Goal: Task Accomplishment & Management: Use online tool/utility

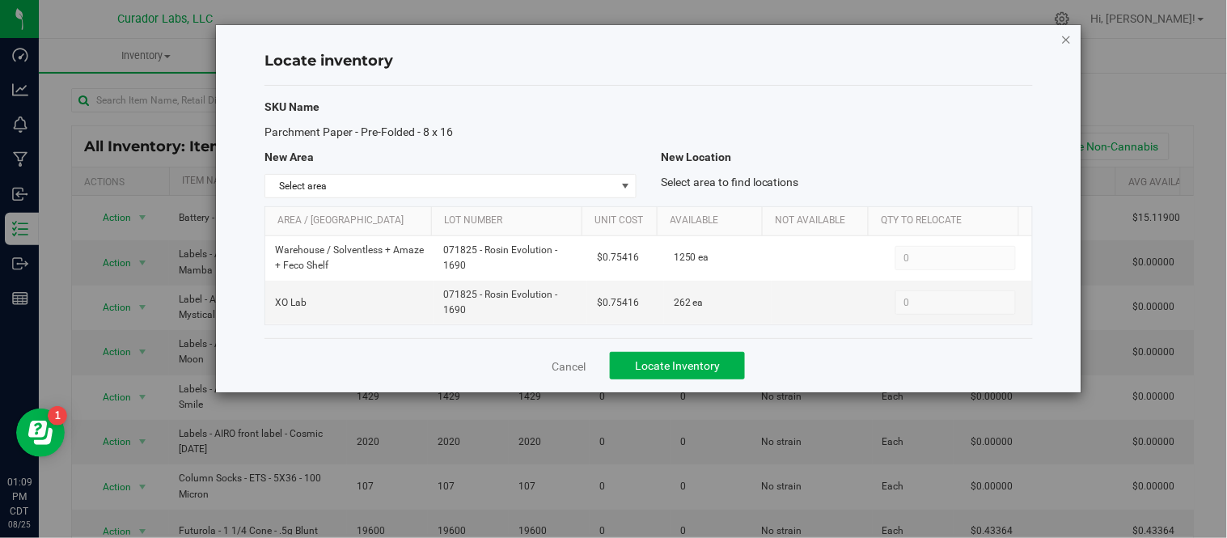
click at [1070, 39] on icon "button" at bounding box center [1066, 38] width 11 height 19
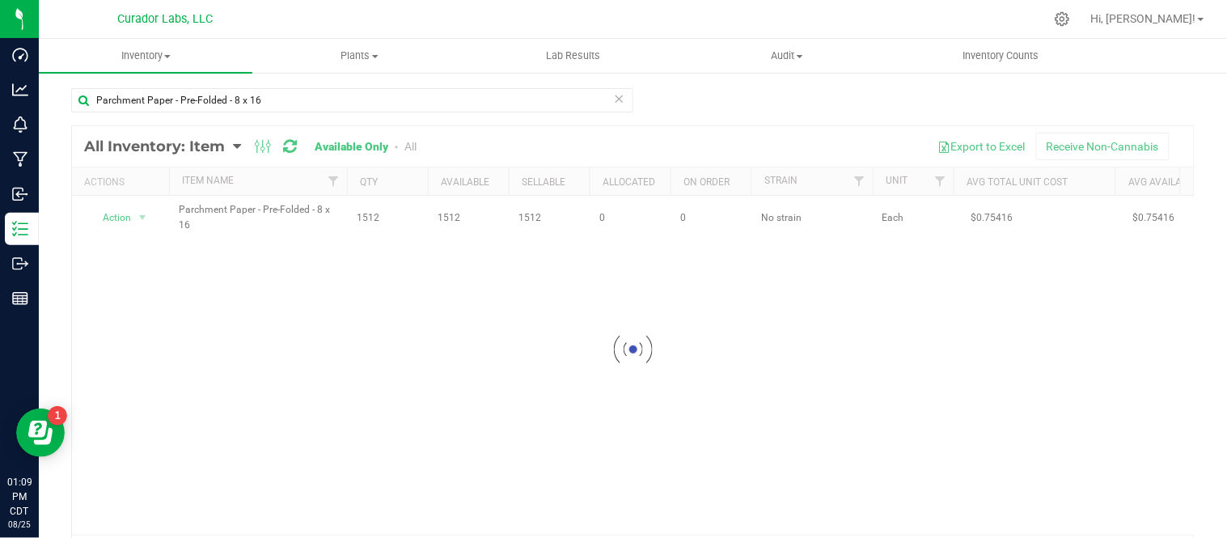
click at [614, 95] on icon at bounding box center [619, 97] width 11 height 19
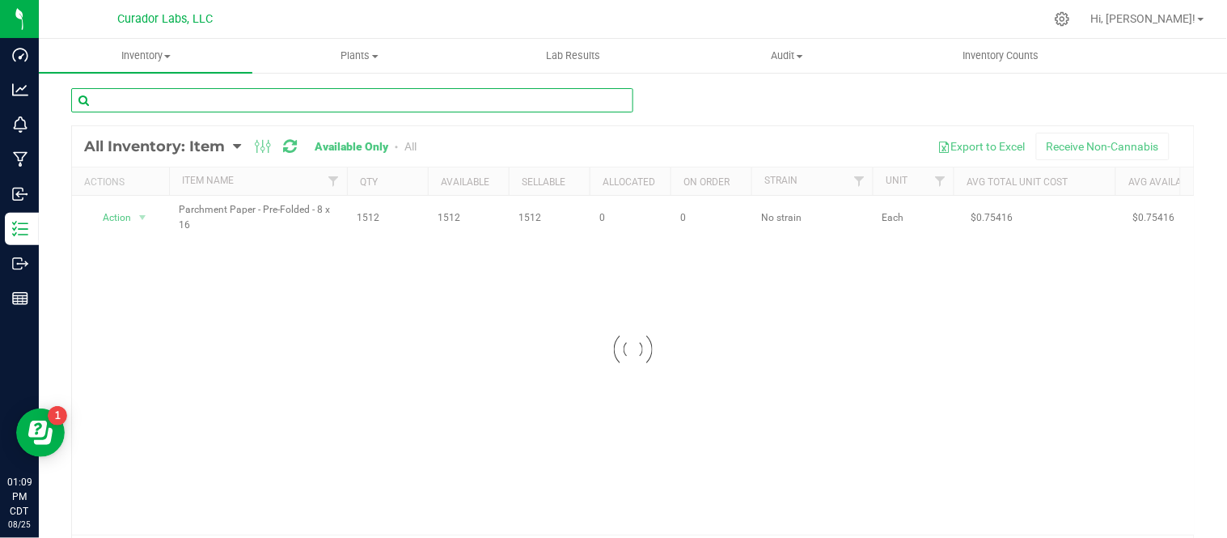
click at [418, 99] on input "text" at bounding box center [352, 100] width 562 height 24
paste input "Futurola - King Size Cone - 1g Blunt"
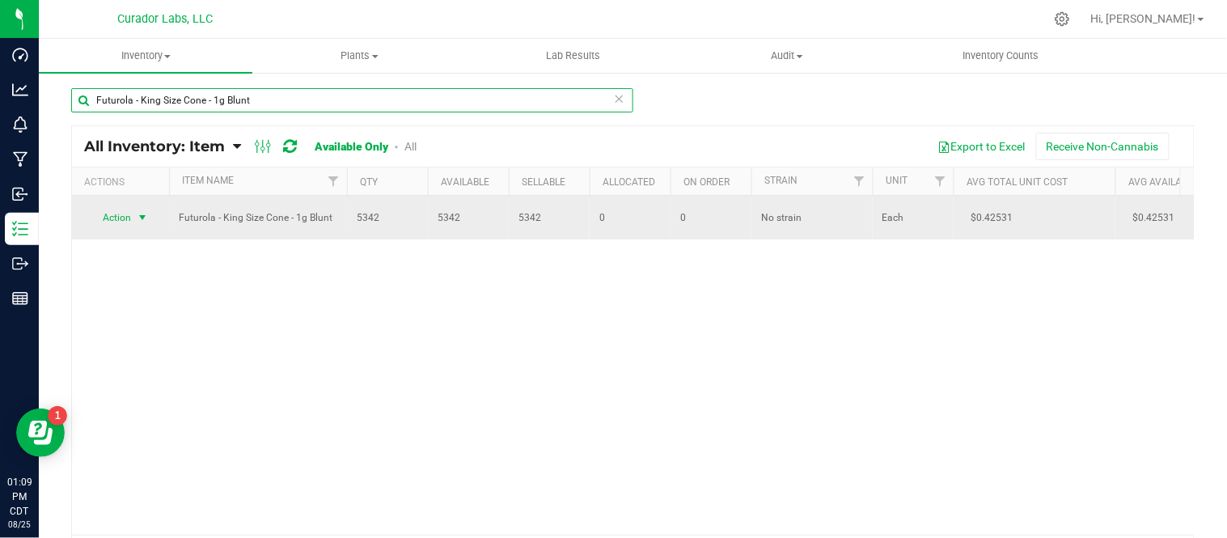
type input "Futurola - King Size Cone - 1g Blunt"
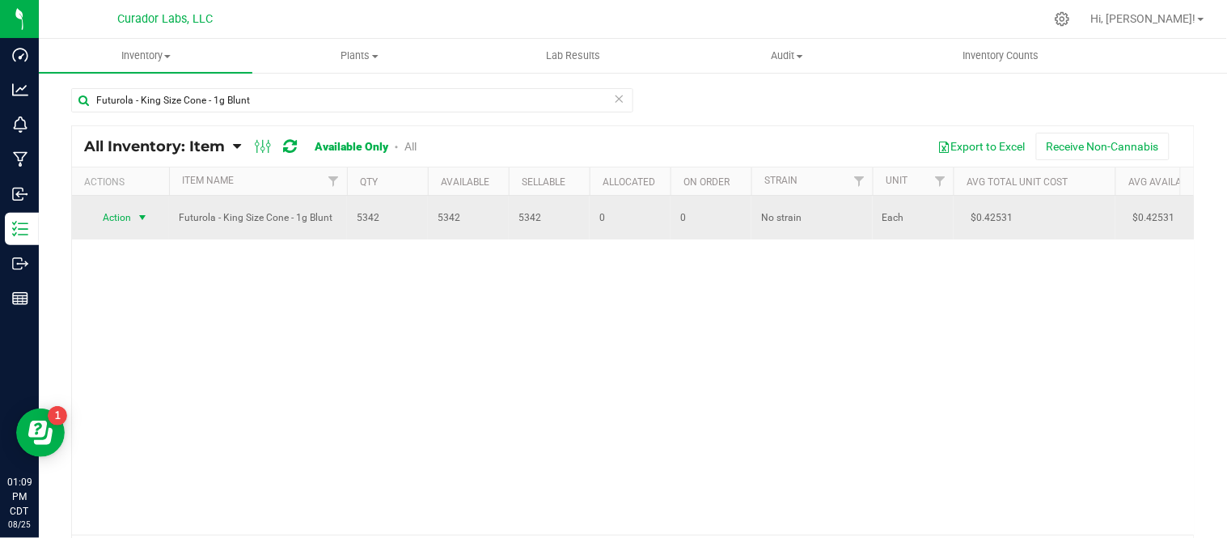
click at [140, 216] on span "select" at bounding box center [142, 217] width 13 height 13
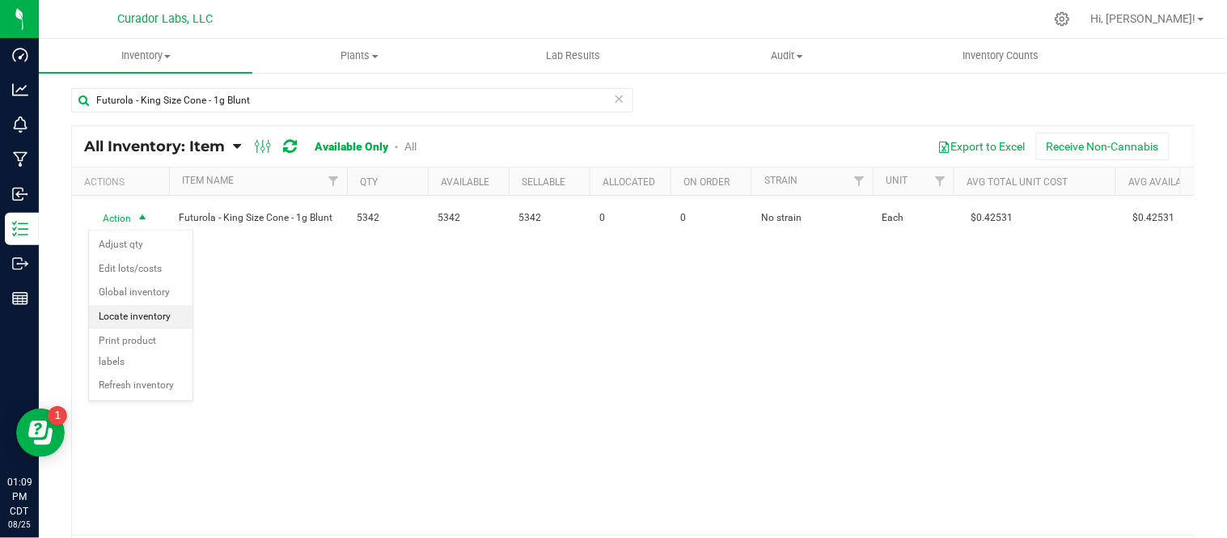
click at [149, 317] on li "Locate inventory" at bounding box center [141, 317] width 104 height 24
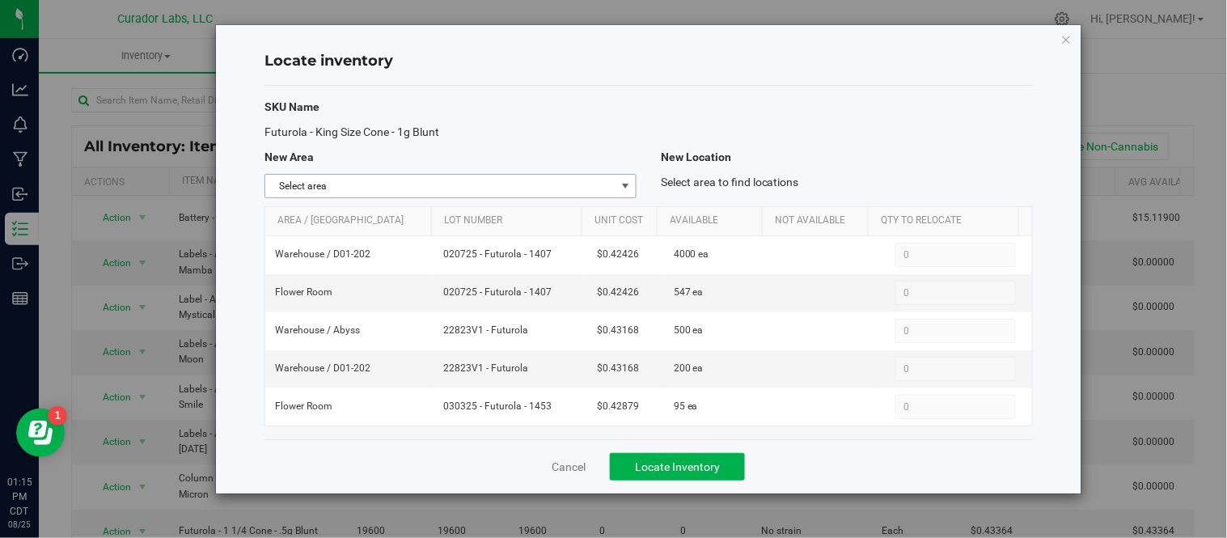
click at [628, 184] on span "select" at bounding box center [625, 186] width 13 height 13
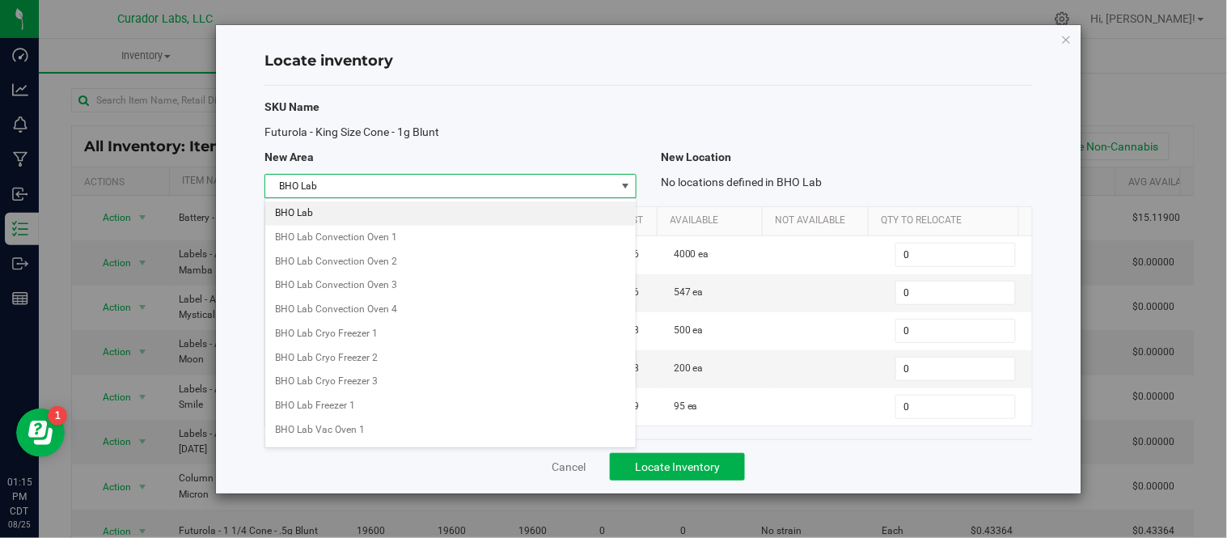
scroll to position [1282, 0]
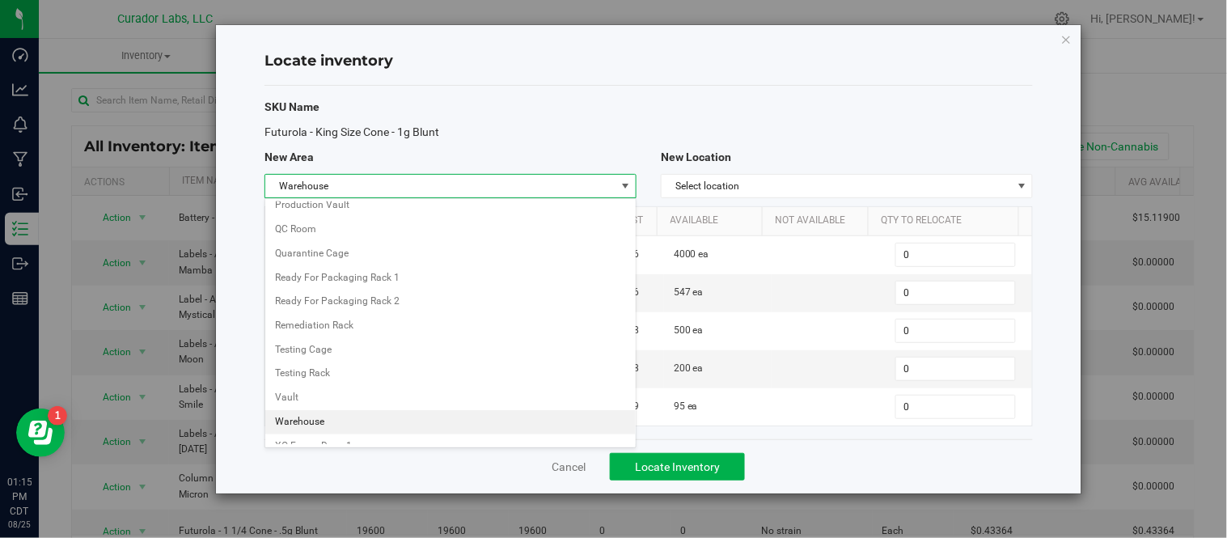
click at [348, 431] on li "Warehouse" at bounding box center [450, 422] width 370 height 24
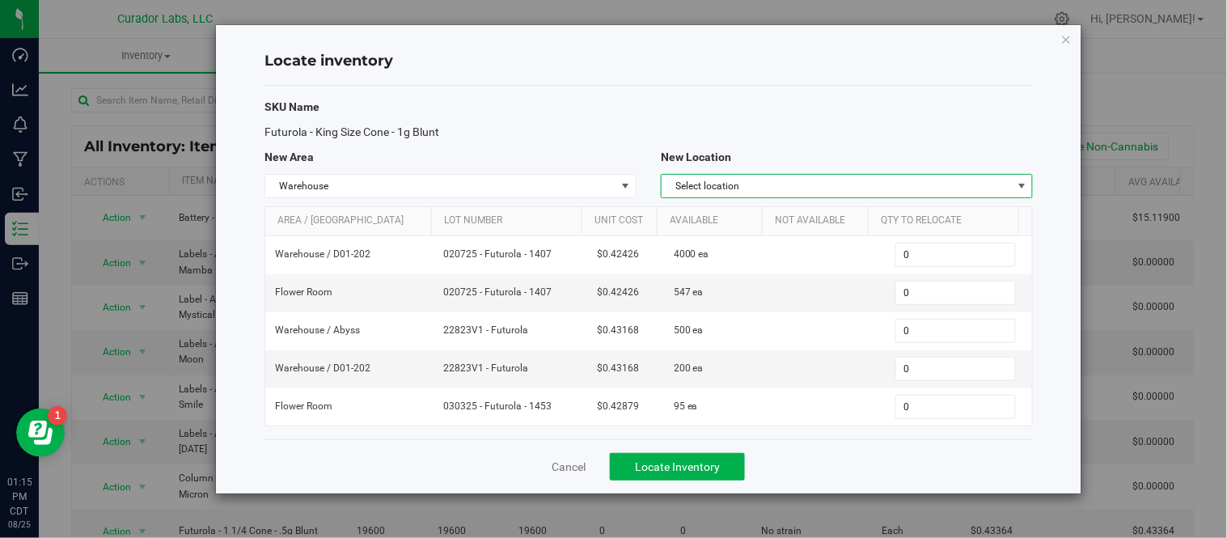
click at [1029, 180] on span "select" at bounding box center [1022, 186] width 20 height 23
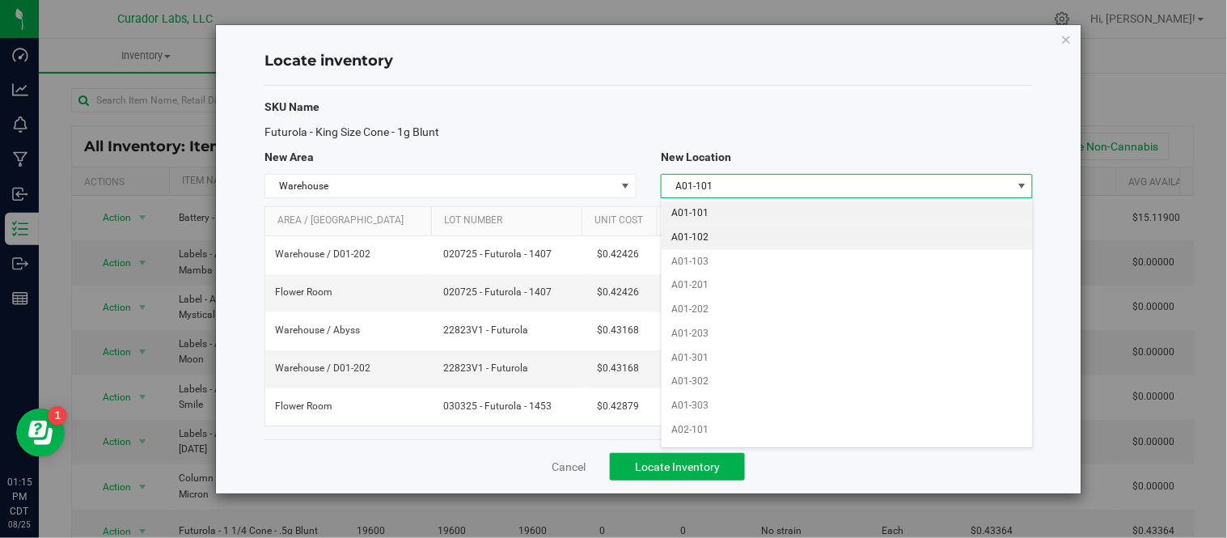
scroll to position [506, 0]
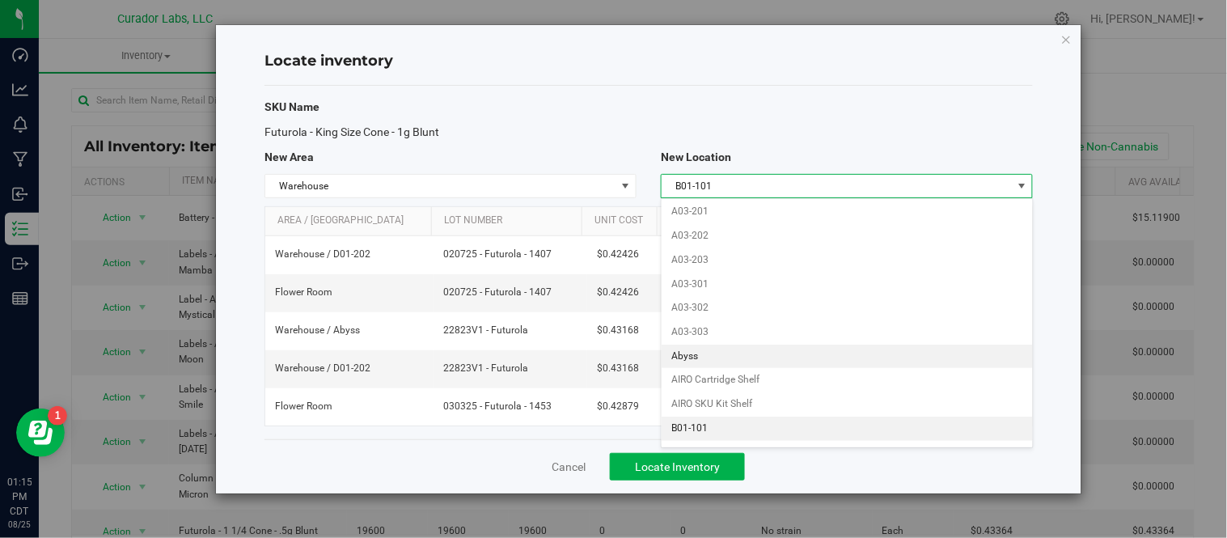
click at [874, 364] on li "Abyss" at bounding box center [847, 357] width 370 height 24
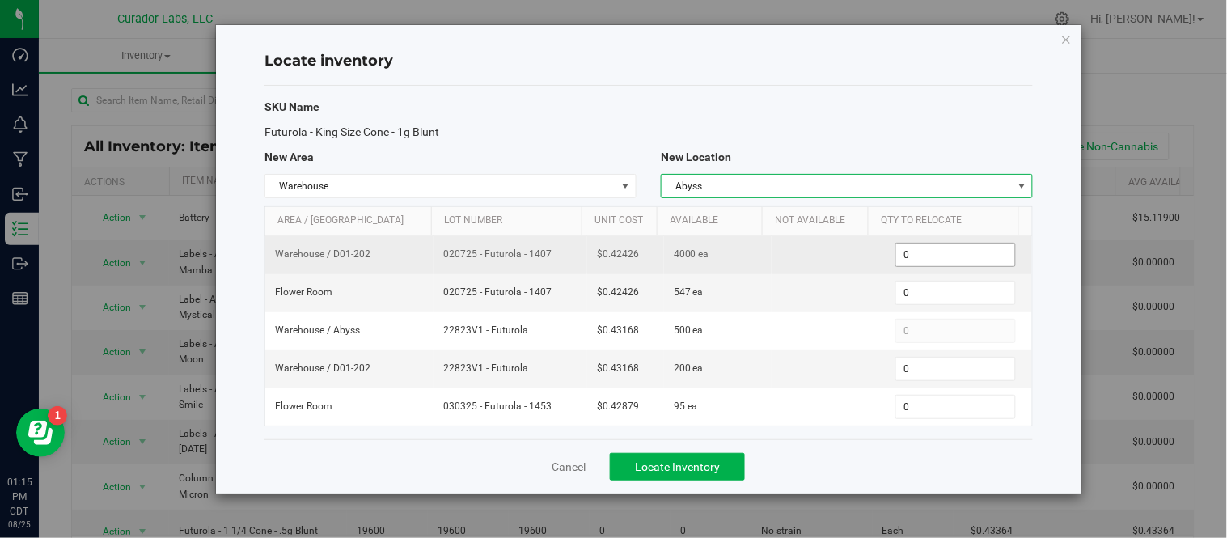
click at [940, 252] on span "0 0" at bounding box center [955, 255] width 121 height 24
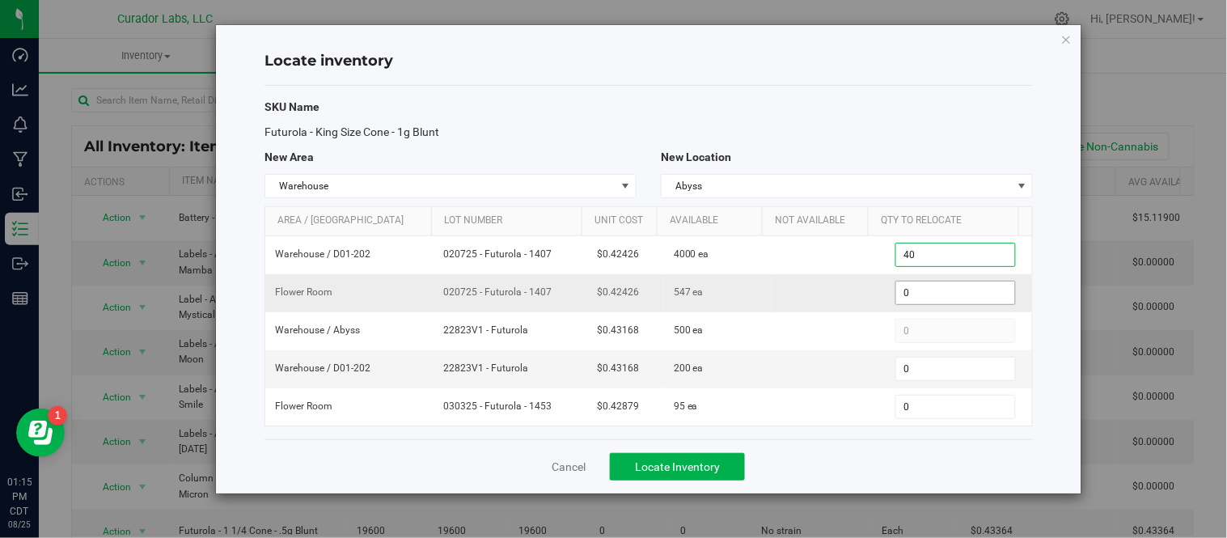
type input "400"
click at [951, 467] on div "Cancel Locate Inventory" at bounding box center [648, 466] width 768 height 54
click at [689, 472] on span "Locate Inventory" at bounding box center [677, 466] width 85 height 13
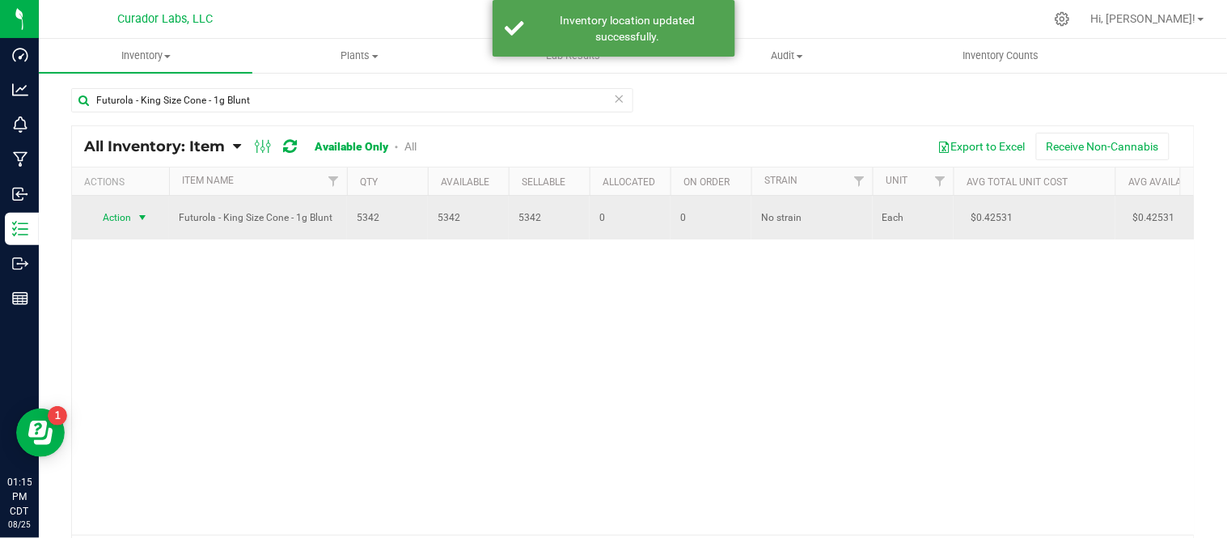
click at [142, 214] on span "select" at bounding box center [142, 217] width 13 height 13
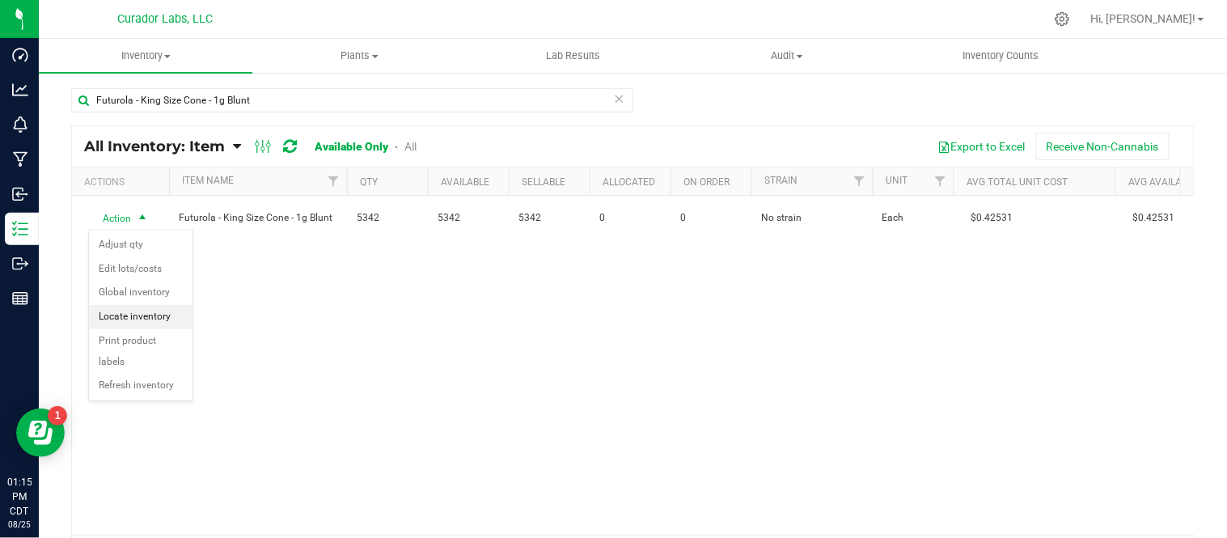
click at [158, 315] on li "Locate inventory" at bounding box center [141, 317] width 104 height 24
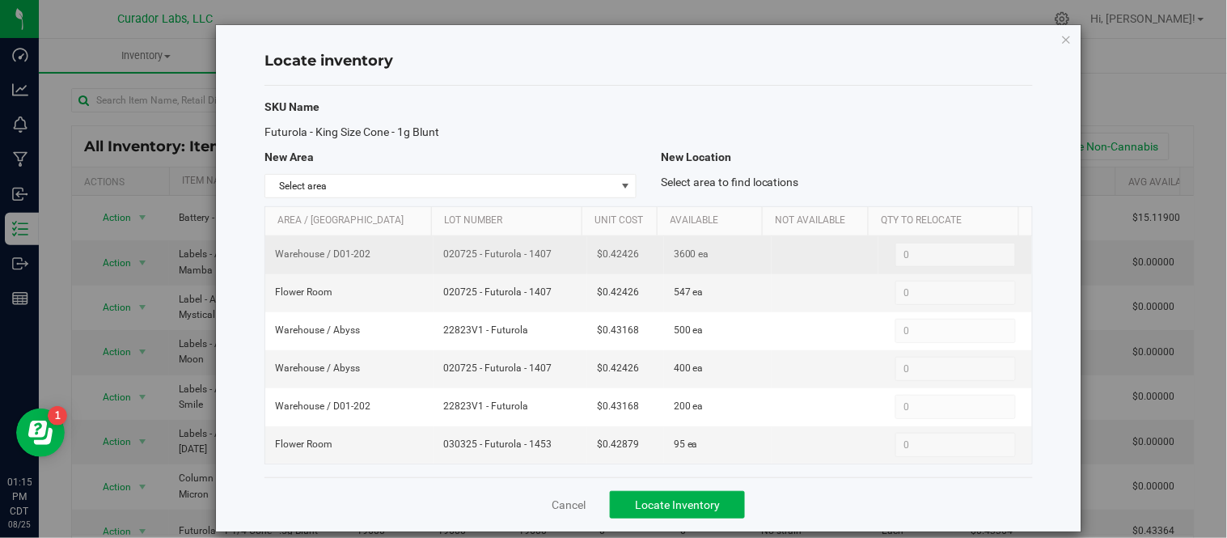
drag, startPoint x: 451, startPoint y: 257, endPoint x: 544, endPoint y: 260, distance: 93.1
click at [544, 260] on span "020725 - Futurola - 1407" at bounding box center [510, 254] width 134 height 15
copy span "020725 - Futurola - 1407"
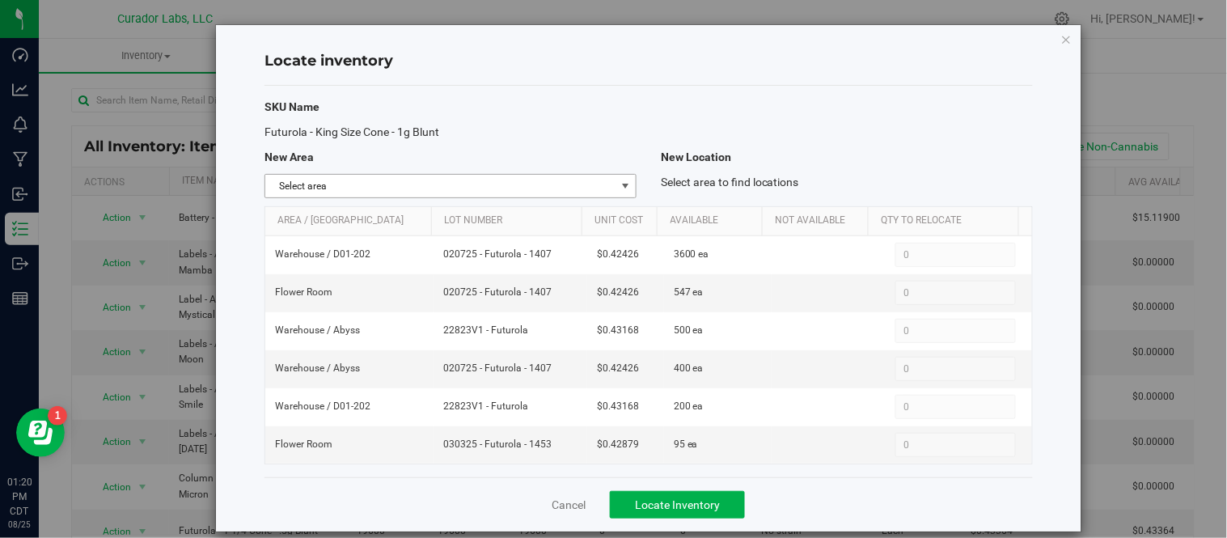
click at [619, 184] on span "select" at bounding box center [625, 186] width 13 height 13
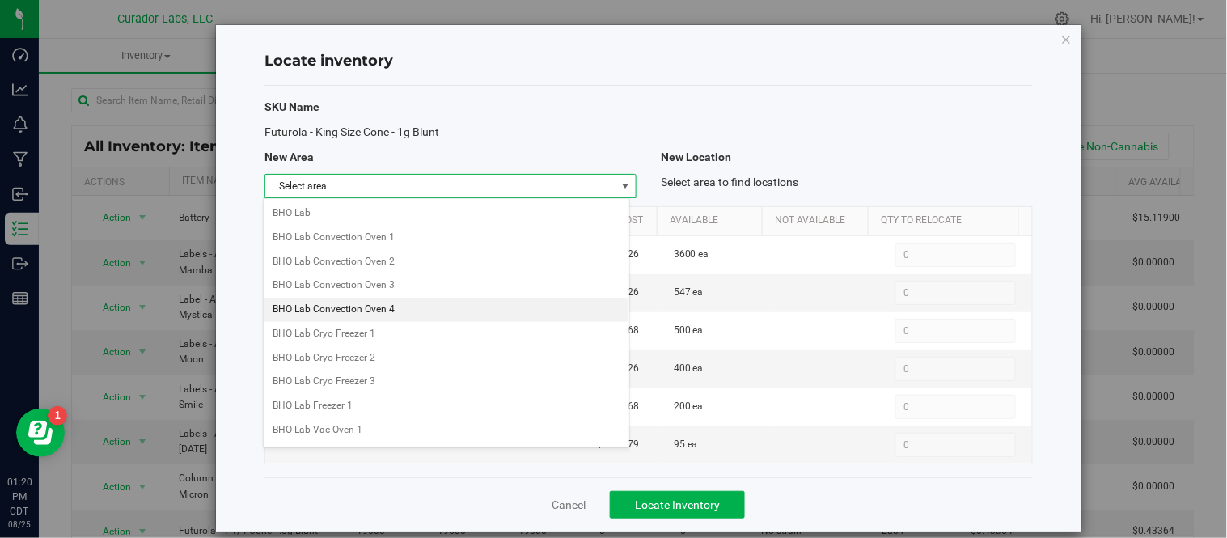
scroll to position [240, 0]
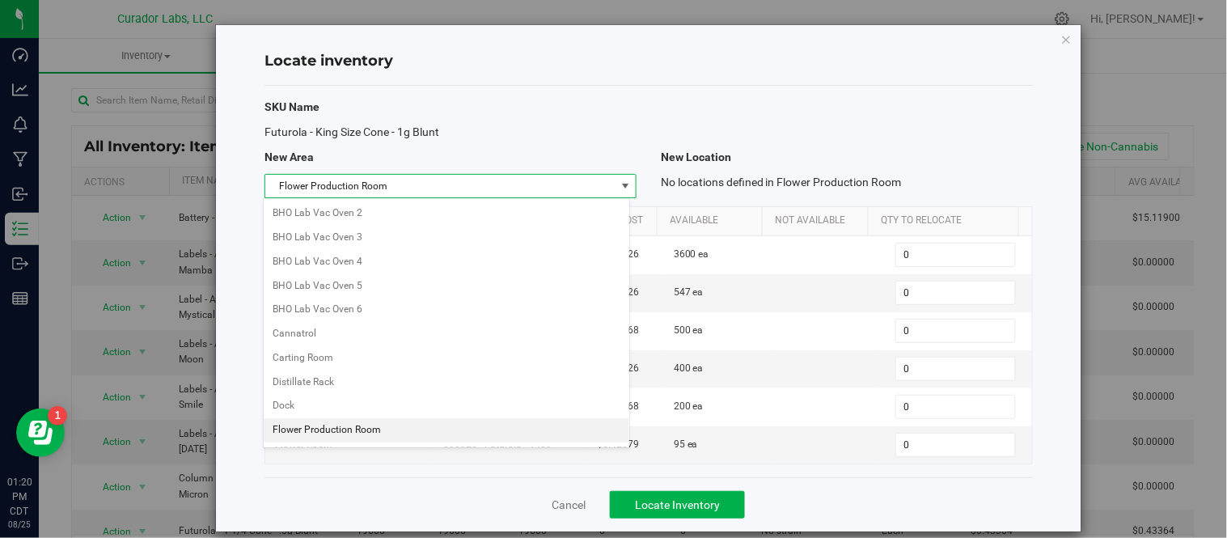
click at [372, 430] on li "Flower Production Room" at bounding box center [447, 430] width 366 height 24
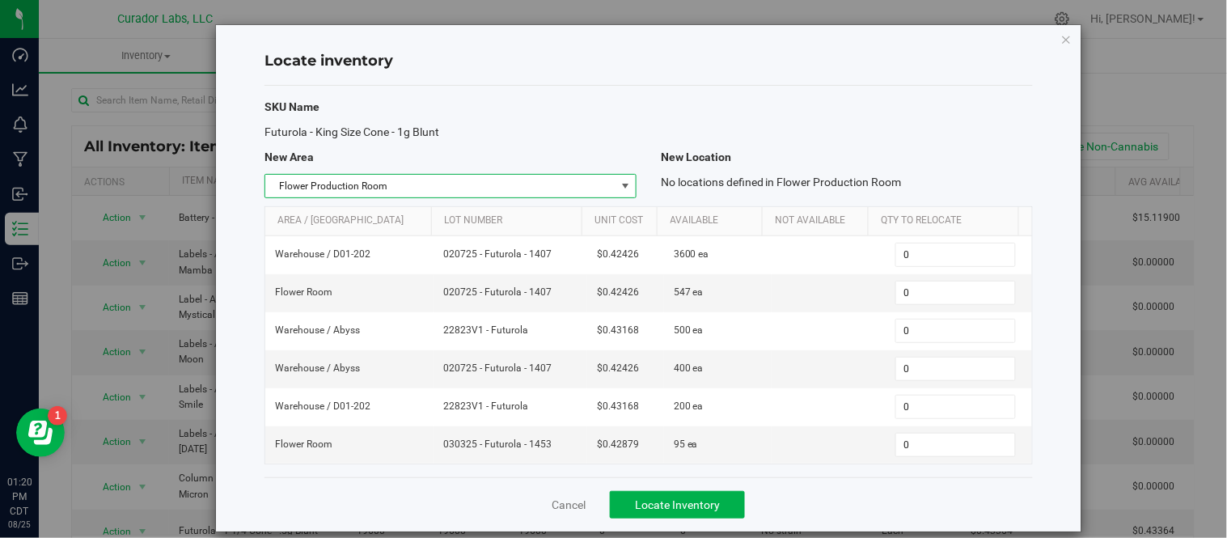
click at [602, 188] on span "Flower Production Room" at bounding box center [440, 186] width 350 height 23
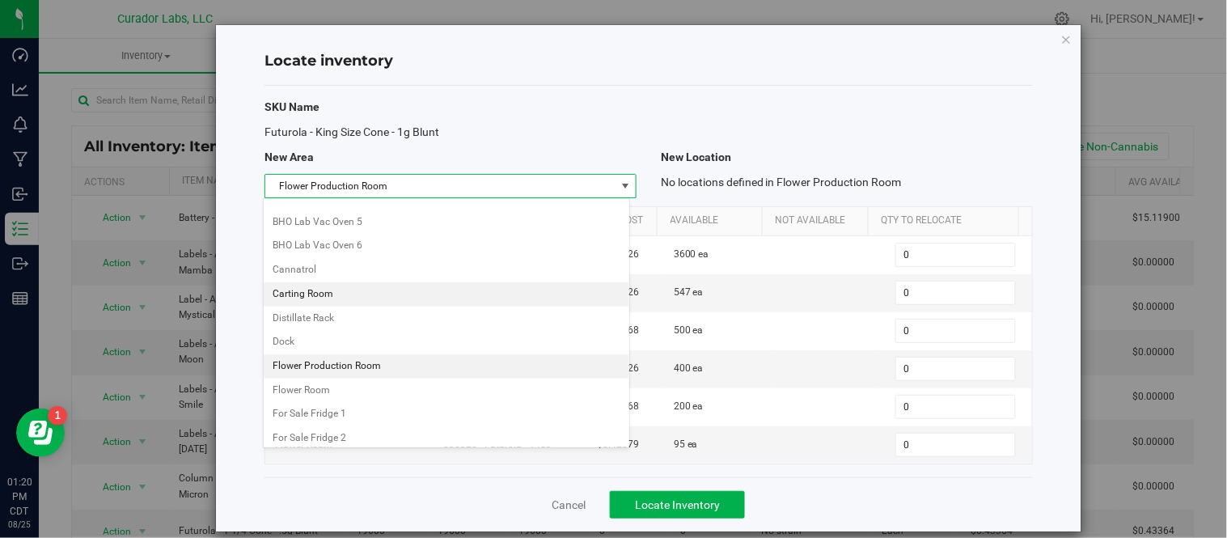
scroll to position [330, 0]
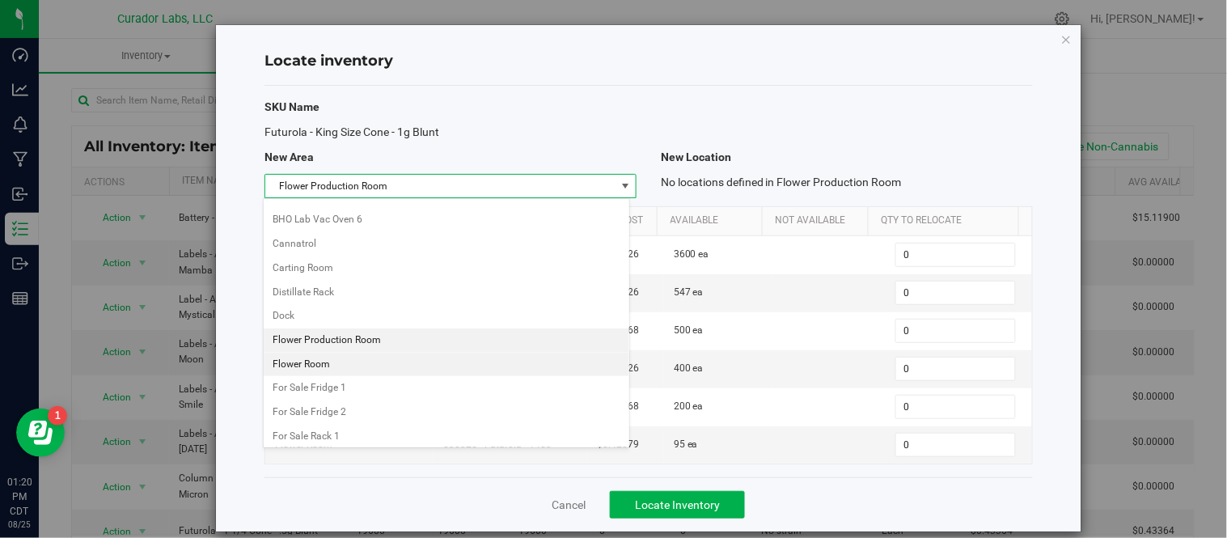
click at [362, 364] on li "Flower Room" at bounding box center [447, 365] width 366 height 24
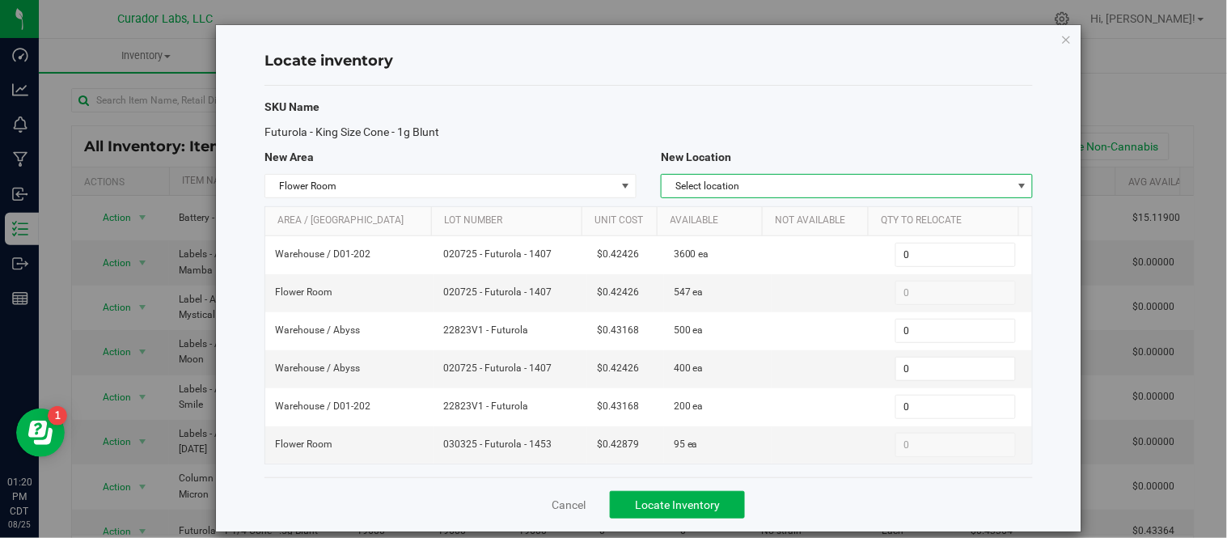
click at [841, 187] on span "Select location" at bounding box center [837, 186] width 350 height 23
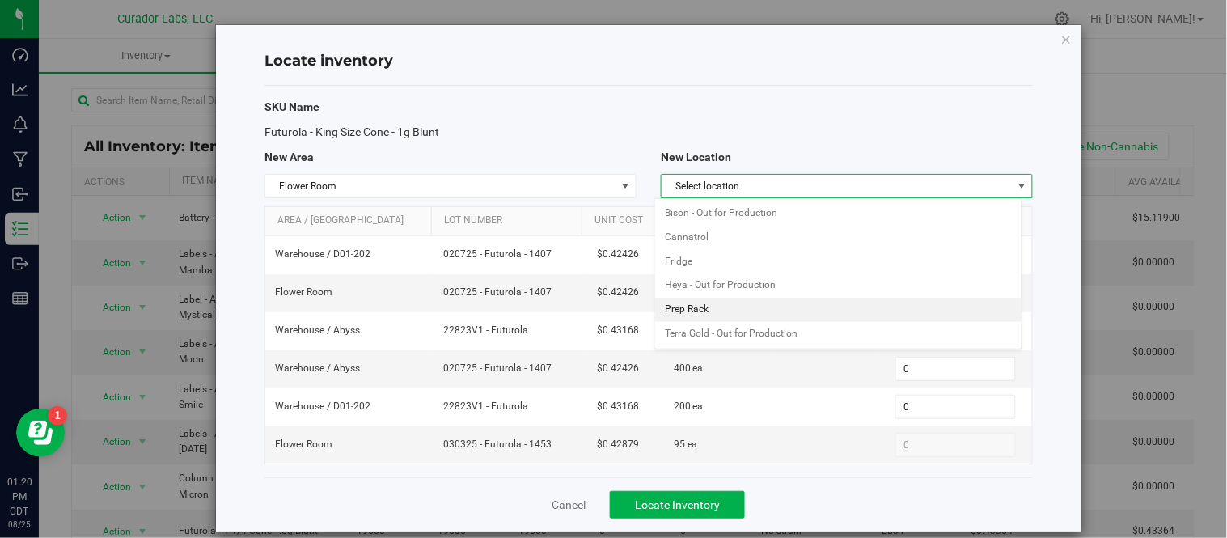
click at [766, 312] on li "Prep Rack" at bounding box center [838, 310] width 366 height 24
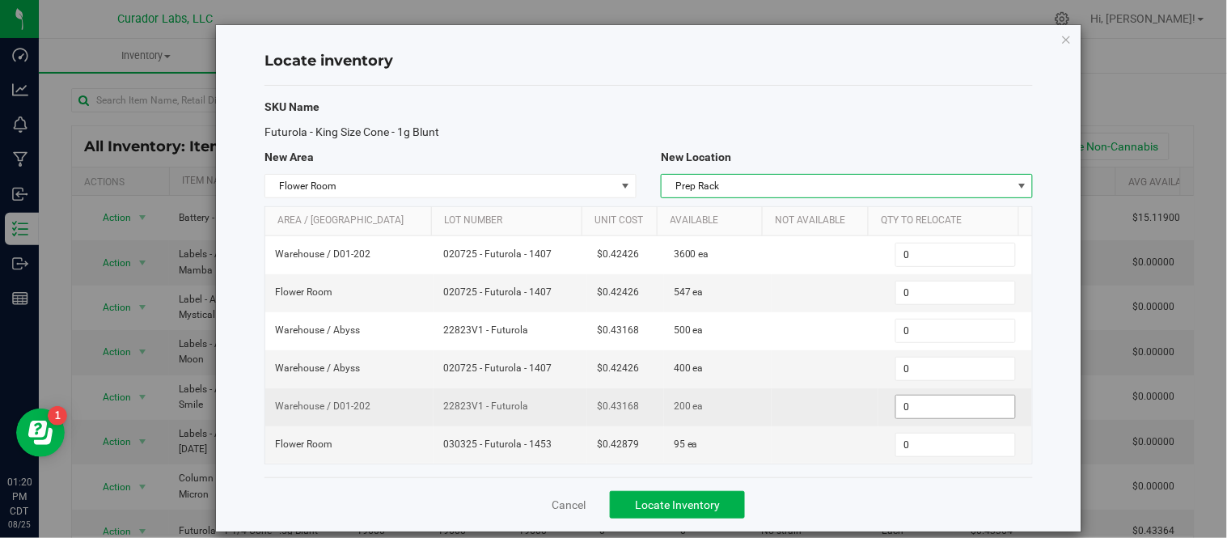
click at [907, 408] on span "0 0" at bounding box center [955, 407] width 121 height 24
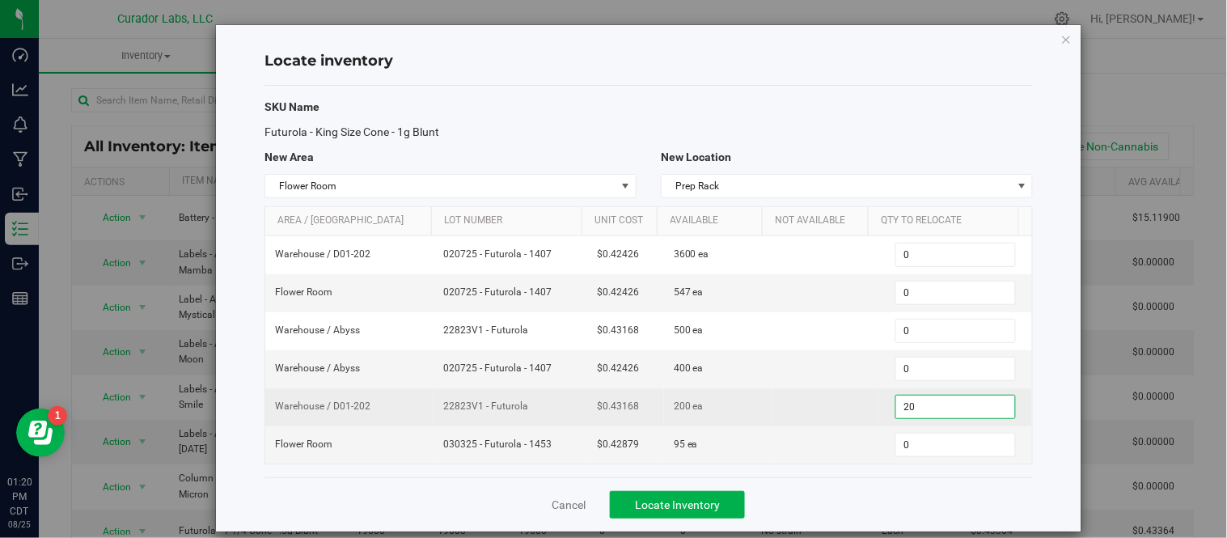
type input "200"
drag, startPoint x: 433, startPoint y: 408, endPoint x: 513, endPoint y: 415, distance: 80.4
click at [513, 416] on td "22823V1 - Futurola" at bounding box center [511, 407] width 154 height 38
copy span "22823V1 - Futurola"
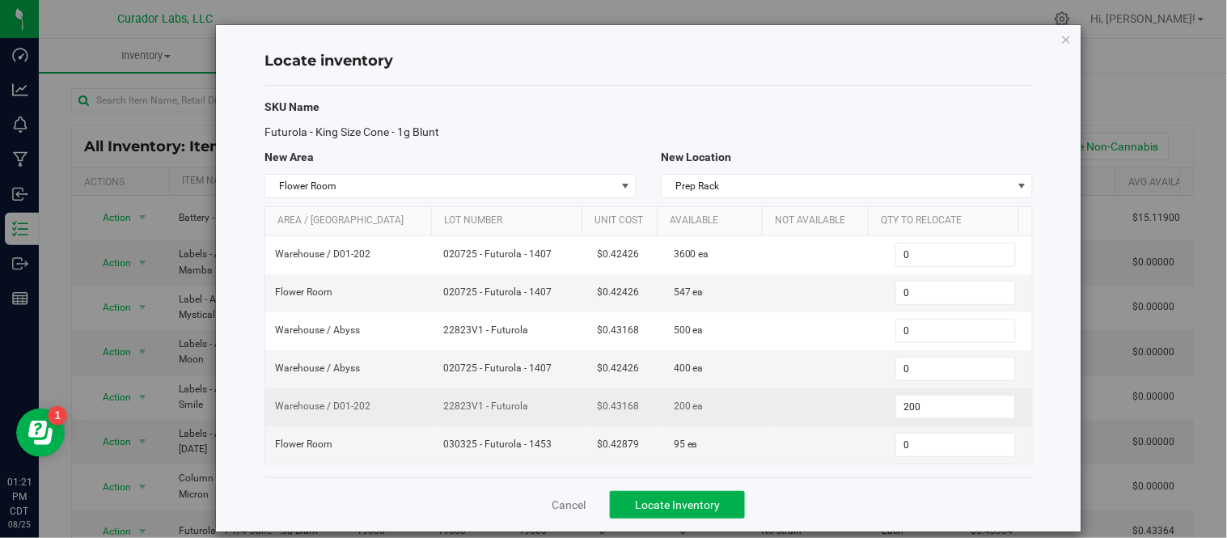
copy span "22823V1 - Futurola"
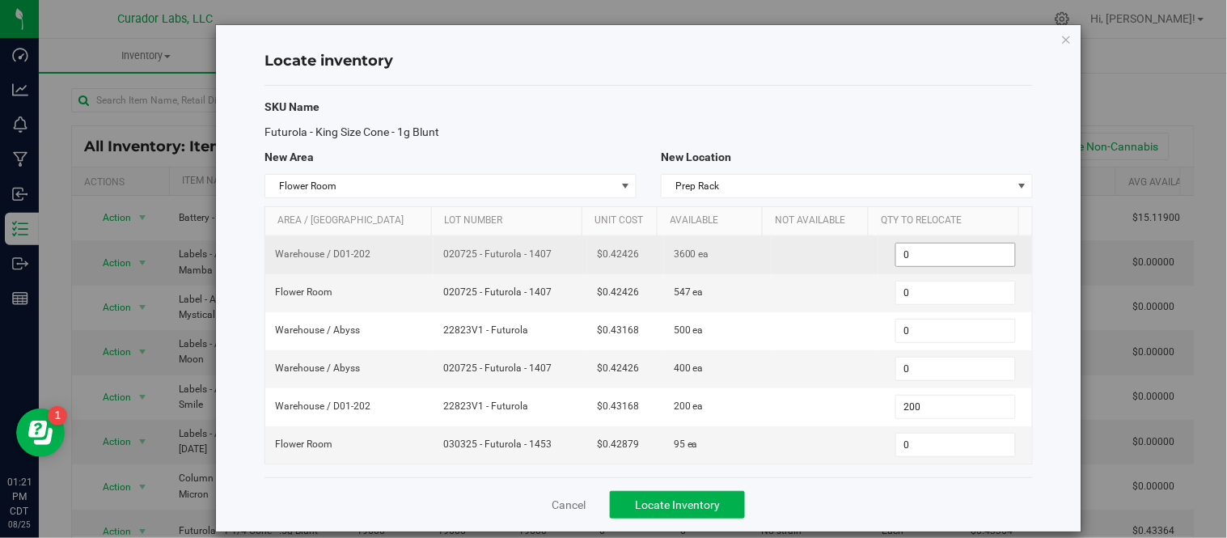
click at [930, 260] on input "0" at bounding box center [955, 254] width 119 height 23
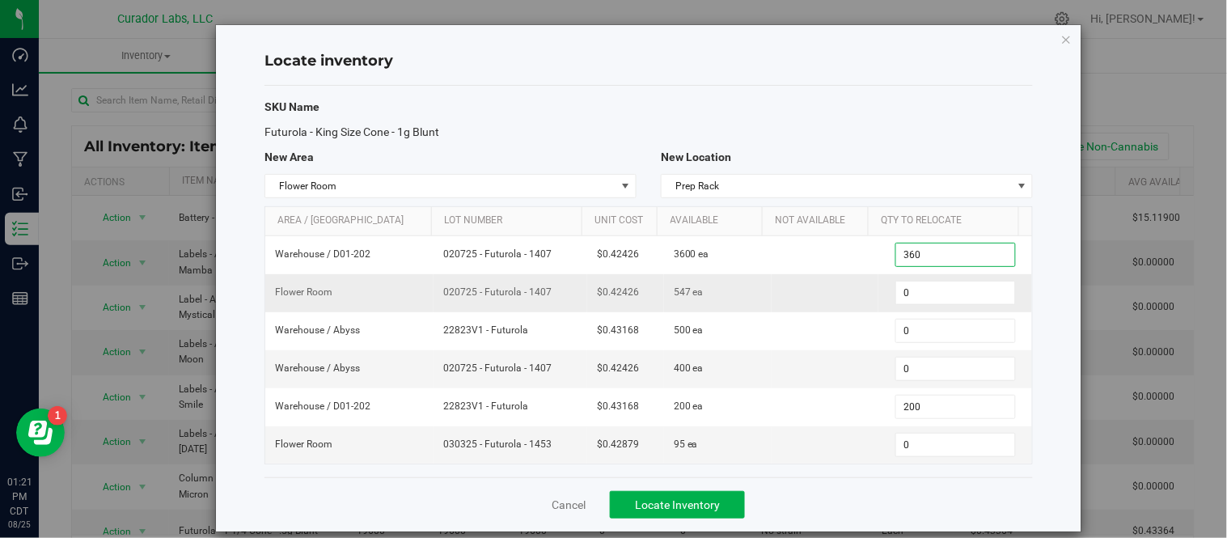
type input "3600"
type input "3,600"
click at [836, 497] on div "Cancel Locate Inventory" at bounding box center [648, 504] width 768 height 54
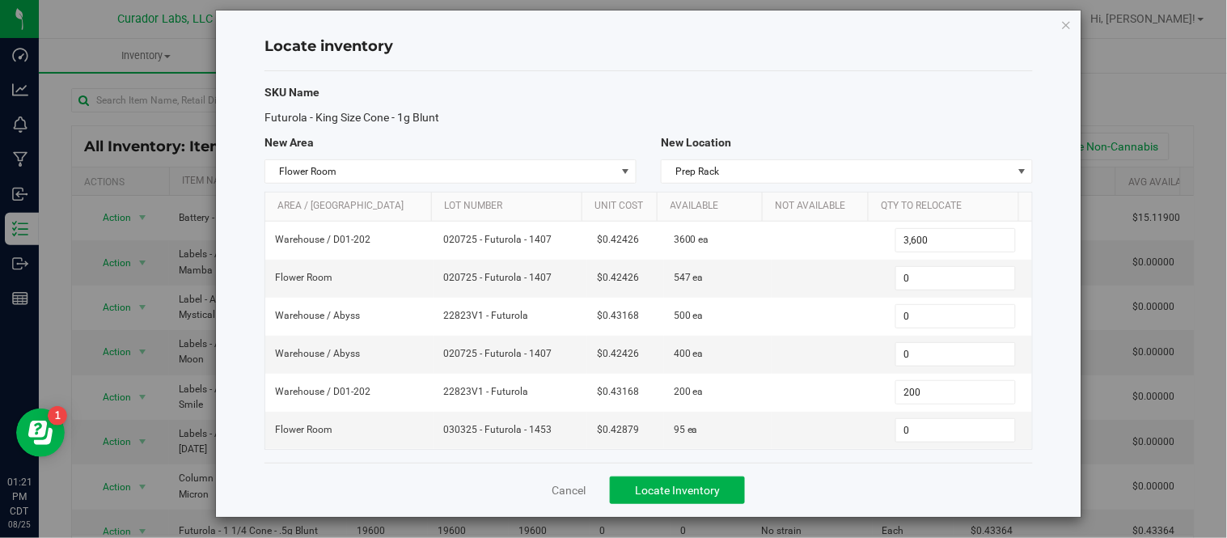
scroll to position [19, 0]
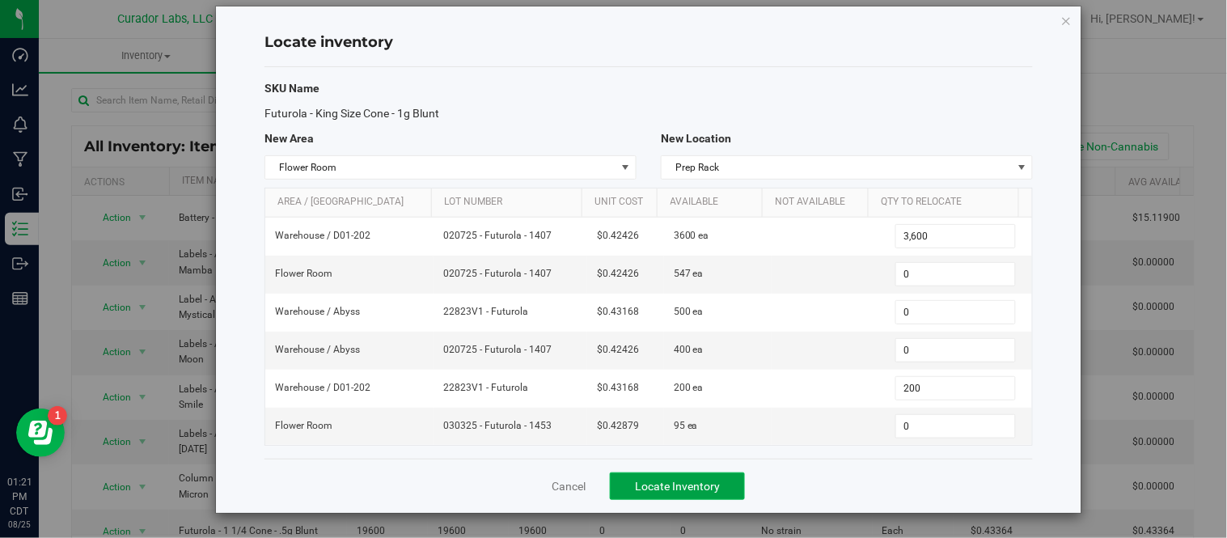
click at [722, 484] on button "Locate Inventory" at bounding box center [677, 485] width 135 height 27
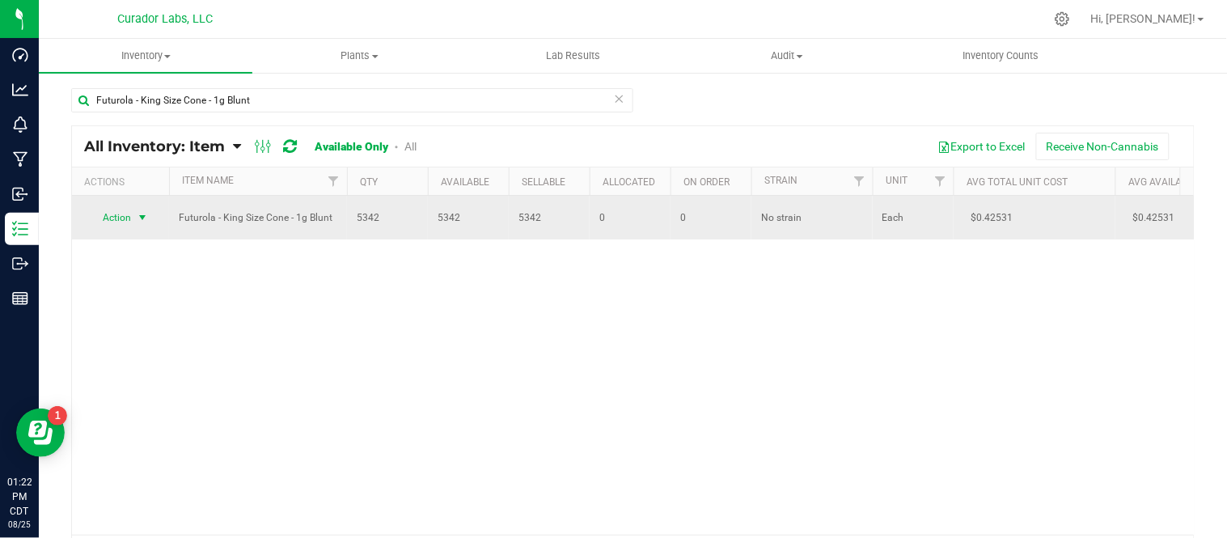
click at [146, 221] on span "select" at bounding box center [142, 217] width 13 height 13
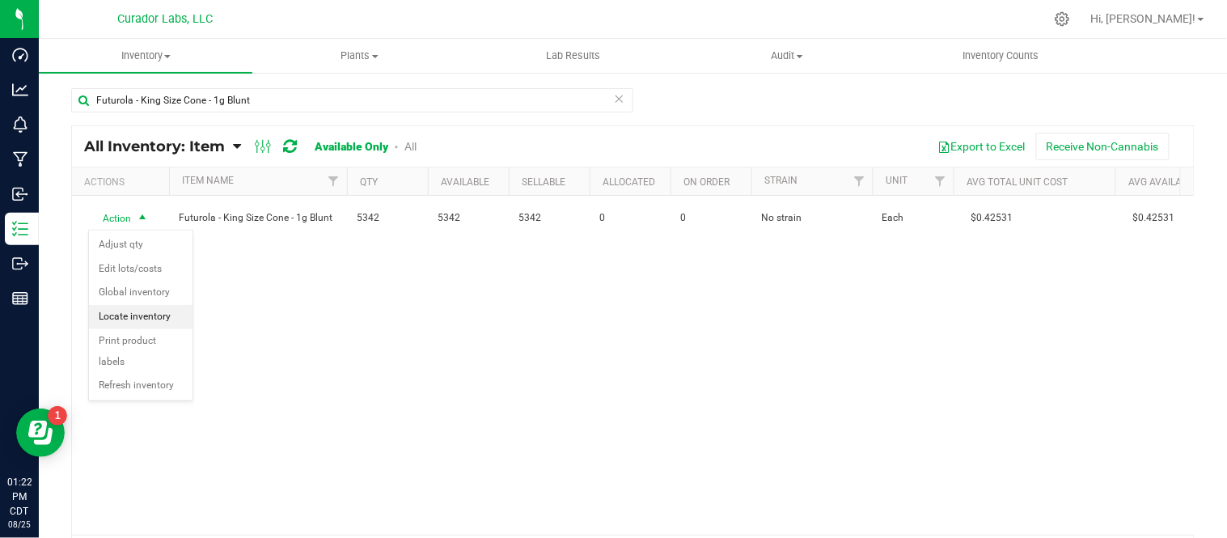
click at [151, 324] on li "Locate inventory" at bounding box center [141, 317] width 104 height 24
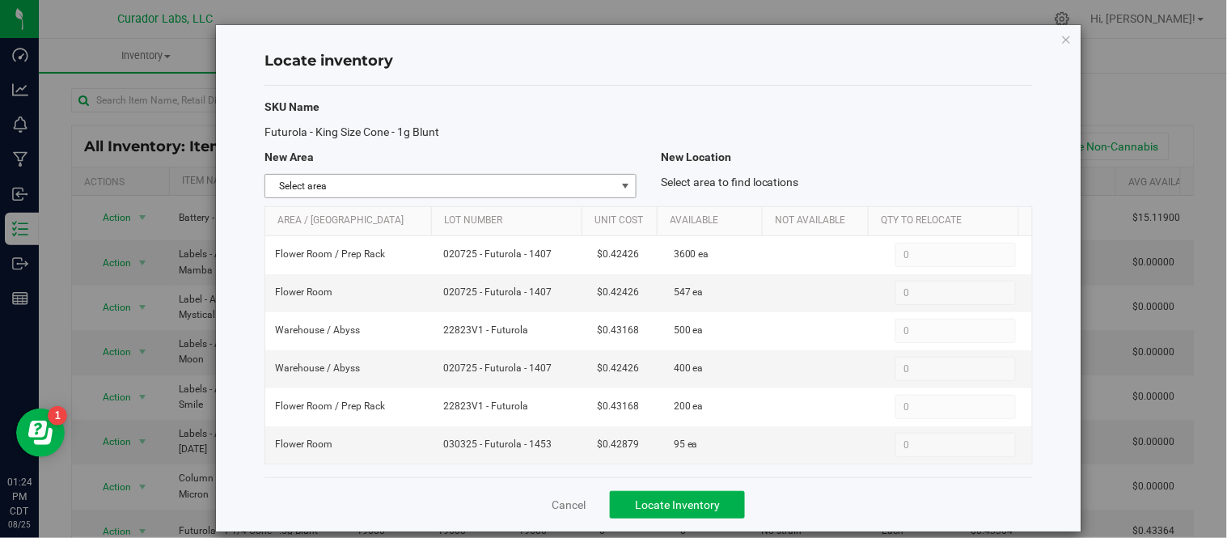
click at [619, 192] on span "select" at bounding box center [626, 186] width 20 height 23
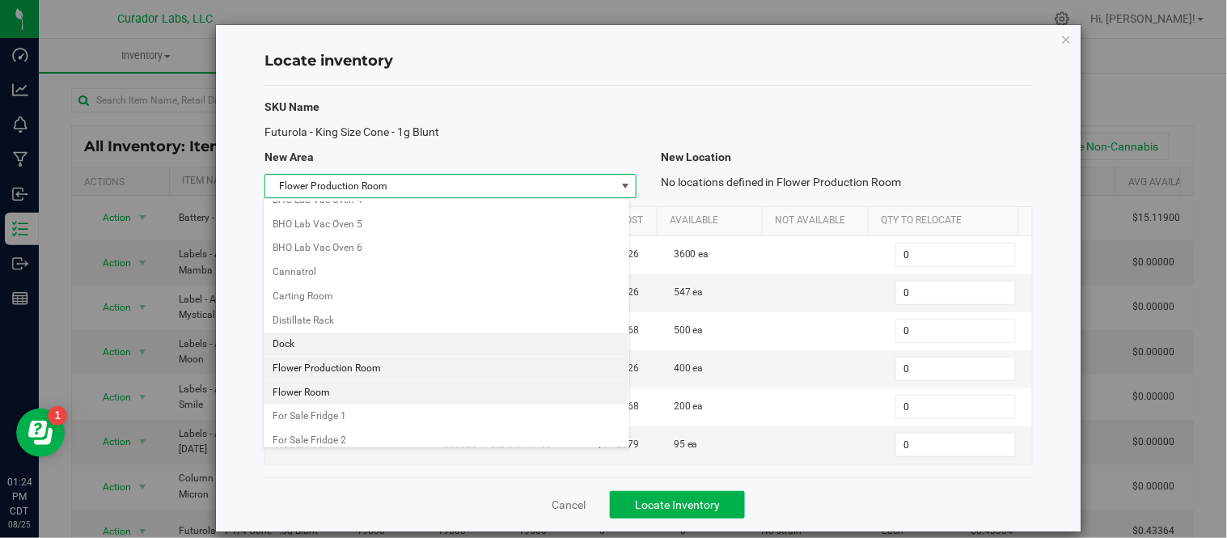
scroll to position [330, 0]
click at [314, 369] on li "Flower Room" at bounding box center [447, 365] width 366 height 24
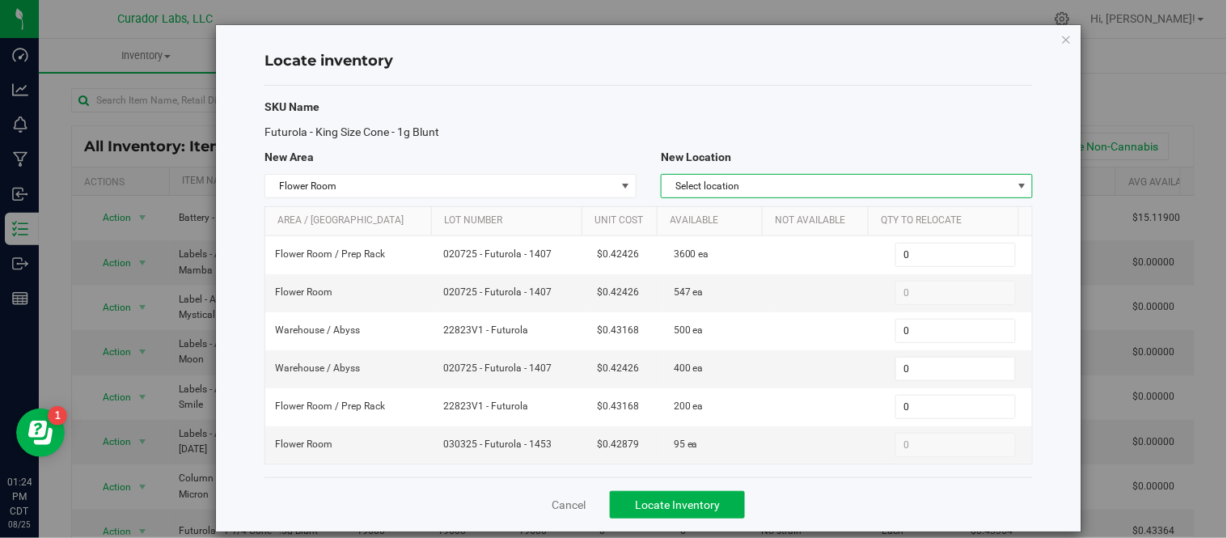
click at [810, 182] on span "Select location" at bounding box center [837, 186] width 350 height 23
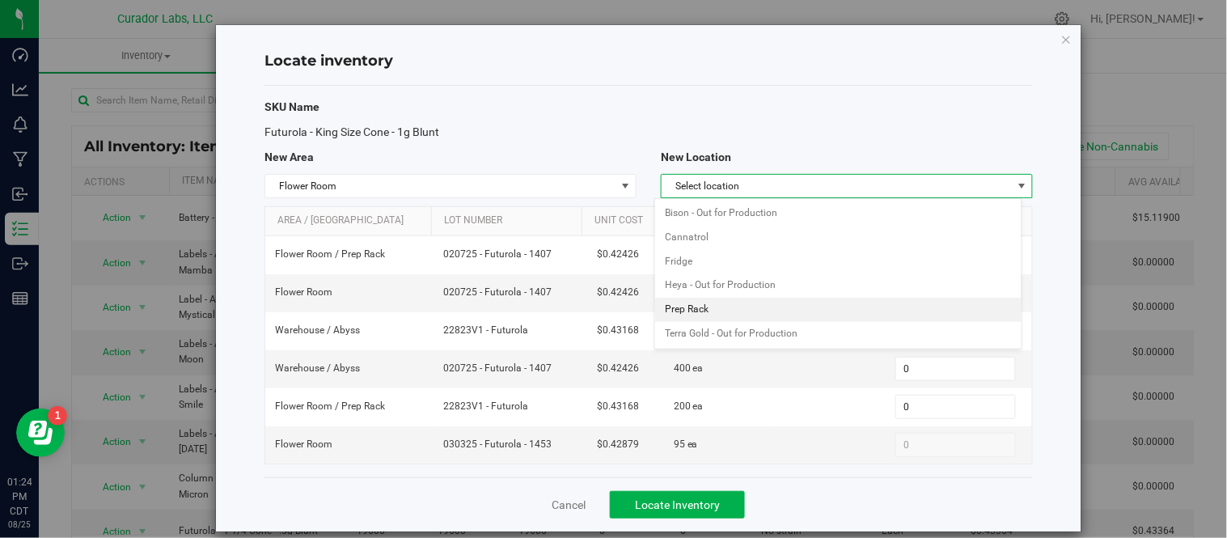
click at [745, 311] on li "Prep Rack" at bounding box center [838, 310] width 366 height 24
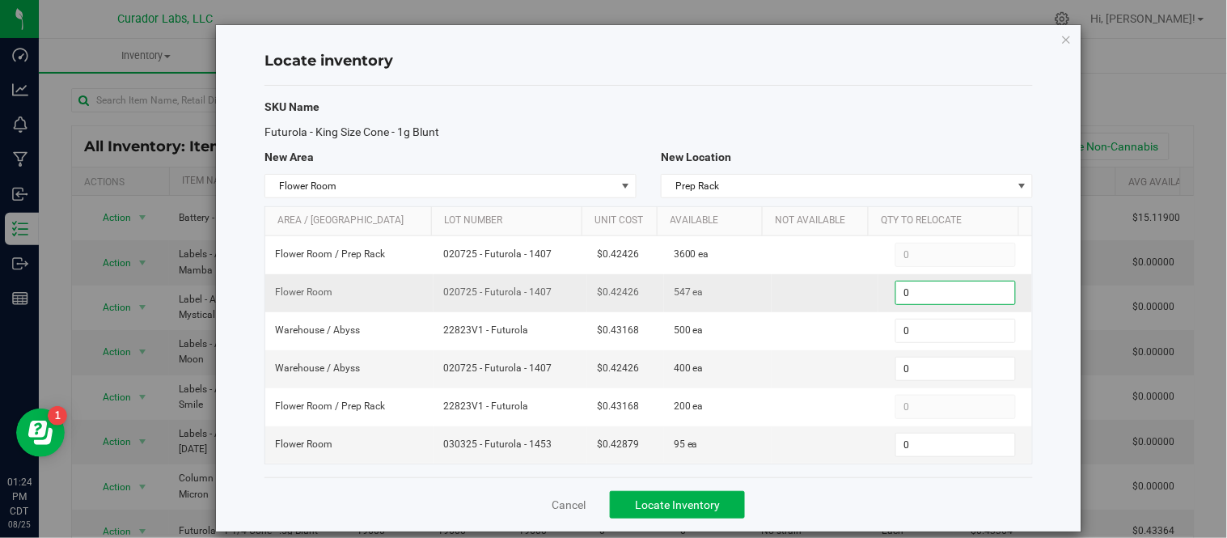
click at [896, 294] on span "0 0" at bounding box center [955, 293] width 121 height 24
type input "200"
click at [835, 482] on div "Cancel Locate Inventory" at bounding box center [648, 504] width 768 height 54
click at [690, 502] on span "Locate Inventory" at bounding box center [677, 504] width 85 height 13
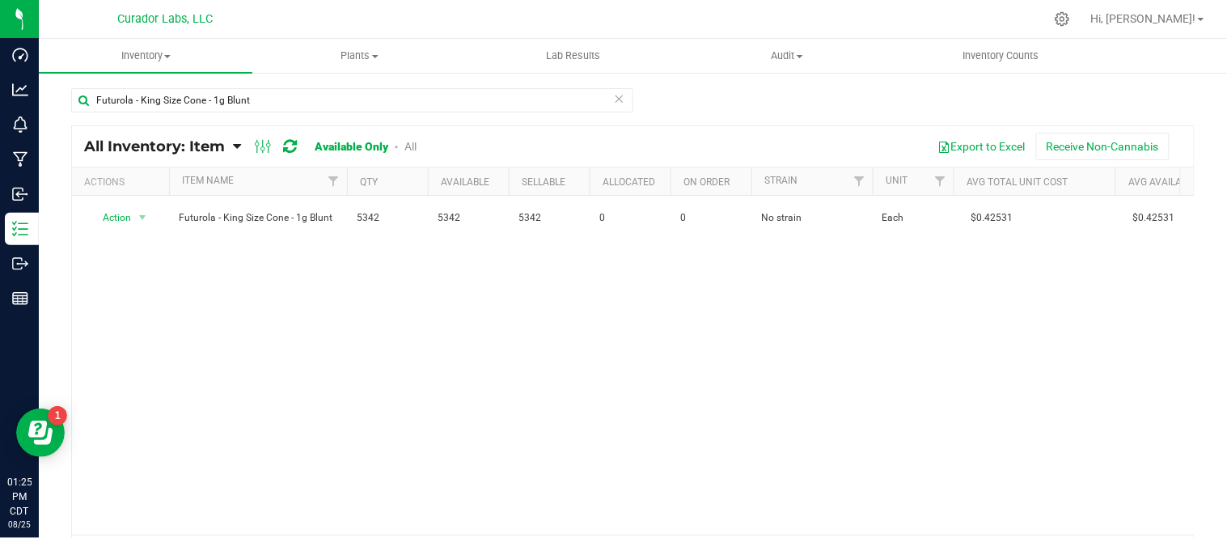
click at [614, 104] on icon at bounding box center [619, 97] width 11 height 19
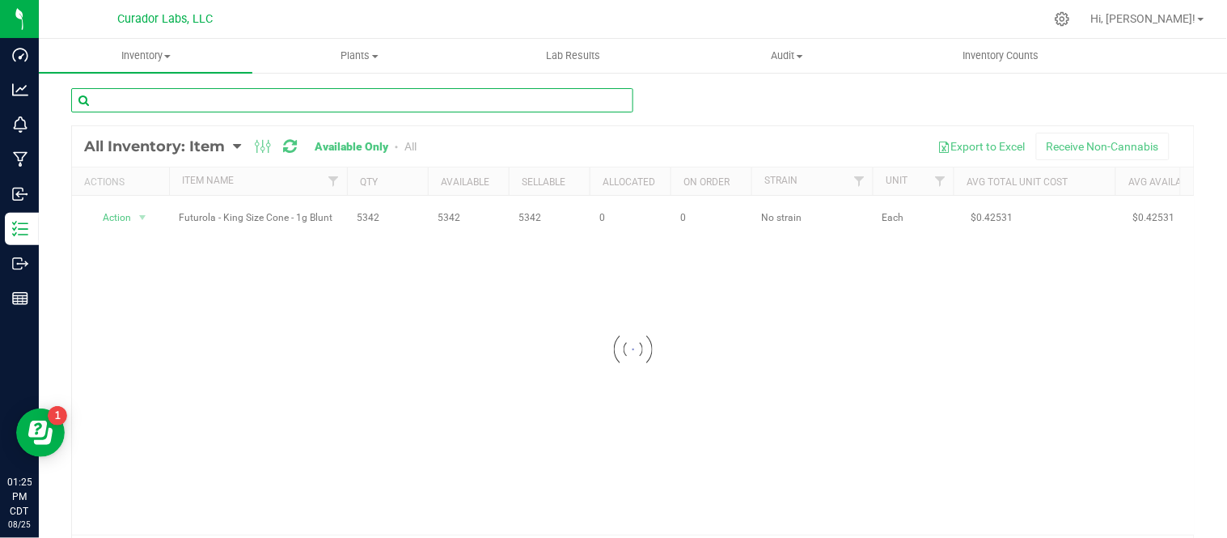
click at [511, 102] on input "text" at bounding box center [352, 100] width 562 height 24
paste input "[MEDICAL_DATA] Label - Safe Bet - Pre-Roll Cones Red THC M Diamond [PERSON_NAME…"
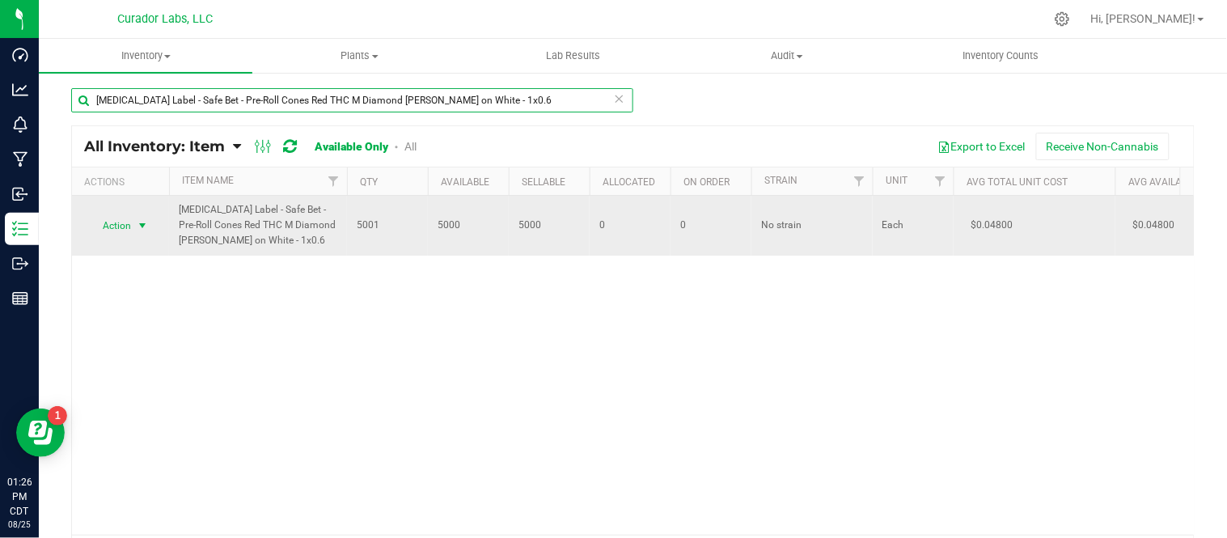
type input "[MEDICAL_DATA] Label - Safe Bet - Pre-Roll Cones Red THC M Diamond [PERSON_NAME…"
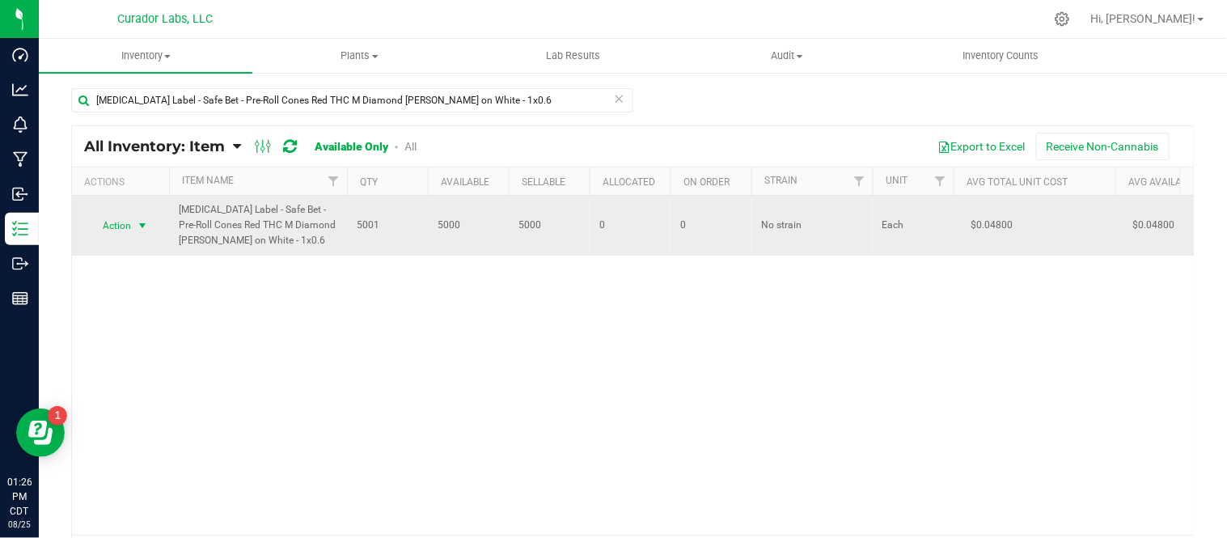
click at [146, 227] on span "select" at bounding box center [142, 225] width 13 height 13
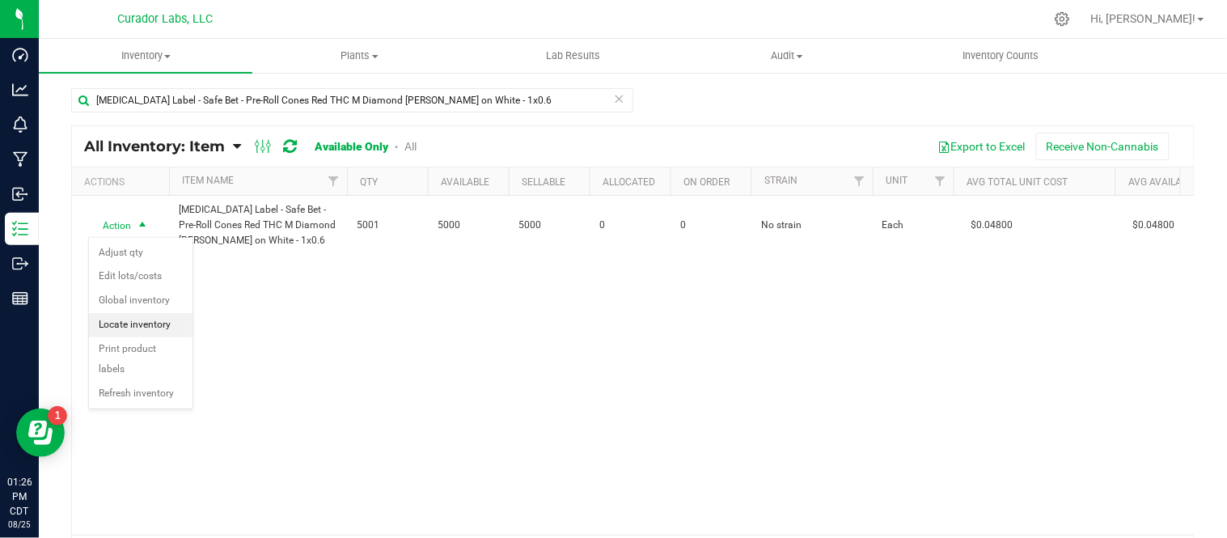
click at [159, 332] on li "Locate inventory" at bounding box center [141, 325] width 104 height 24
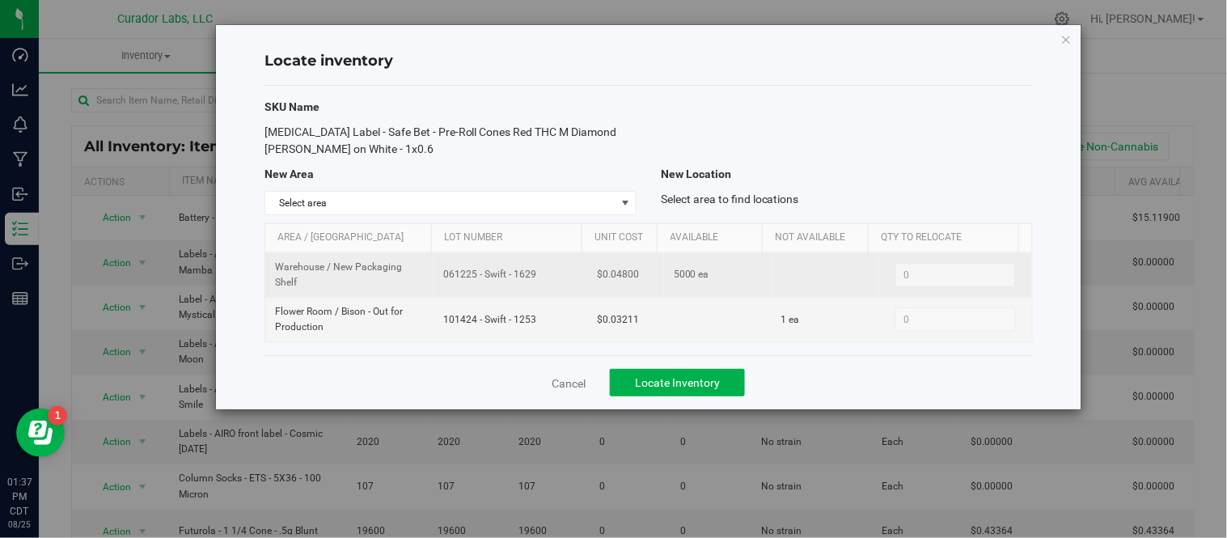
drag, startPoint x: 433, startPoint y: 275, endPoint x: 538, endPoint y: 280, distance: 105.3
click at [538, 280] on td "061225 - Swift - 1629" at bounding box center [511, 275] width 154 height 44
copy span "061225 - Swift - 1629"
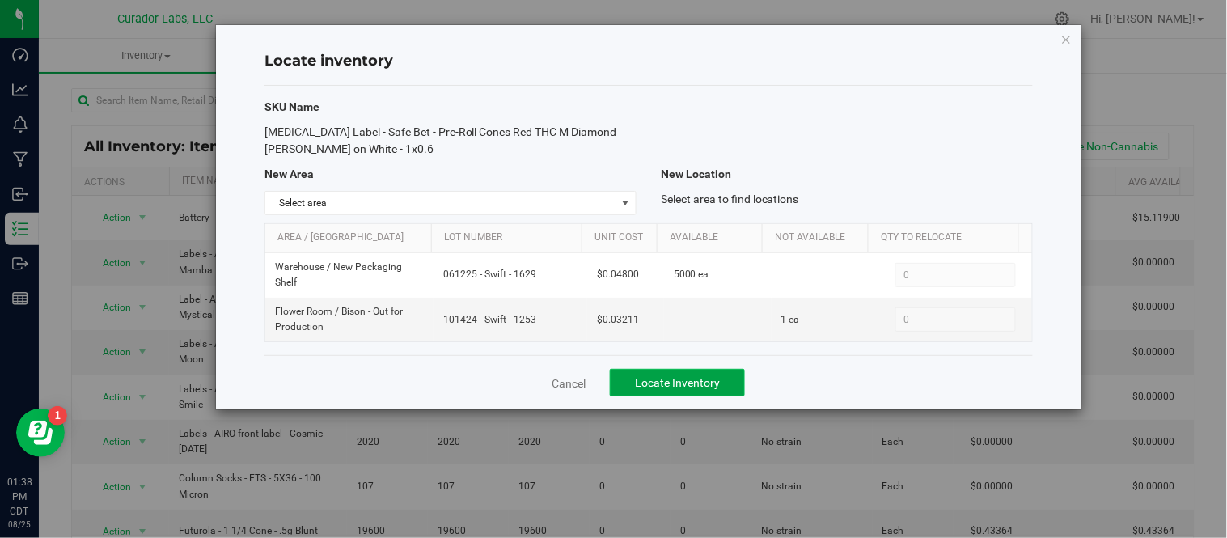
drag, startPoint x: 726, startPoint y: 383, endPoint x: 740, endPoint y: 377, distance: 15.2
click at [726, 383] on button "Locate Inventory" at bounding box center [677, 382] width 135 height 27
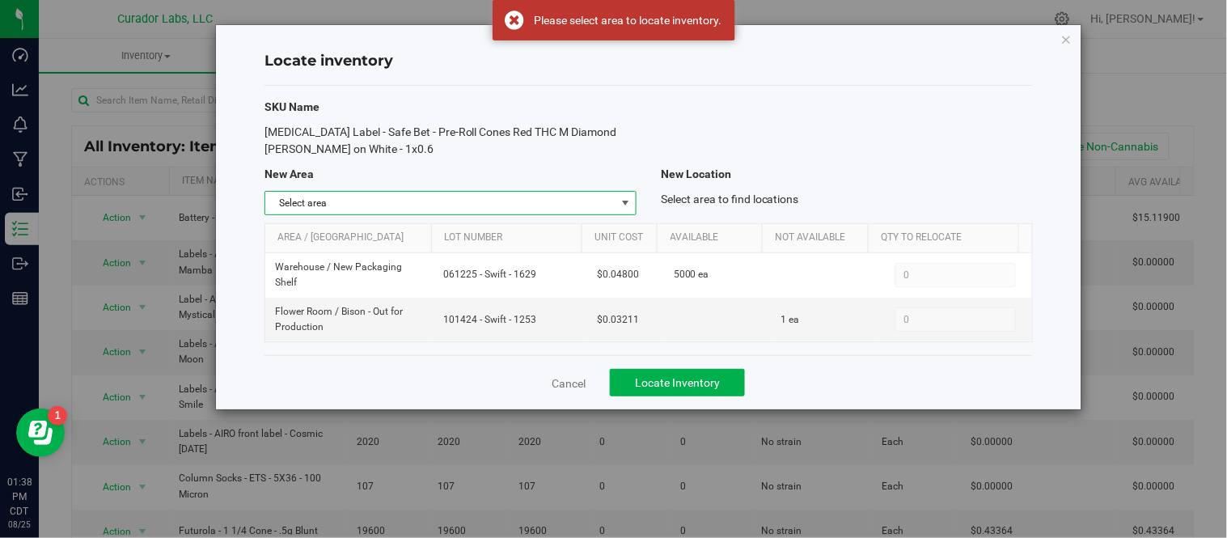
click at [628, 202] on span "select" at bounding box center [625, 203] width 13 height 13
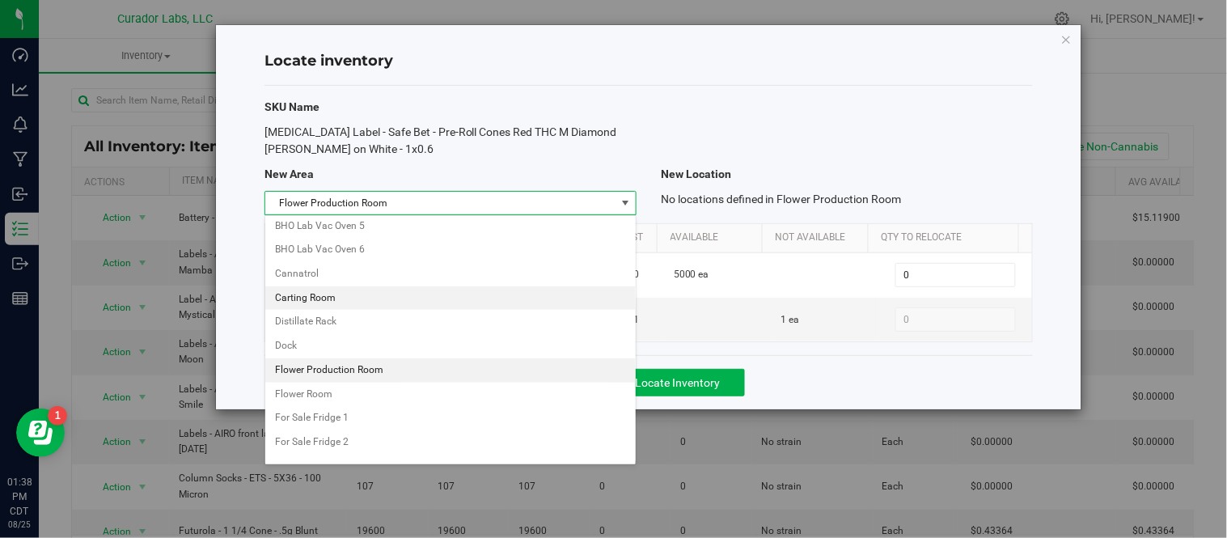
scroll to position [330, 0]
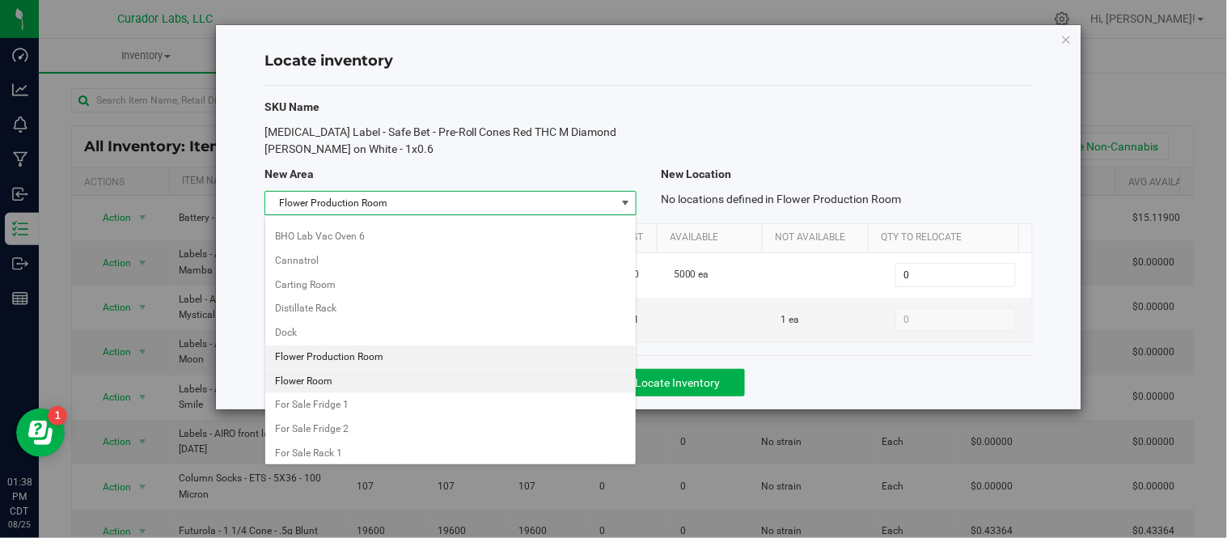
click at [367, 387] on li "Flower Room" at bounding box center [450, 382] width 370 height 24
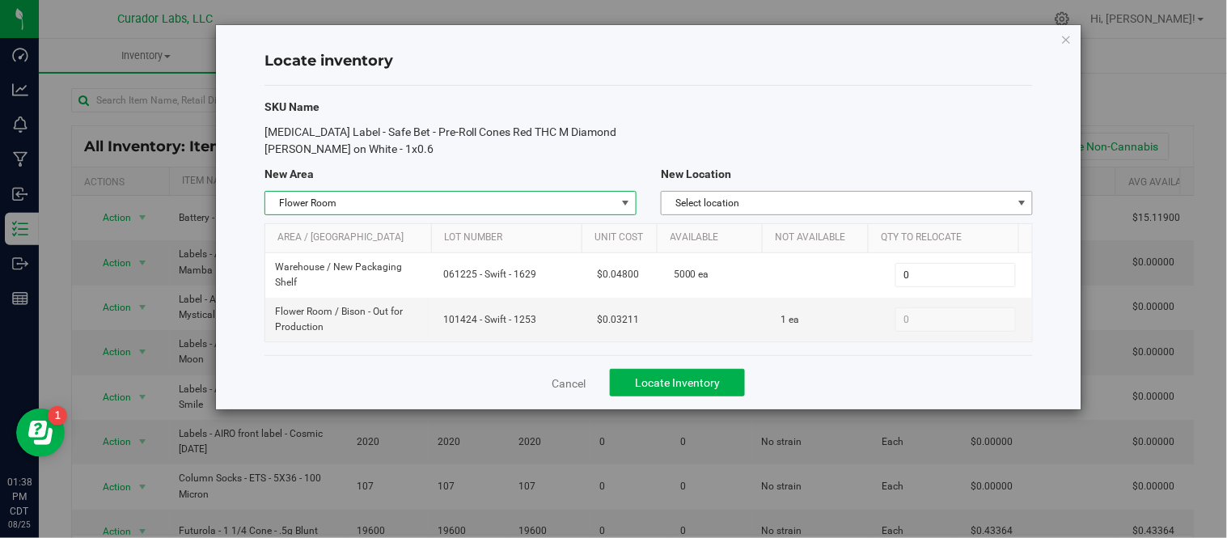
click at [819, 205] on span "Select location" at bounding box center [837, 203] width 350 height 23
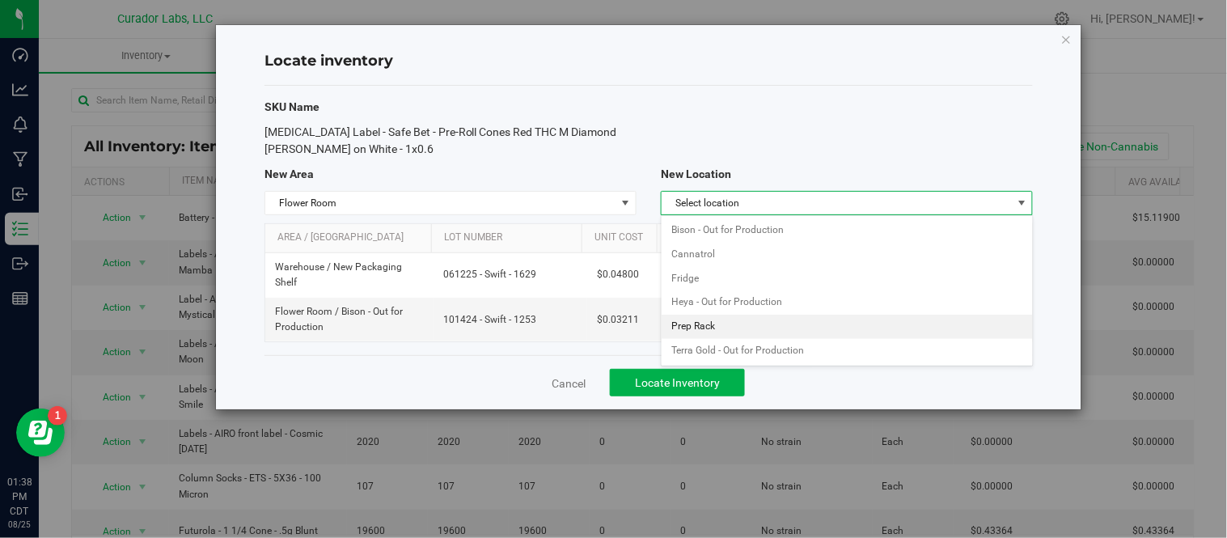
click at [815, 322] on li "Prep Rack" at bounding box center [847, 327] width 370 height 24
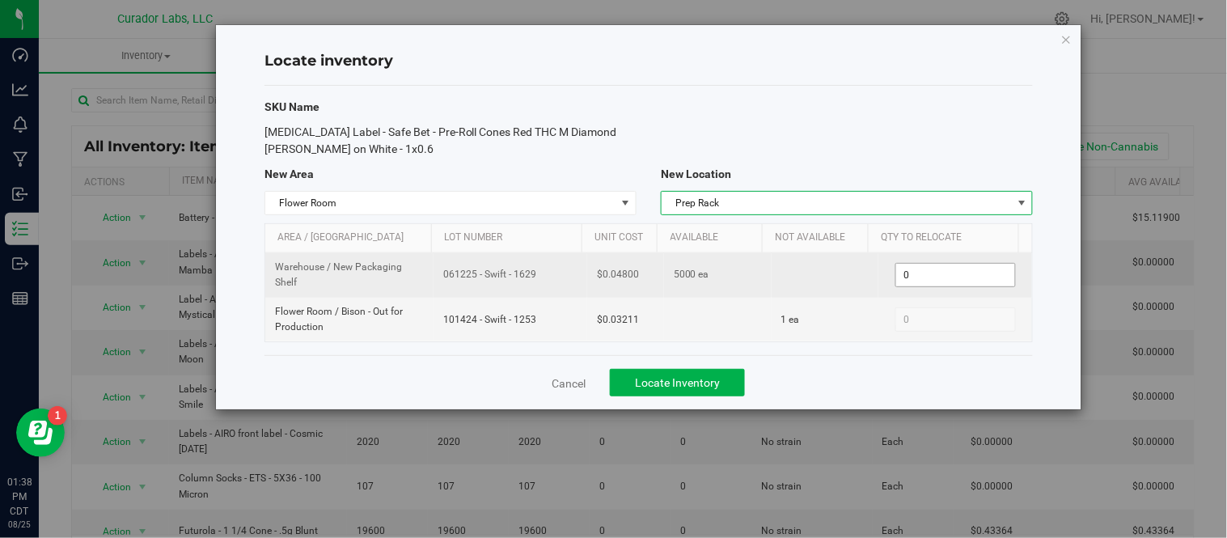
click at [925, 272] on span "0 0" at bounding box center [955, 275] width 121 height 24
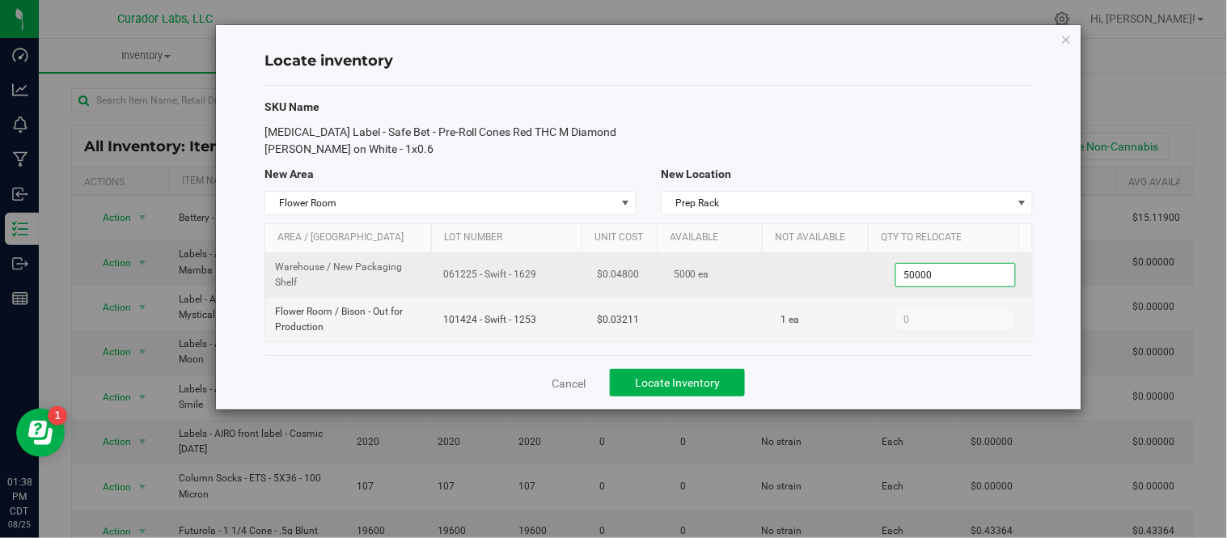
type input "5000"
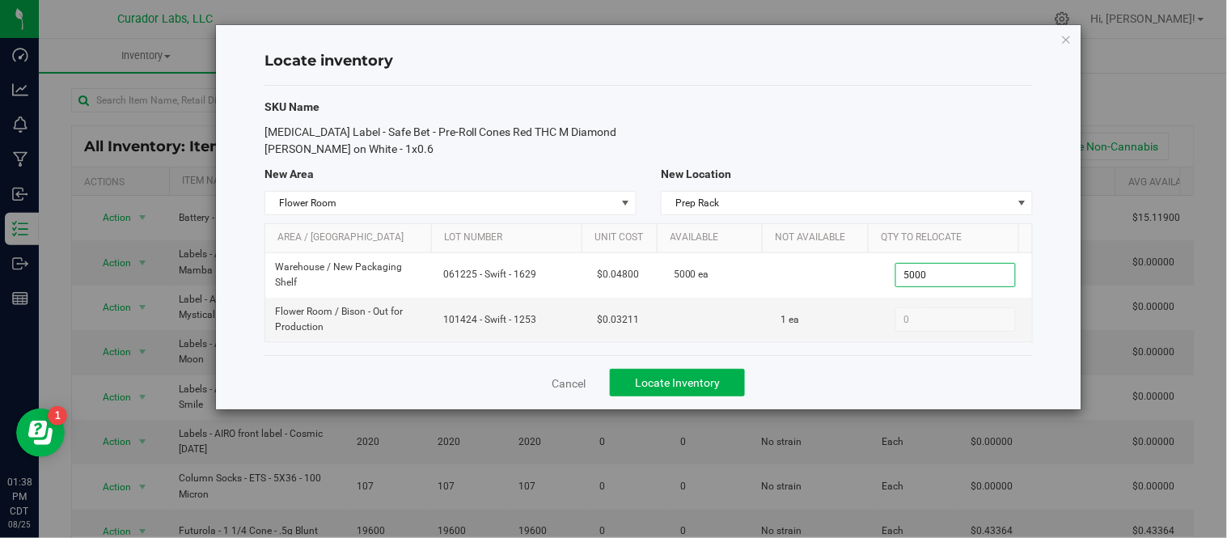
type input "5,000"
click at [855, 394] on div "Cancel Locate Inventory" at bounding box center [648, 382] width 768 height 54
click at [705, 366] on div "Cancel Locate Inventory" at bounding box center [648, 382] width 768 height 54
click at [715, 372] on button "Locate Inventory" at bounding box center [677, 382] width 135 height 27
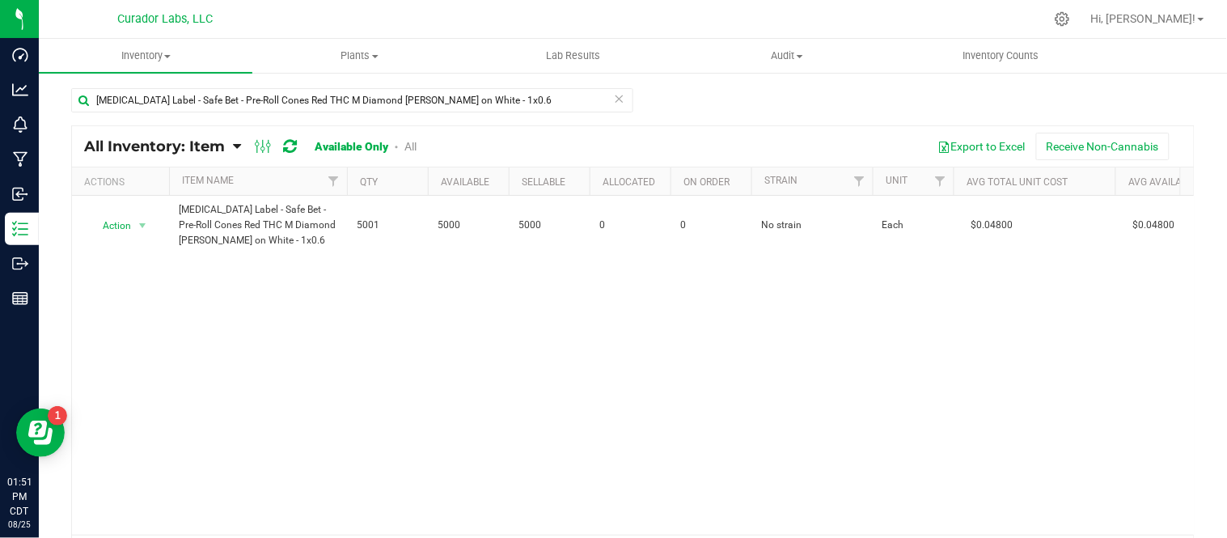
click at [614, 104] on icon at bounding box center [619, 97] width 11 height 19
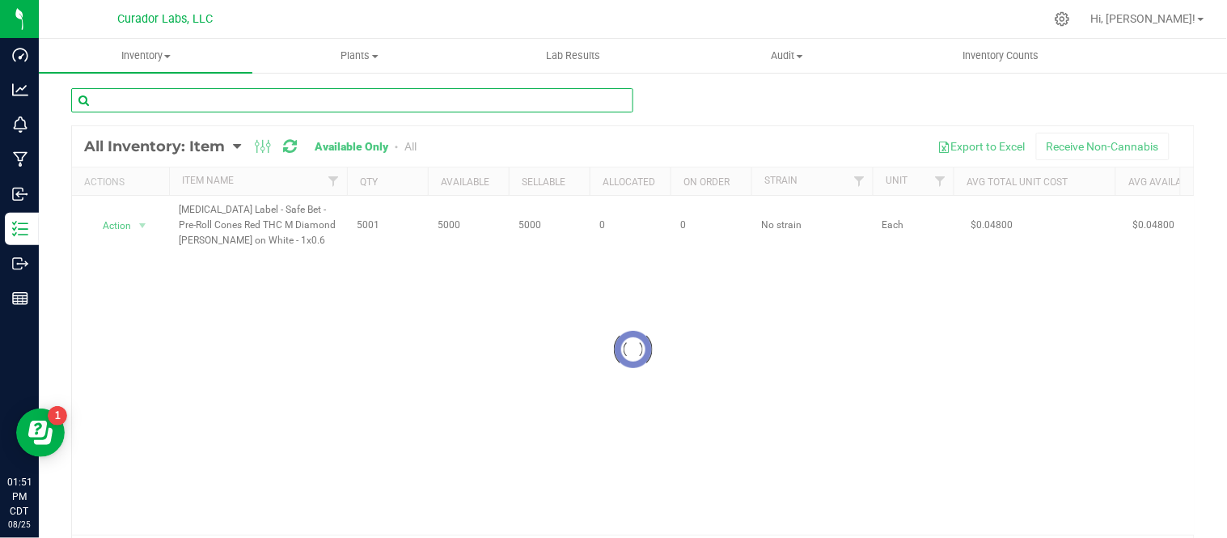
click at [458, 98] on input "text" at bounding box center [352, 100] width 562 height 24
paste input "Merch Sticker - SafeBet - Who's Packin' Trees and Sunset on Beige - 3x3"
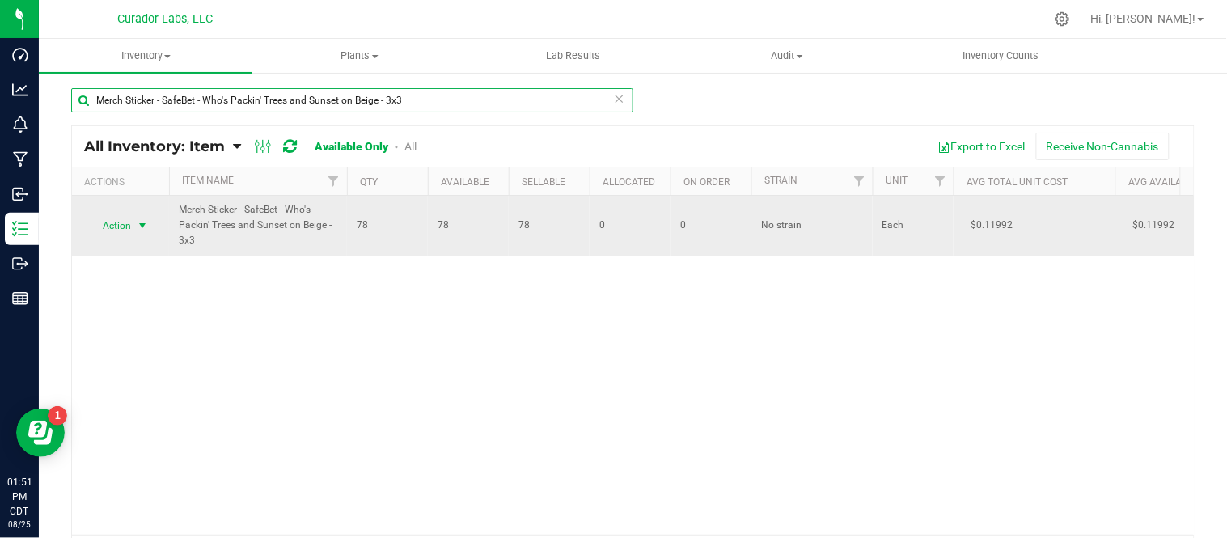
type input "Merch Sticker - SafeBet - Who's Packin' Trees and Sunset on Beige - 3x3"
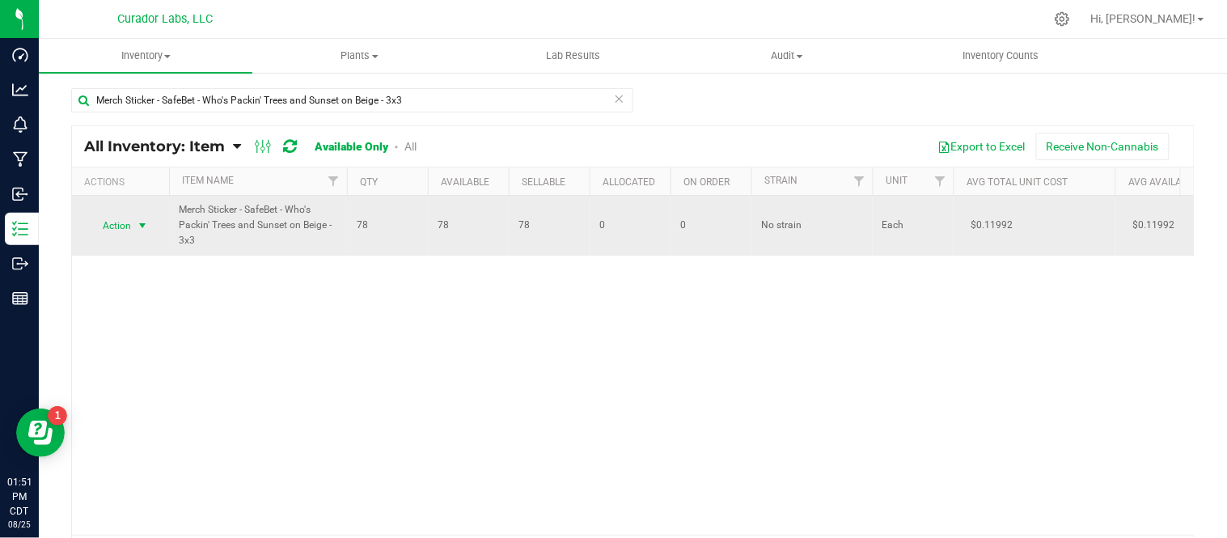
click at [138, 219] on span "select" at bounding box center [143, 225] width 20 height 23
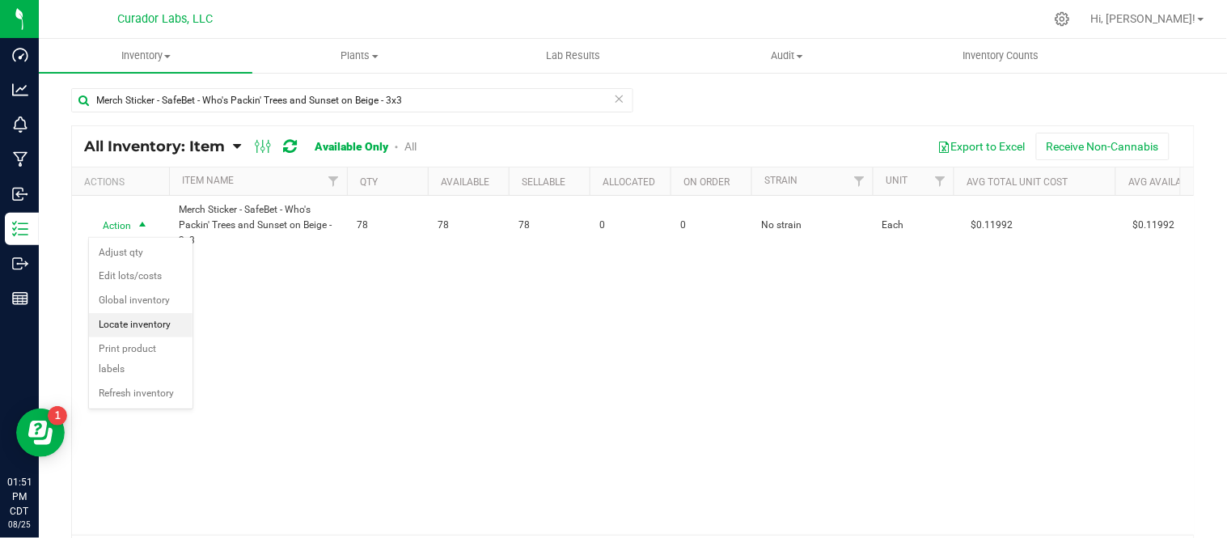
click at [146, 322] on li "Locate inventory" at bounding box center [141, 325] width 104 height 24
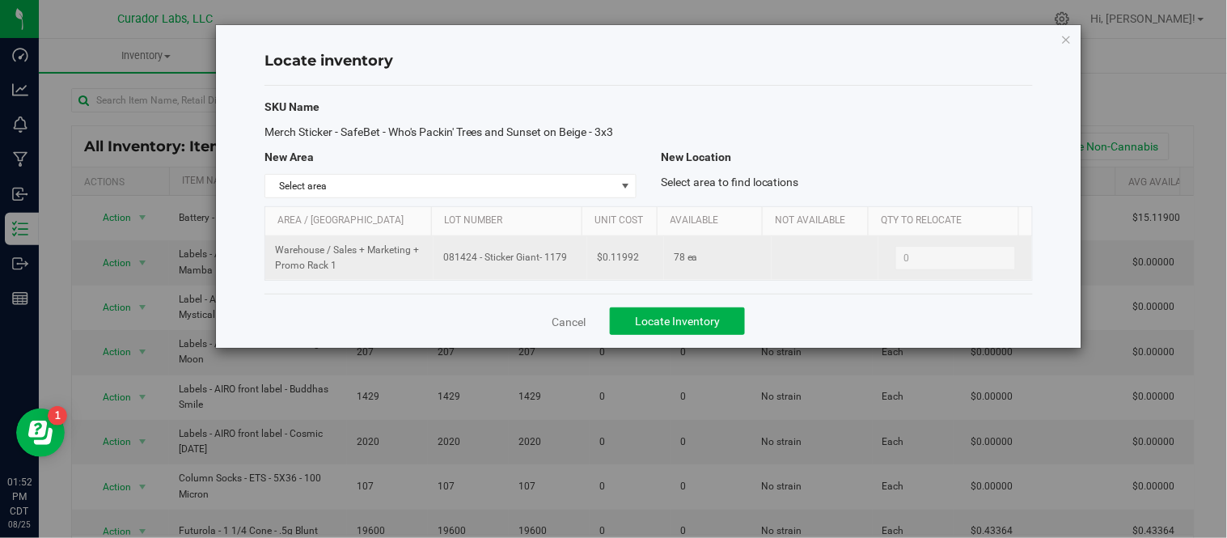
drag, startPoint x: 442, startPoint y: 260, endPoint x: 542, endPoint y: 268, distance: 100.6
click at [542, 268] on td "081424 - Sticker Giant- 1179" at bounding box center [511, 258] width 154 height 44
copy span "081424 - Sticker Giant- 1179"
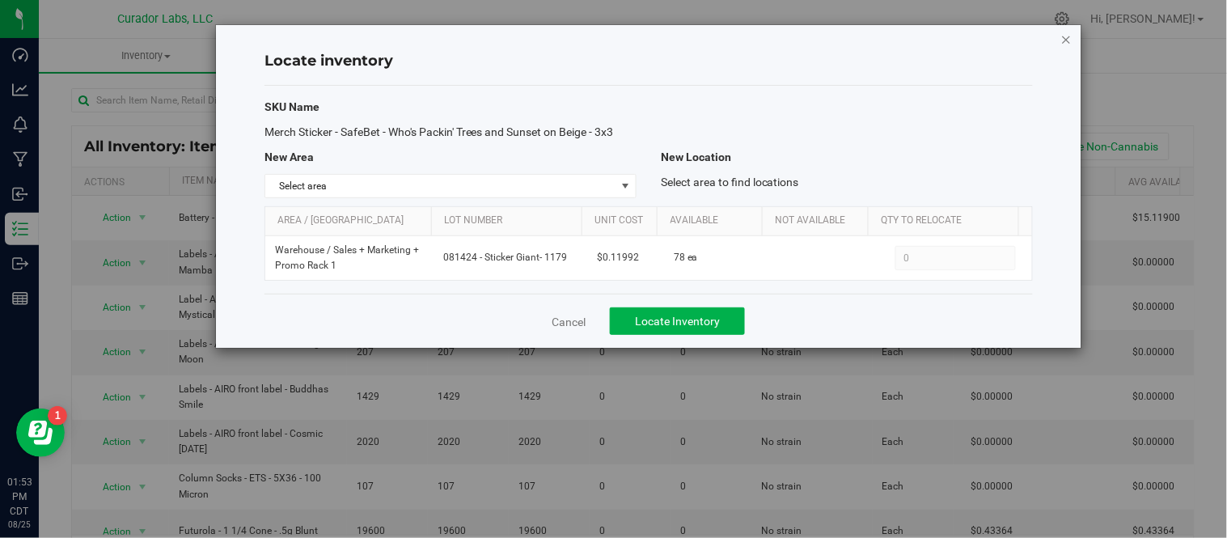
click at [1065, 38] on icon "button" at bounding box center [1066, 38] width 11 height 19
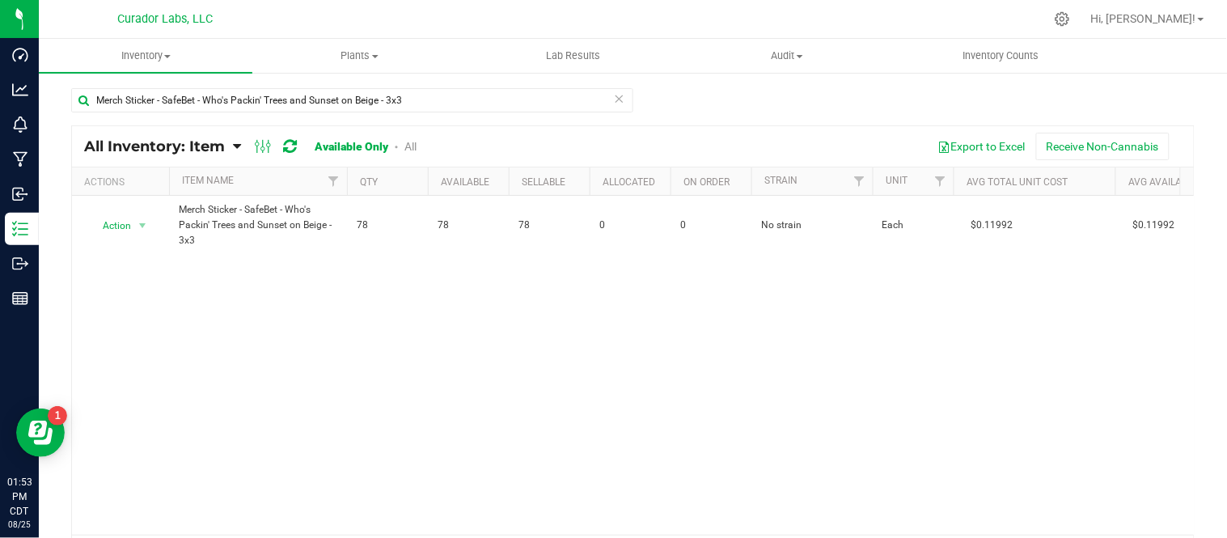
click at [614, 95] on icon at bounding box center [619, 97] width 11 height 19
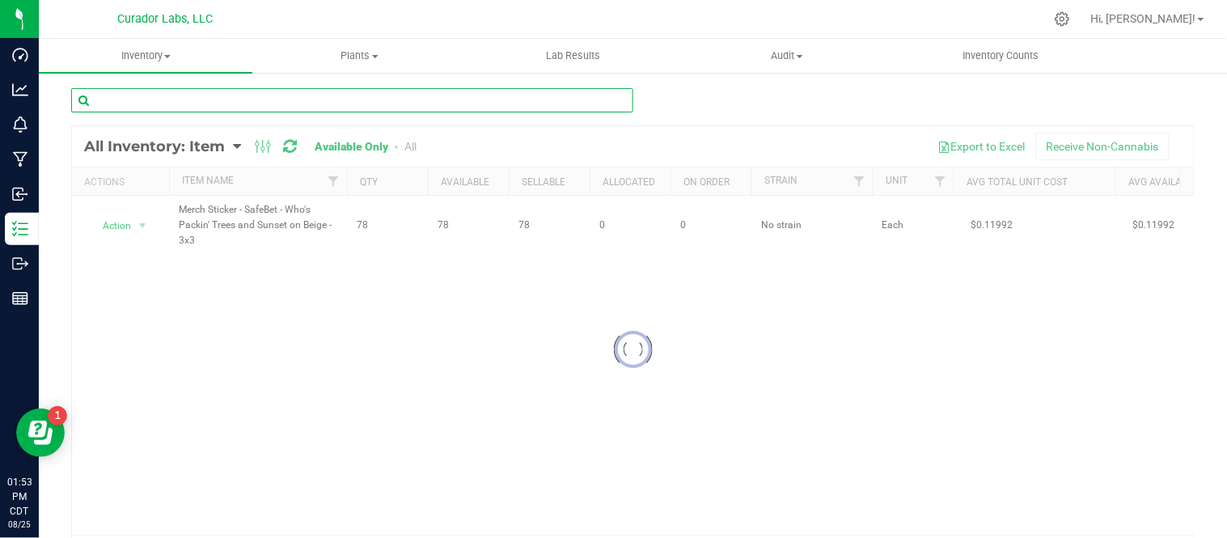
paste input "Merch Sticker - SafeBet - St. [PERSON_NAME] Orange on Beige - 3x2"
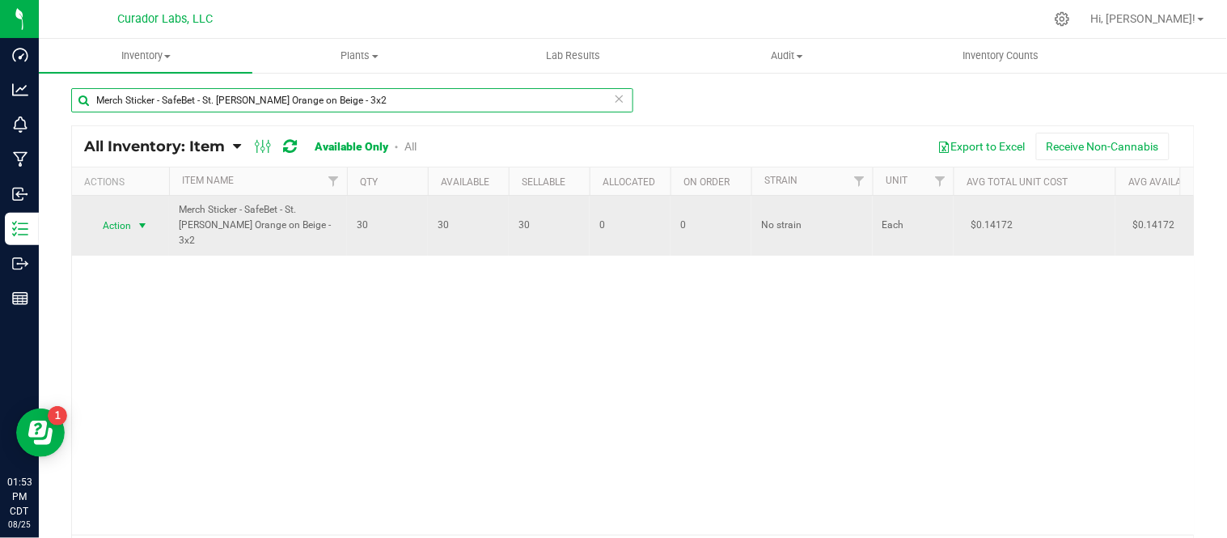
type input "Merch Sticker - SafeBet - St. [PERSON_NAME] Orange on Beige - 3x2"
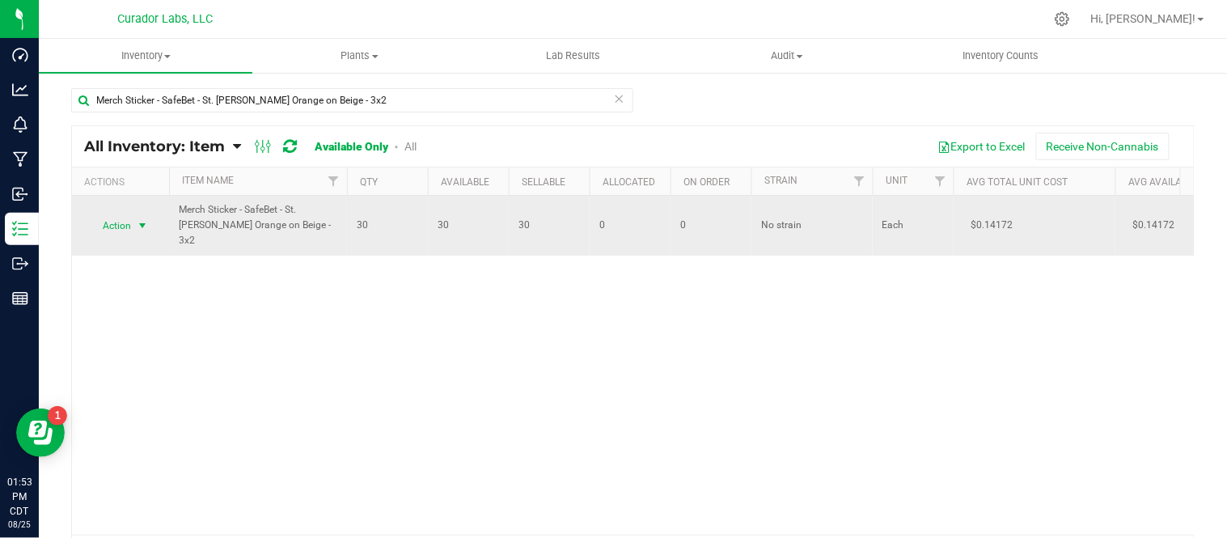
click at [142, 219] on span "select" at bounding box center [142, 225] width 13 height 13
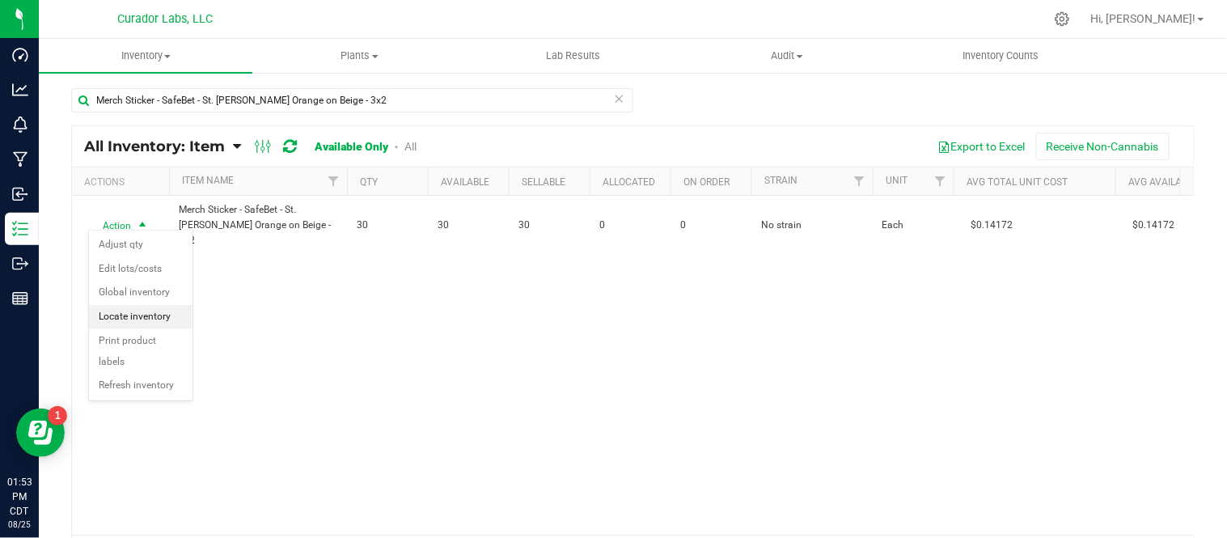
click at [152, 309] on li "Locate inventory" at bounding box center [141, 317] width 104 height 24
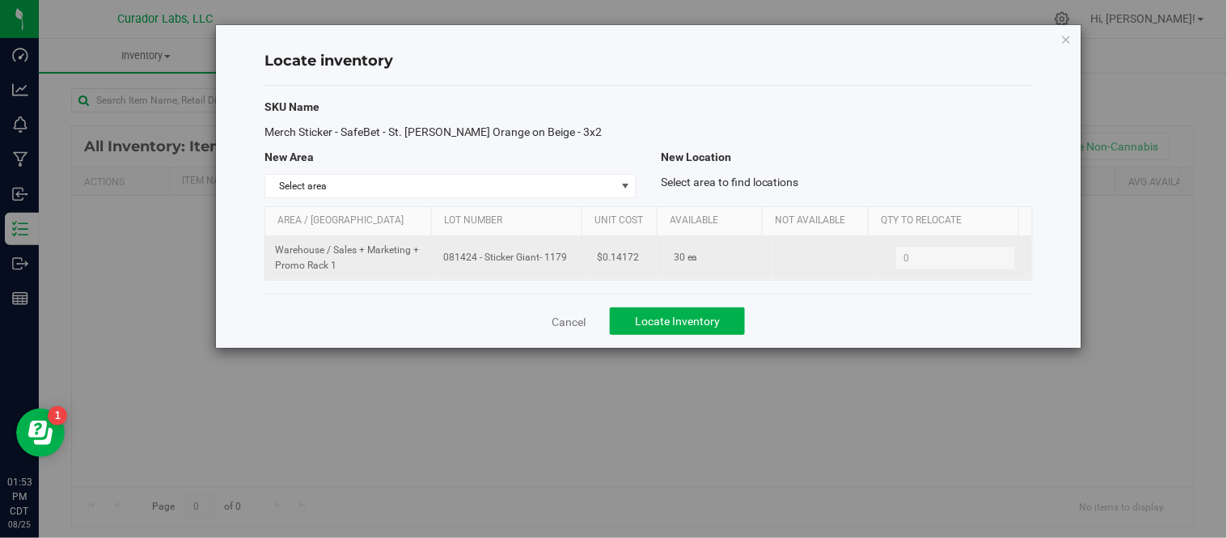
drag, startPoint x: 438, startPoint y: 257, endPoint x: 556, endPoint y: 269, distance: 118.6
click at [556, 269] on td "081424 - Sticker Giant- 1179" at bounding box center [511, 258] width 154 height 44
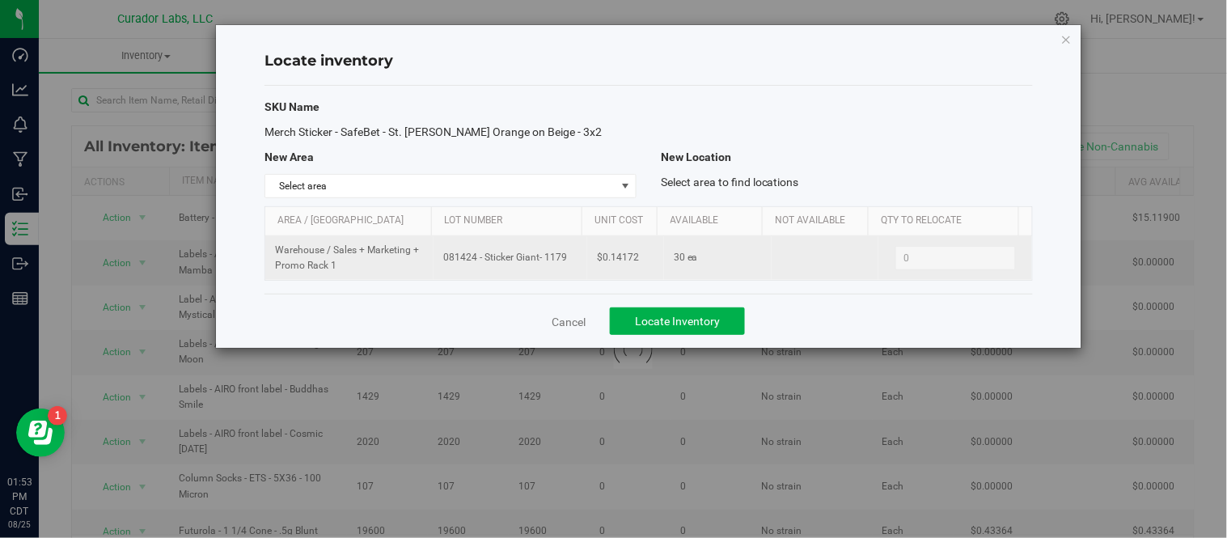
copy span "081424 - Sticker Giant- 1179"
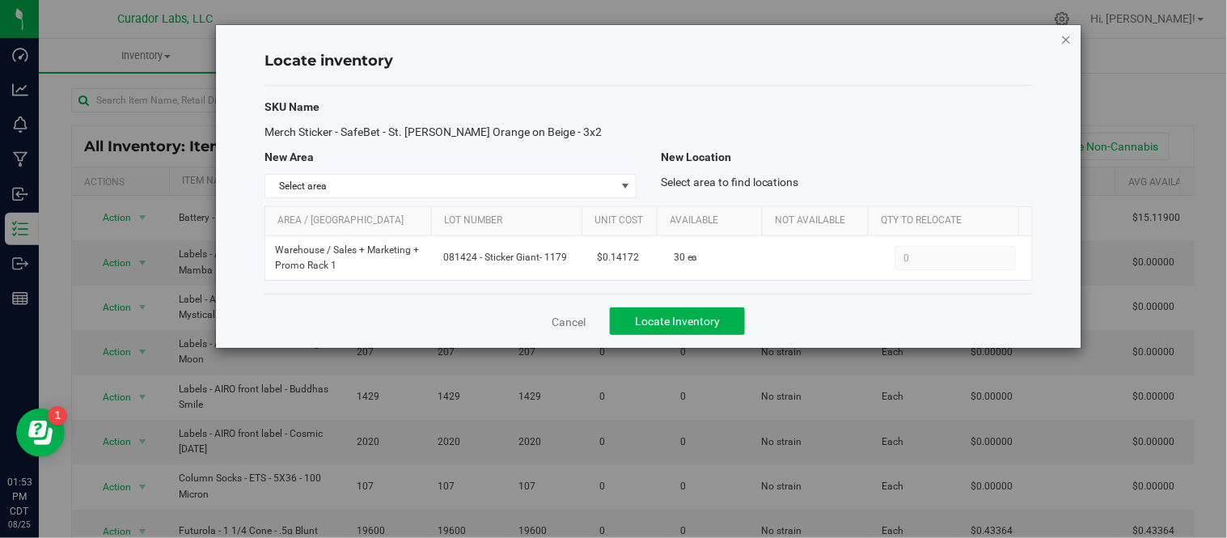
click at [1070, 36] on icon "button" at bounding box center [1066, 38] width 11 height 19
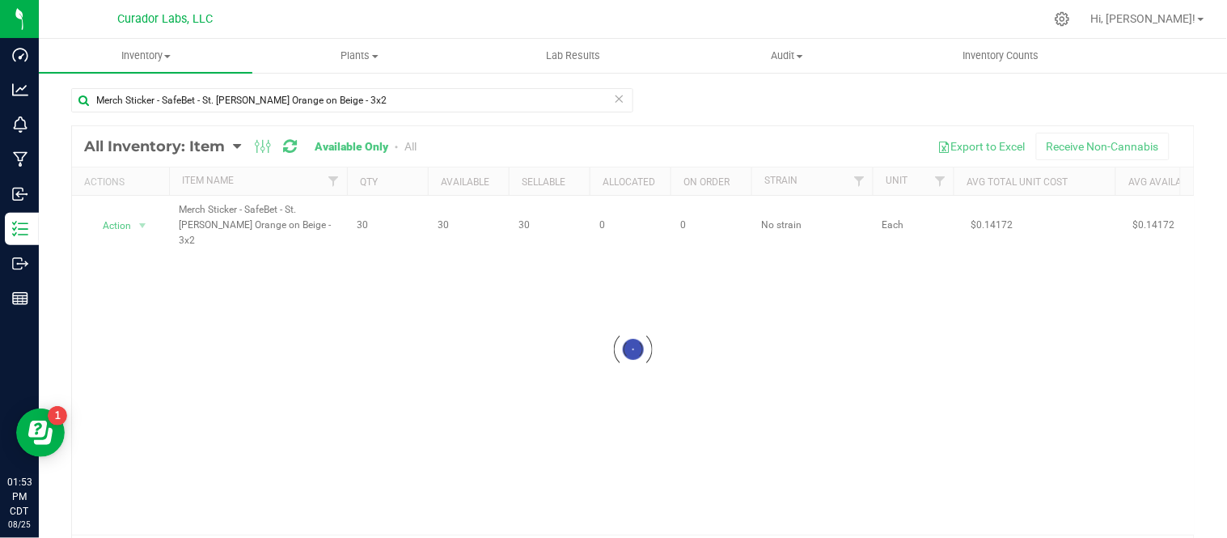
click at [617, 91] on icon at bounding box center [619, 97] width 11 height 19
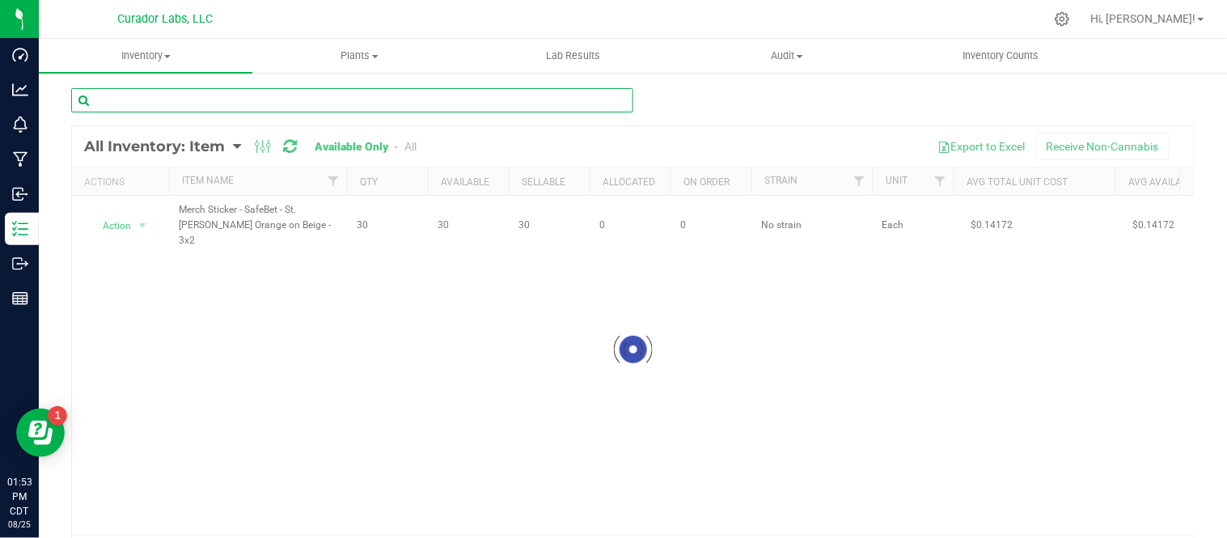
drag, startPoint x: 594, startPoint y: 93, endPoint x: 491, endPoint y: 103, distance: 103.2
click at [491, 103] on input "text" at bounding box center [352, 100] width 562 height 24
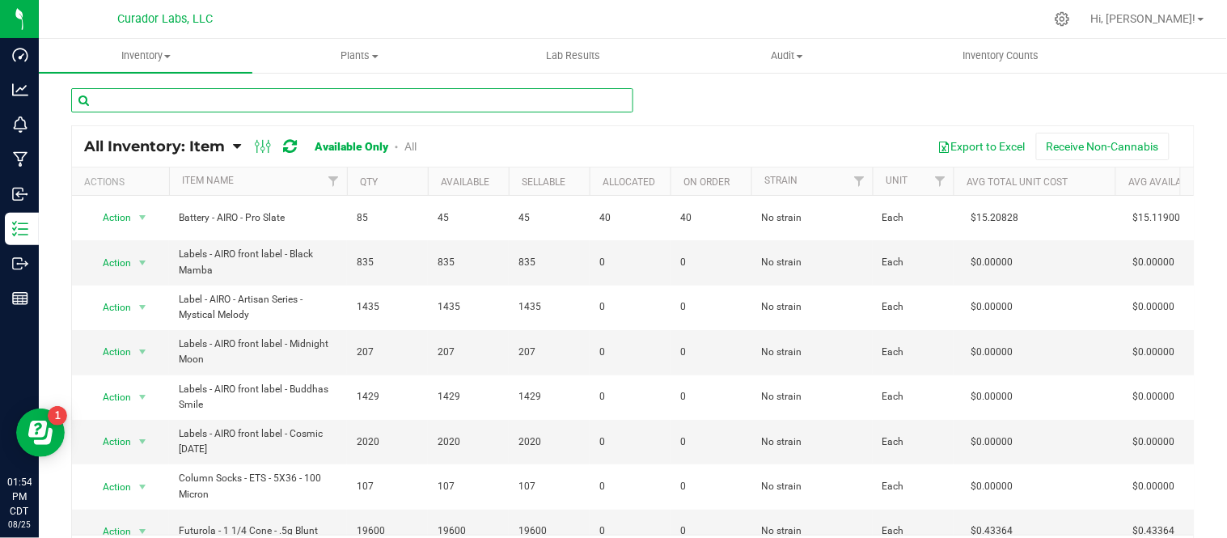
paste input "Safe Bet - Sticker - Merch - Float on Smoke on Raft Orange on Beige - 3x3in - S…"
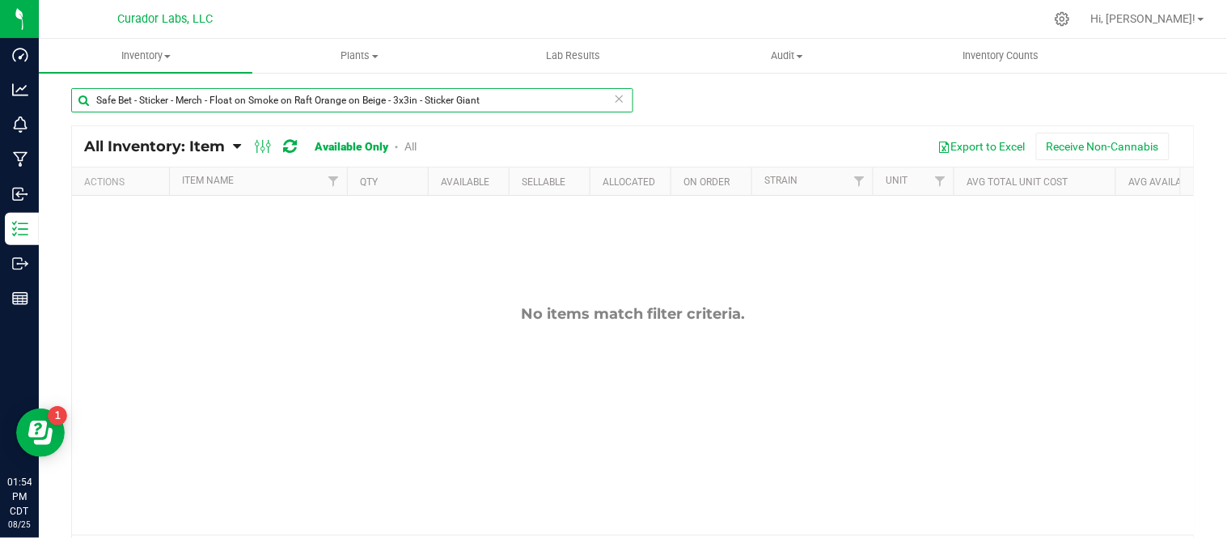
type input "Safe Bet - Sticker - Merch - Float on Smoke on Raft Orange on Beige - 3x3in - S…"
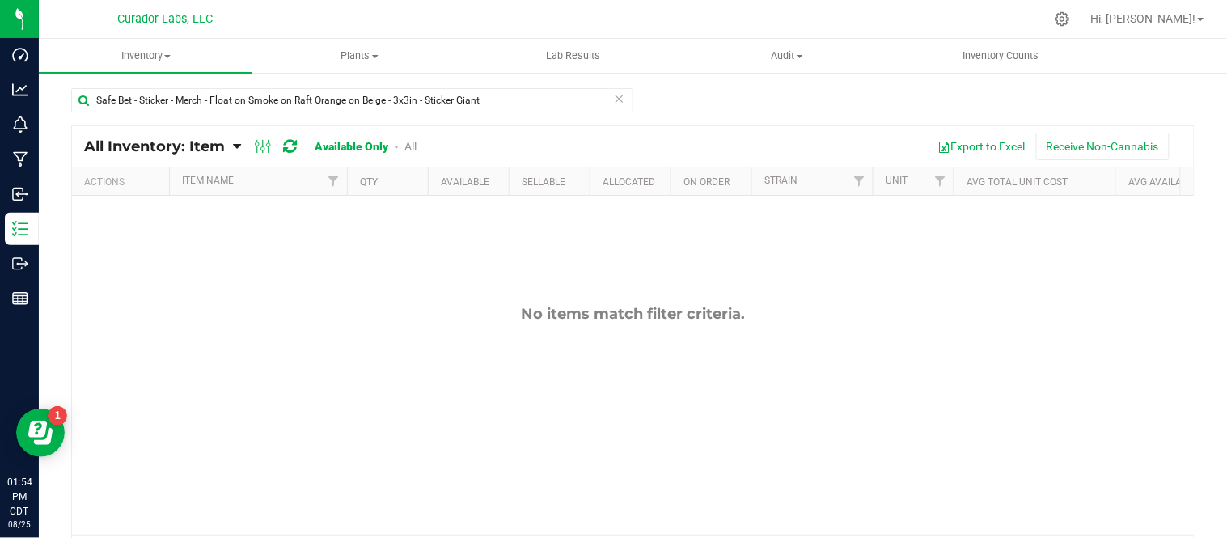
click at [614, 98] on icon at bounding box center [619, 97] width 11 height 19
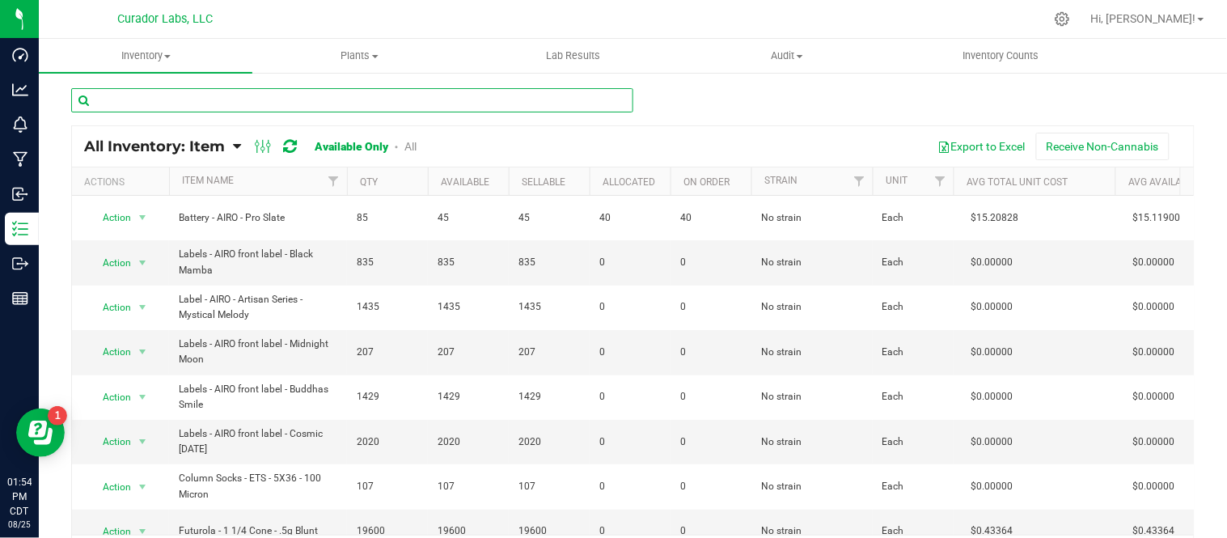
click at [332, 107] on input "text" at bounding box center [352, 100] width 562 height 24
paste input "Merch Sticker - SafeBet - Float on Smoke on Raft Orange on Beige - 3x3"
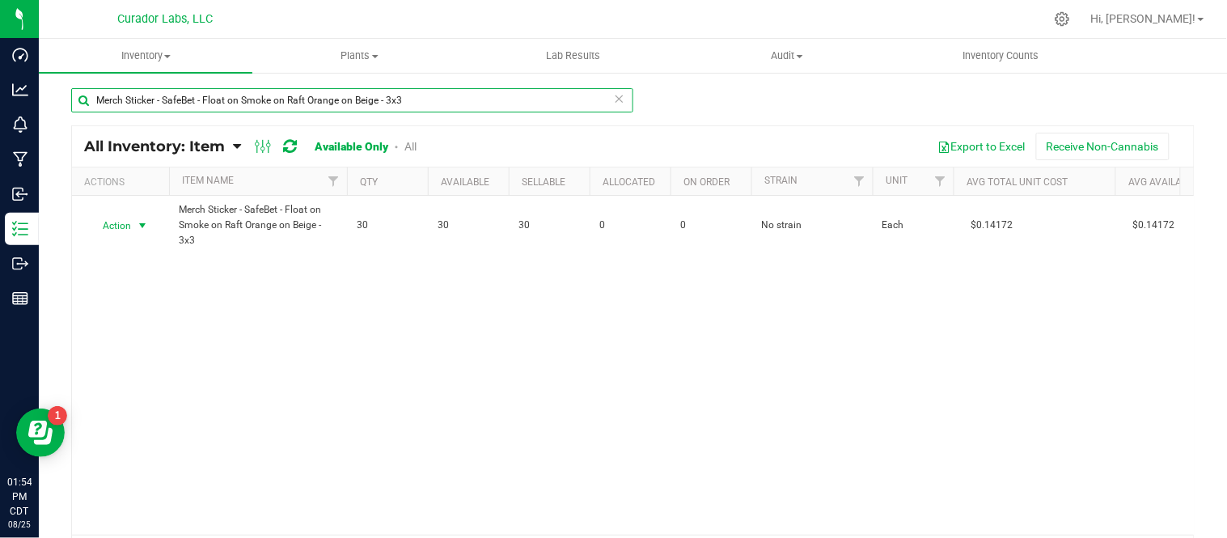
type input "Merch Sticker - SafeBet - Float on Smoke on Raft Orange on Beige - 3x3"
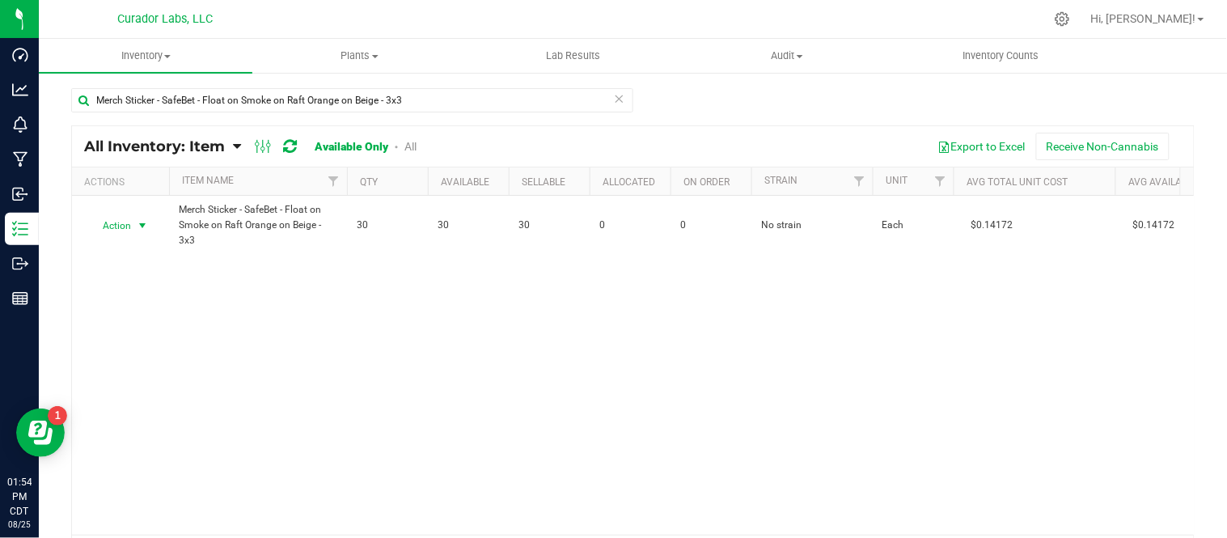
click at [146, 228] on span "select" at bounding box center [142, 225] width 13 height 13
click at [144, 320] on li "Locate inventory" at bounding box center [141, 325] width 104 height 24
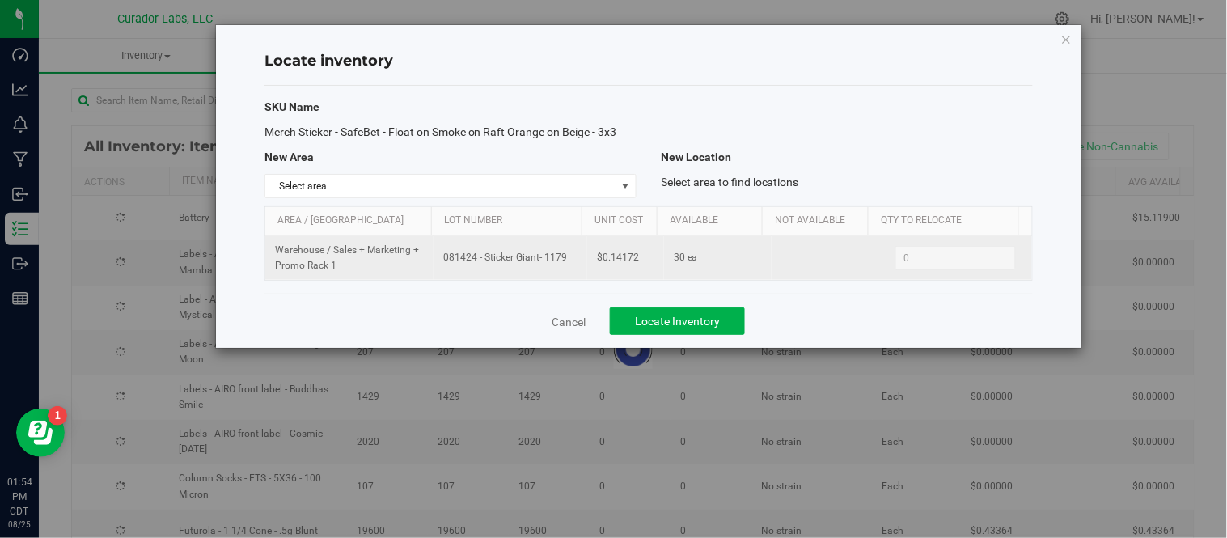
drag, startPoint x: 441, startPoint y: 257, endPoint x: 562, endPoint y: 263, distance: 121.5
click at [562, 263] on span "081424 - Sticker Giant- 1179" at bounding box center [510, 257] width 134 height 15
copy span "081424 - Sticker Giant- 1179"
click at [534, 259] on span "081424 - Sticker Giant- 1179" at bounding box center [510, 257] width 134 height 15
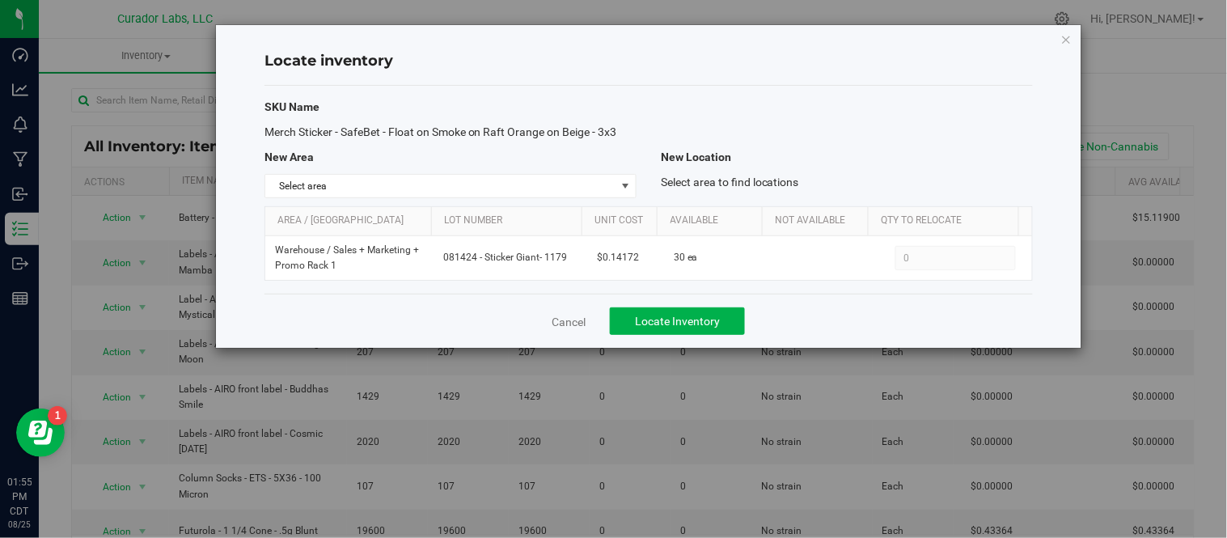
drag, startPoint x: 534, startPoint y: 259, endPoint x: 633, endPoint y: 135, distance: 158.8
click at [624, 142] on div "SKU Name Merch Sticker - SafeBet - Float on Smoke on Raft Orange on Beige - 3x3…" at bounding box center [648, 190] width 768 height 208
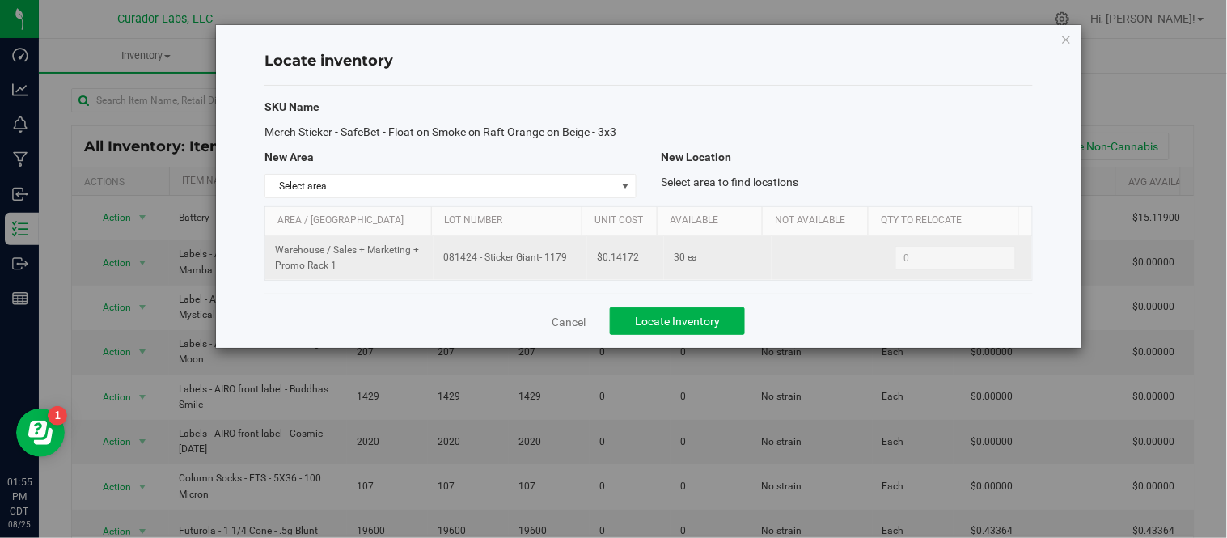
click at [552, 263] on span "081424 - Sticker Giant- 1179" at bounding box center [510, 257] width 134 height 15
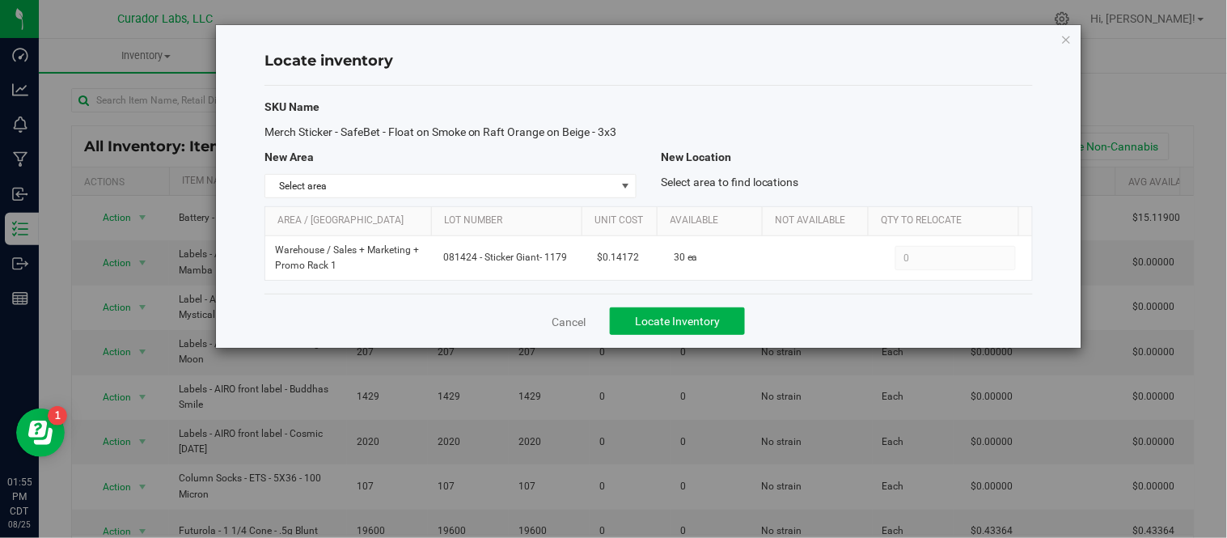
drag, startPoint x: 552, startPoint y: 267, endPoint x: 683, endPoint y: 0, distance: 297.0
click at [674, 61] on div "Locate inventory SKU Name Merch Sticker - SafeBet - Float on Smoke on Raft Oran…" at bounding box center [648, 186] width 865 height 323
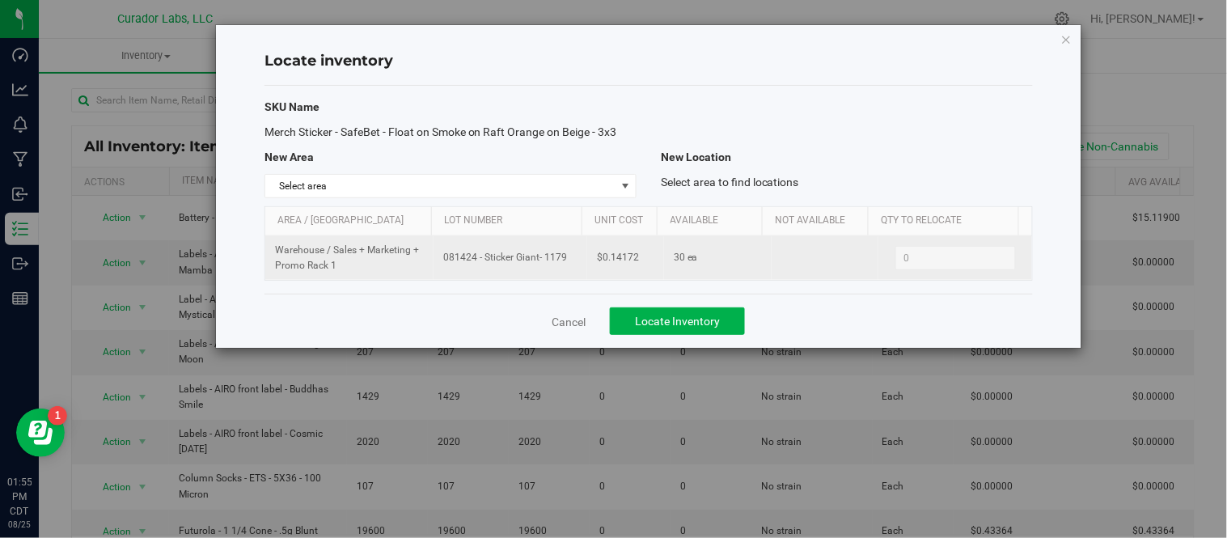
click at [589, 256] on td "$0.14172" at bounding box center [625, 258] width 77 height 44
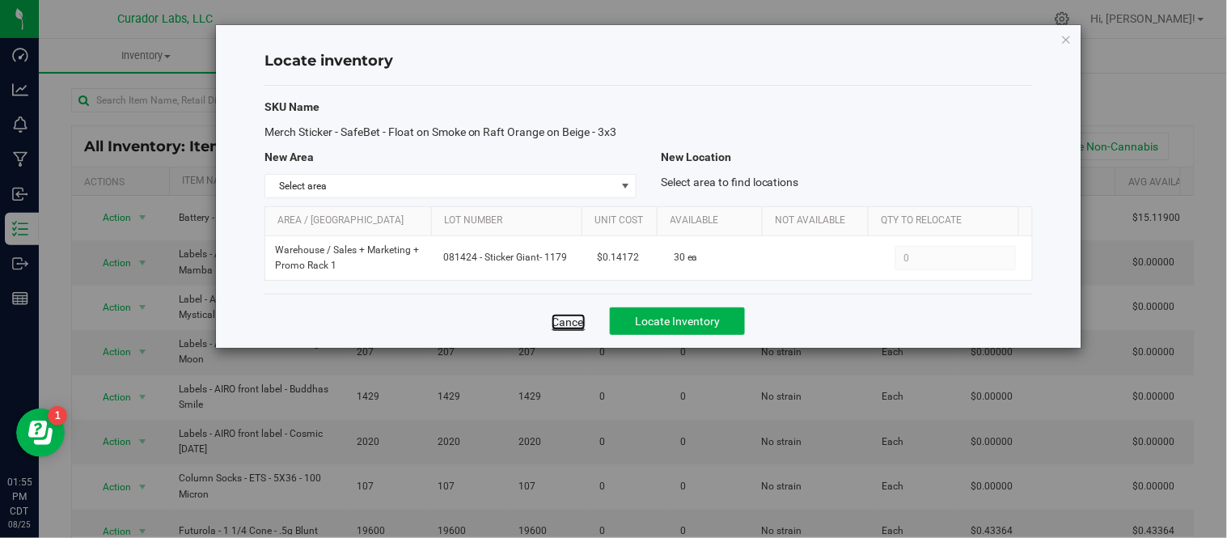
click at [584, 315] on link "Cancel" at bounding box center [569, 322] width 34 height 16
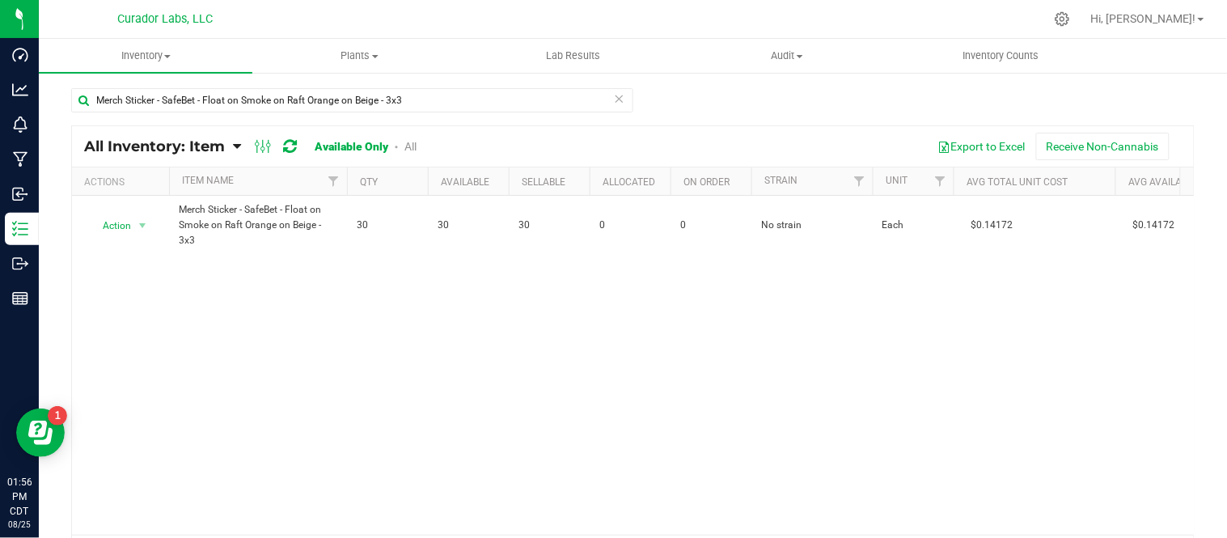
click at [614, 98] on icon at bounding box center [619, 97] width 11 height 19
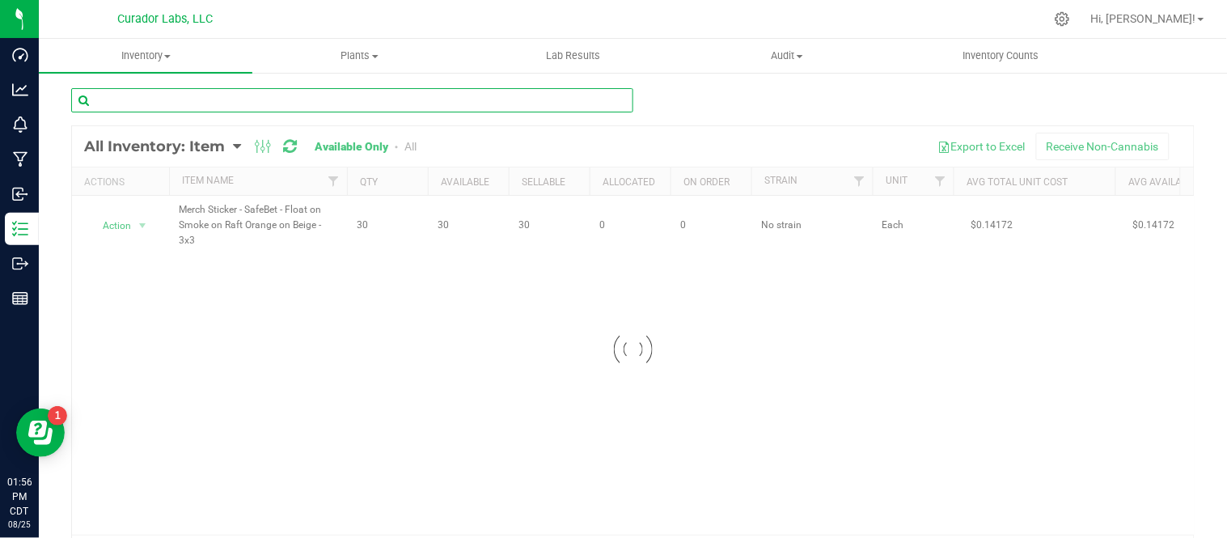
click at [548, 102] on input "text" at bounding box center [352, 100] width 562 height 24
paste input "MERCH Sticker - HeadChange - TRPS No 'E' Purple and Green on Grey"
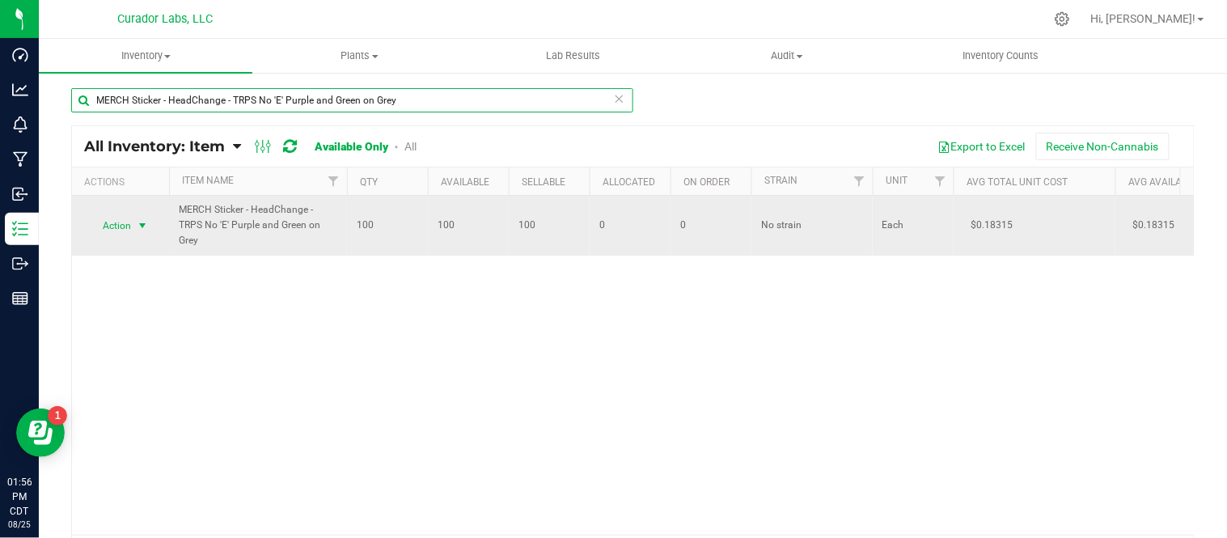
type input "MERCH Sticker - HeadChange - TRPS No 'E' Purple and Green on Grey"
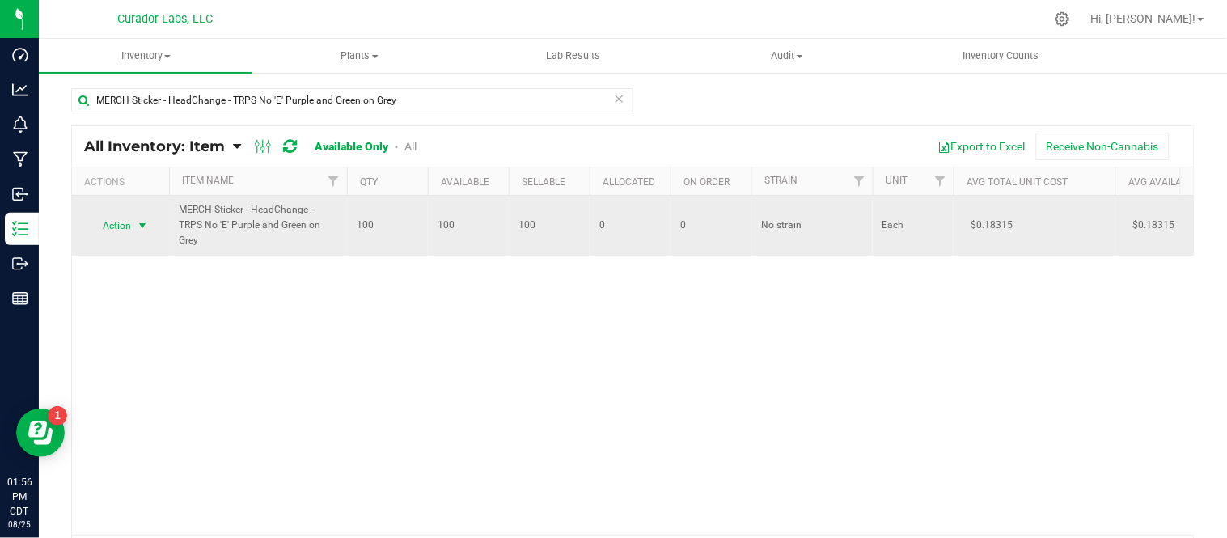
click at [146, 226] on span "select" at bounding box center [142, 225] width 13 height 13
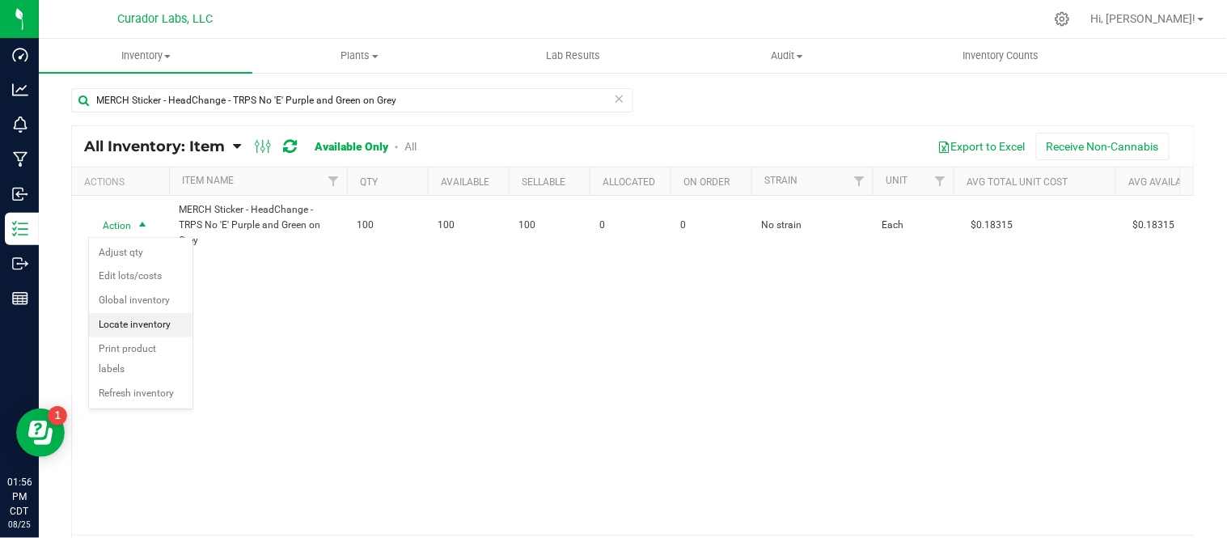
click at [167, 321] on li "Locate inventory" at bounding box center [141, 325] width 104 height 24
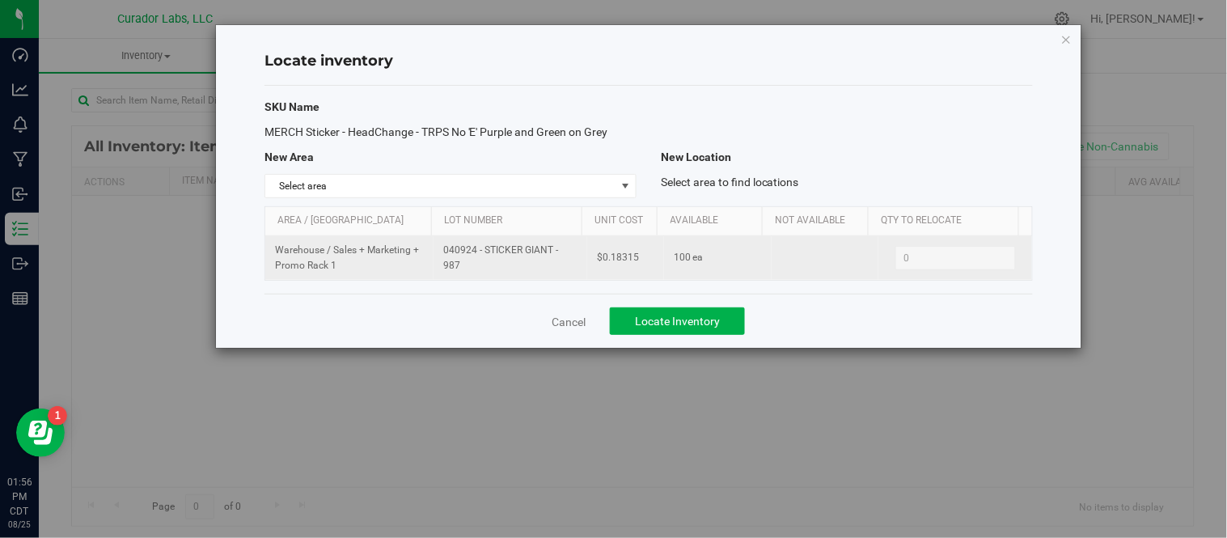
drag, startPoint x: 442, startPoint y: 249, endPoint x: 484, endPoint y: 270, distance: 47.0
click at [484, 270] on span "040924 - STICKER GIANT - 987" at bounding box center [510, 258] width 134 height 31
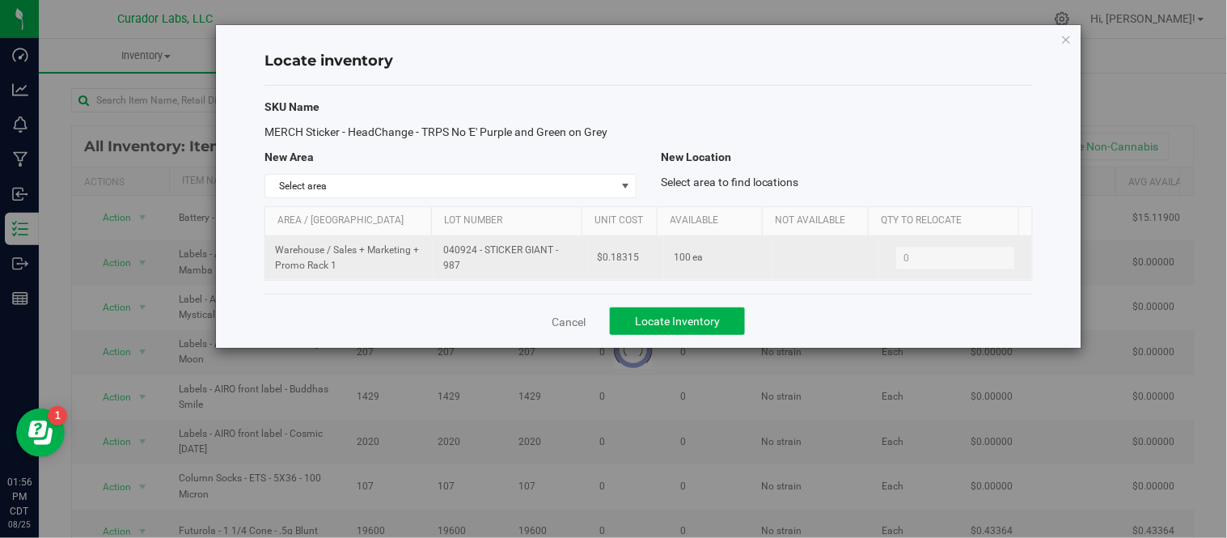
copy span "040924 - STICKER GIANT - 987"
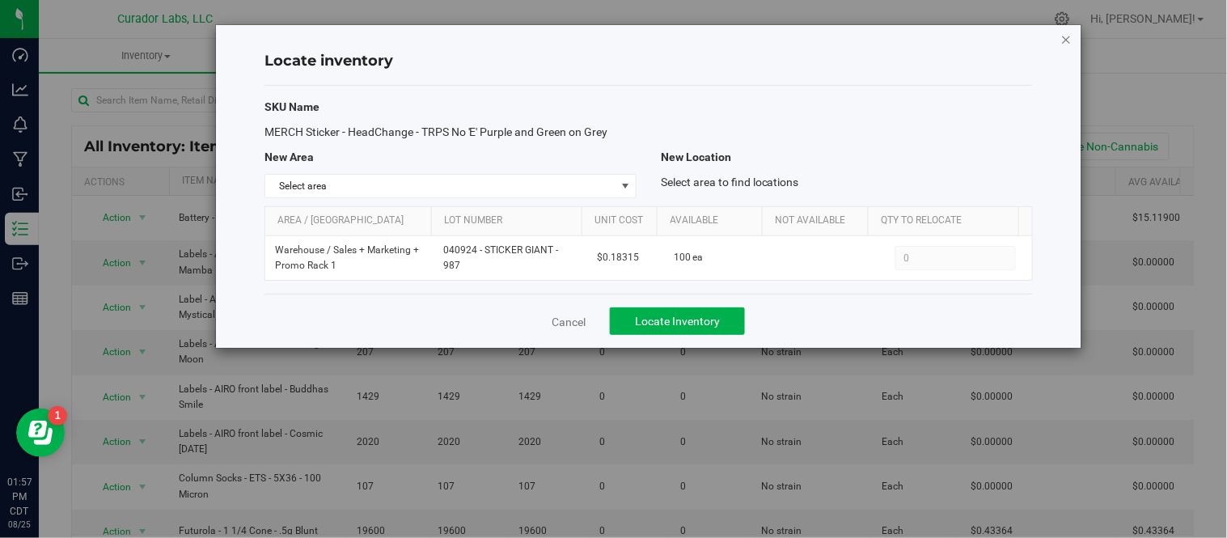
click at [1064, 39] on icon "button" at bounding box center [1066, 38] width 11 height 19
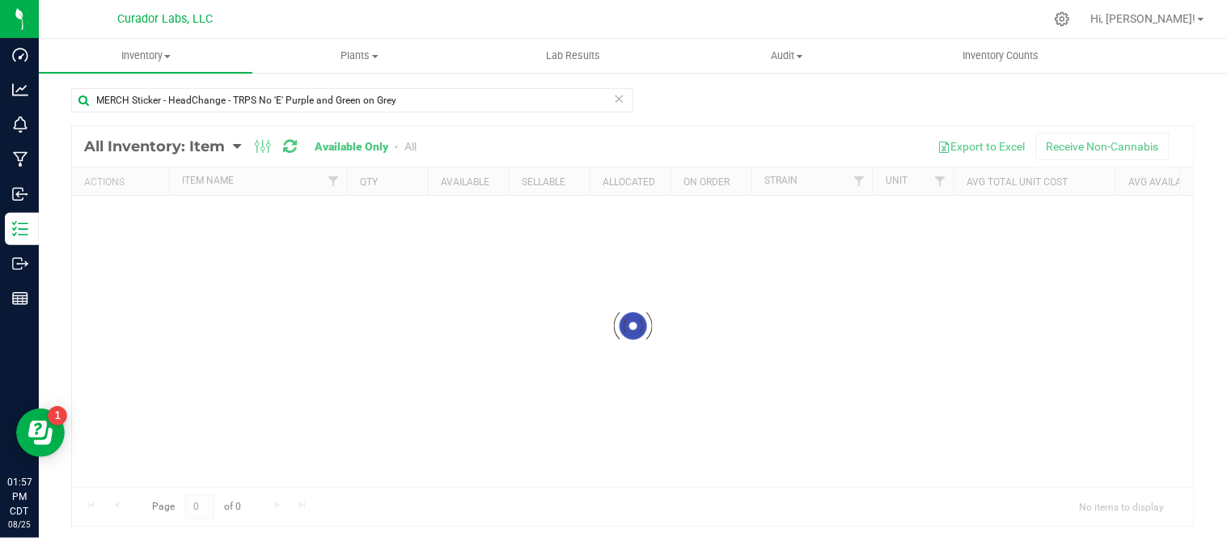
click at [614, 95] on icon at bounding box center [619, 97] width 11 height 19
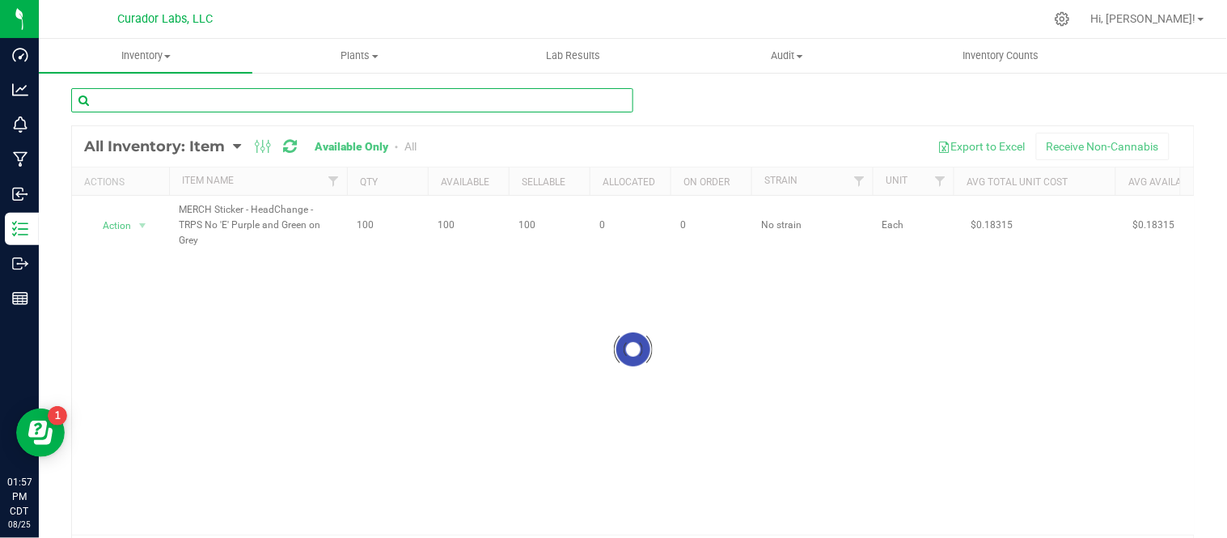
paste input "MERCH Sticker - HeadChange - Tropfredo Cheese Green - 2.8 x 3"
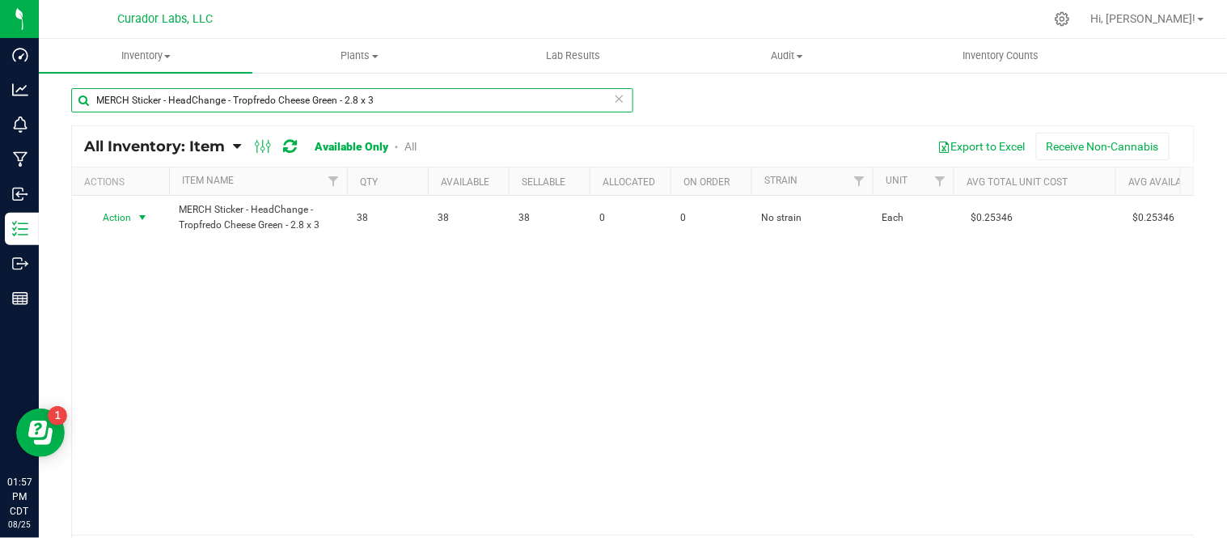
type input "MERCH Sticker - HeadChange - Tropfredo Cheese Green - 2.8 x 3"
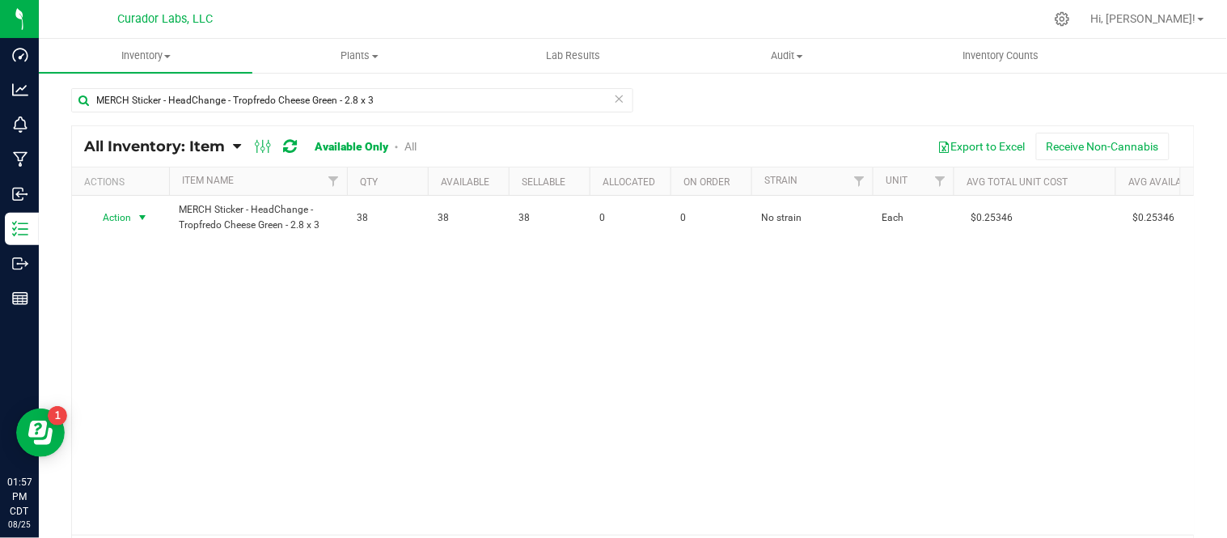
click at [146, 219] on span "select" at bounding box center [142, 217] width 13 height 13
click at [168, 314] on li "Locate inventory" at bounding box center [141, 317] width 104 height 24
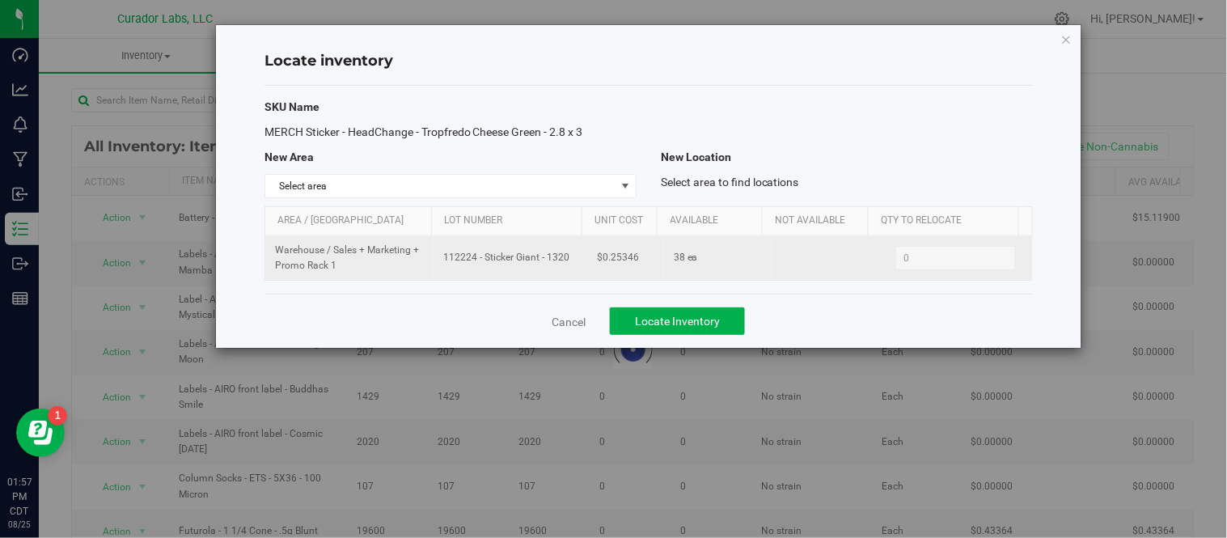
drag, startPoint x: 441, startPoint y: 256, endPoint x: 556, endPoint y: 269, distance: 115.5
click at [556, 269] on td "112224 - Sticker Giant - 1320" at bounding box center [511, 258] width 154 height 44
copy span "112224 - Sticker Giant - 1320"
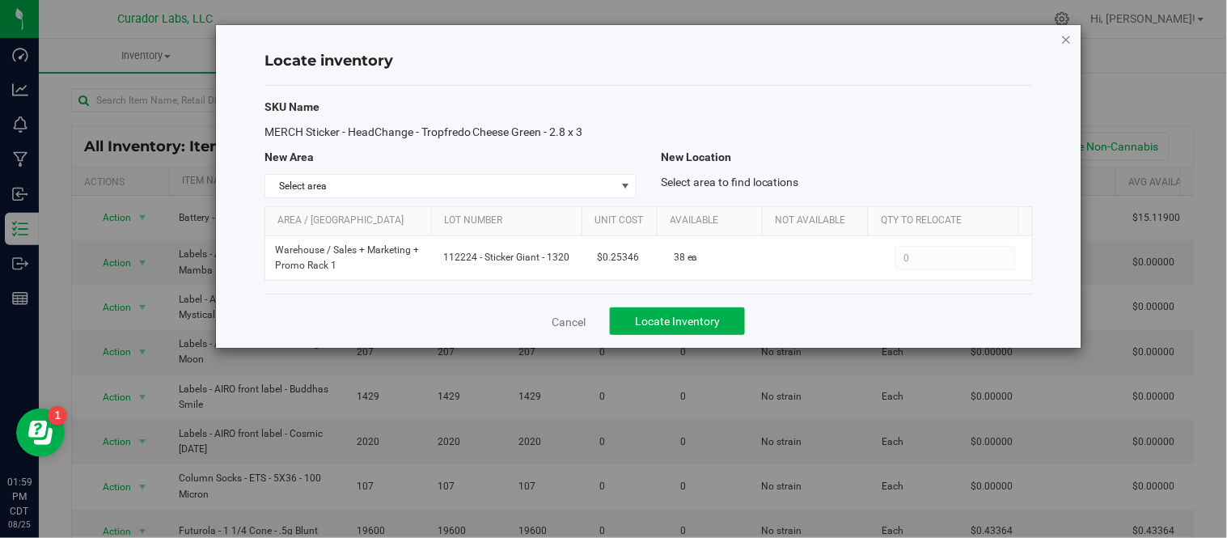
click at [1069, 39] on icon "button" at bounding box center [1066, 38] width 11 height 19
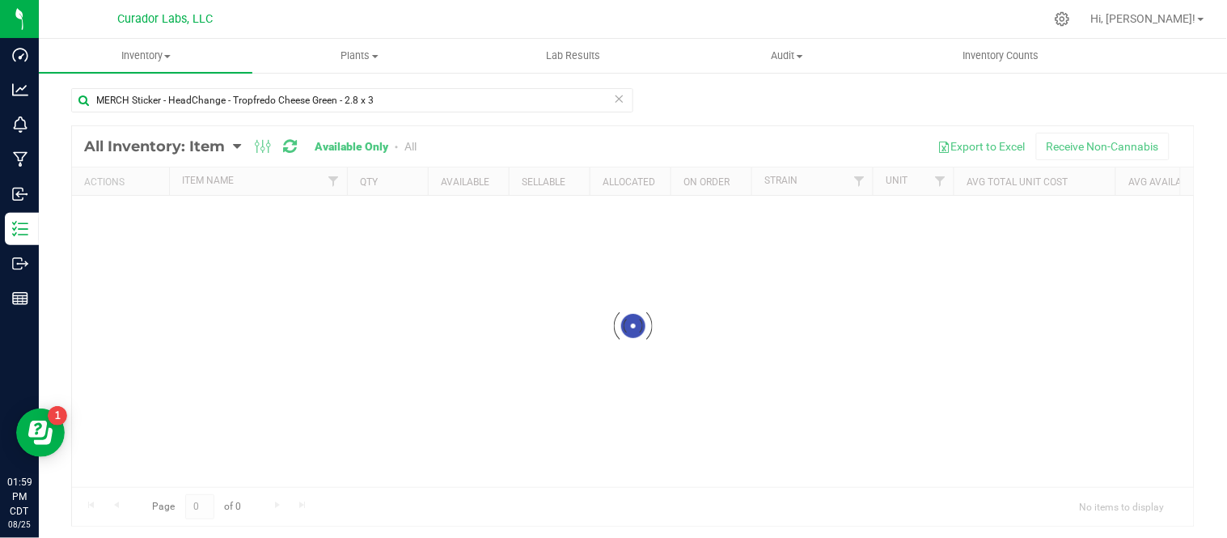
click at [614, 98] on icon at bounding box center [619, 97] width 11 height 19
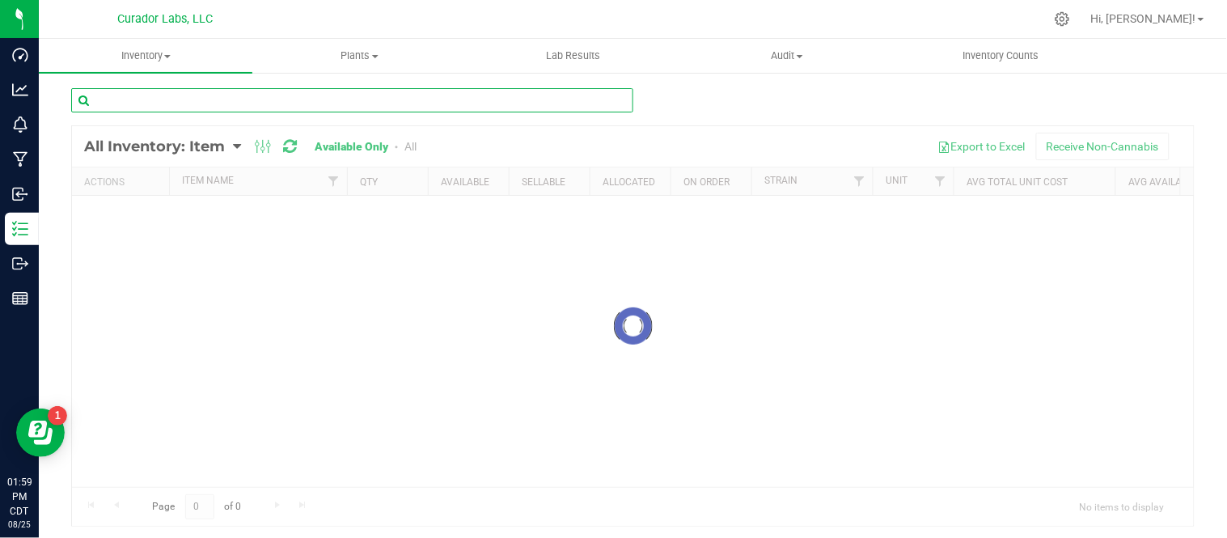
click at [505, 99] on input "text" at bounding box center [352, 100] width 562 height 24
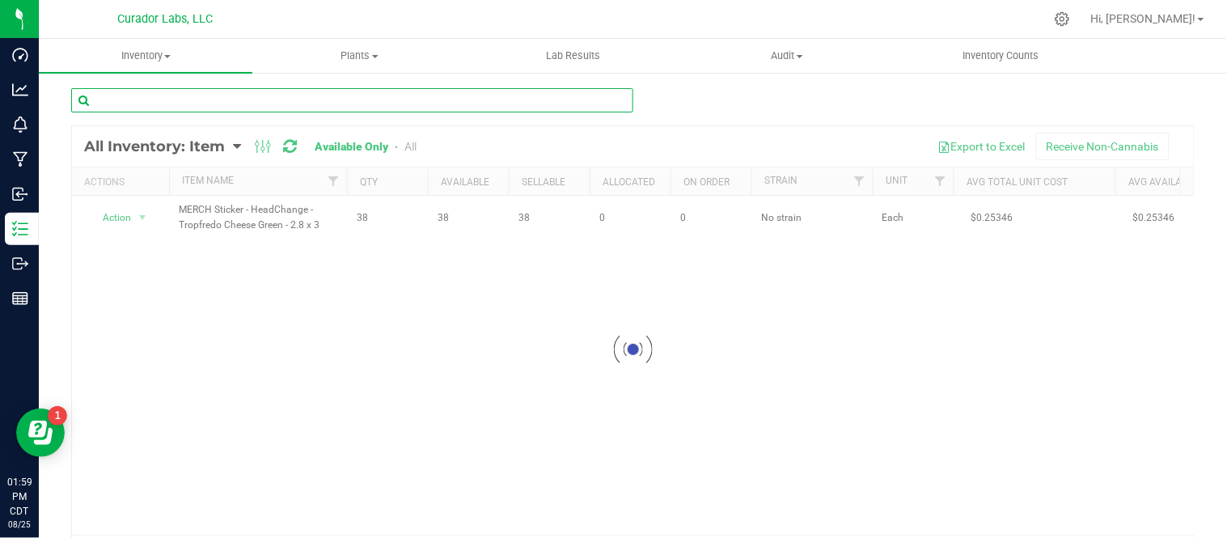
paste input "MERCH Sticker - HeadChange - Trippy Burger with Cheese on Mustard"
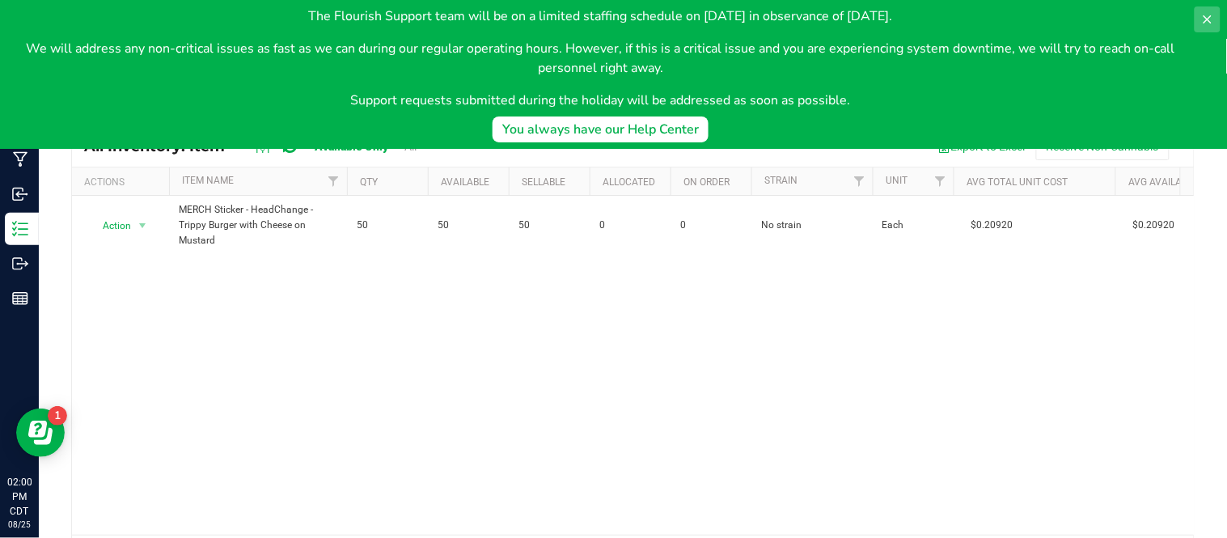
type input "MERCH Sticker - HeadChange - Trippy Burger with Cheese on Mustard"
click at [1205, 11] on button at bounding box center [1208, 19] width 26 height 26
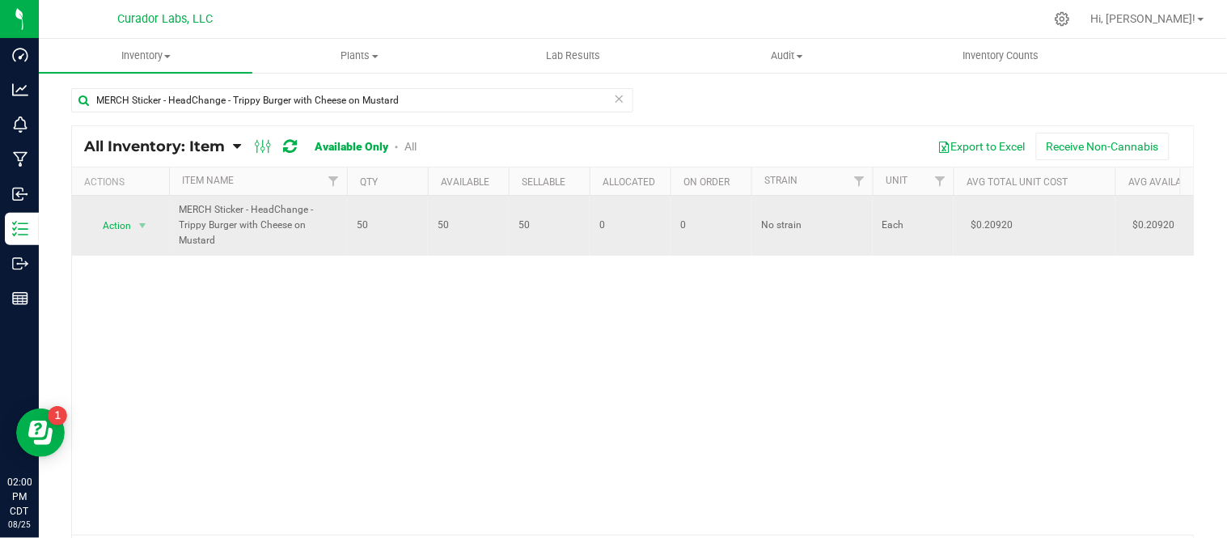
click at [159, 230] on td "Action Action Adjust qty Edit lots/costs Global inventory Locate inventory Prin…" at bounding box center [120, 226] width 97 height 60
click at [146, 228] on span "select" at bounding box center [142, 225] width 13 height 13
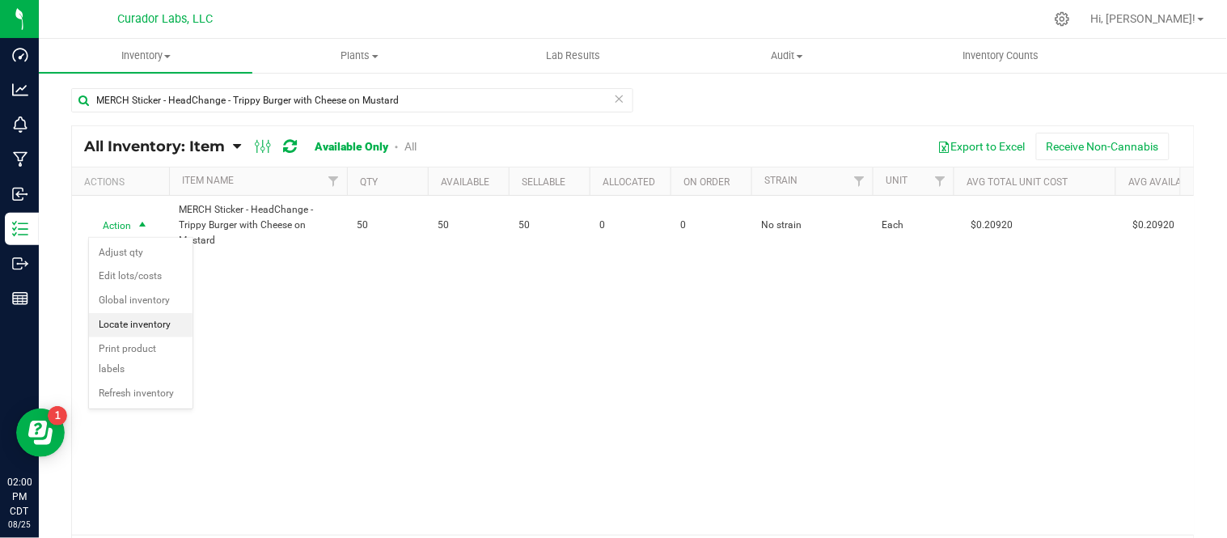
click at [165, 322] on li "Locate inventory" at bounding box center [141, 325] width 104 height 24
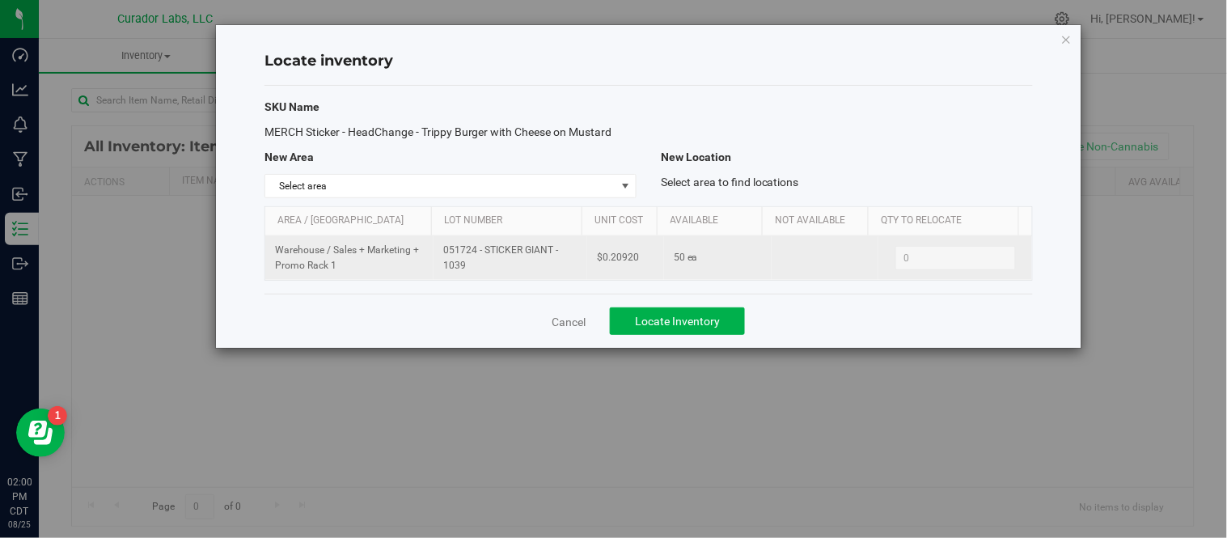
drag, startPoint x: 439, startPoint y: 252, endPoint x: 485, endPoint y: 262, distance: 47.3
click at [485, 262] on td "051724 - STICKER GIANT - 1039" at bounding box center [511, 258] width 154 height 44
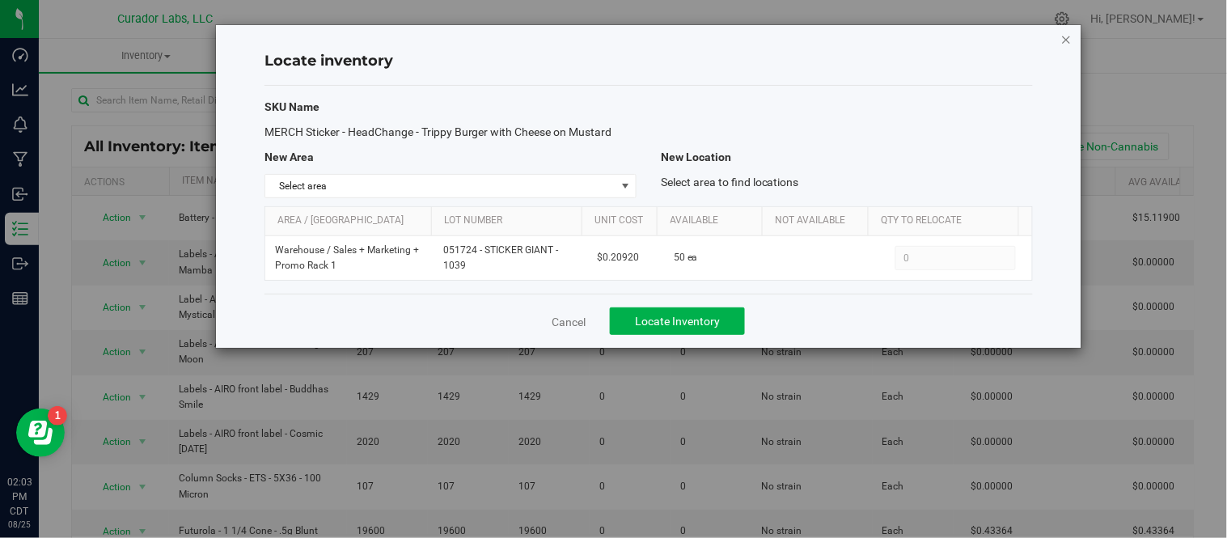
click at [1064, 37] on icon "button" at bounding box center [1066, 38] width 11 height 19
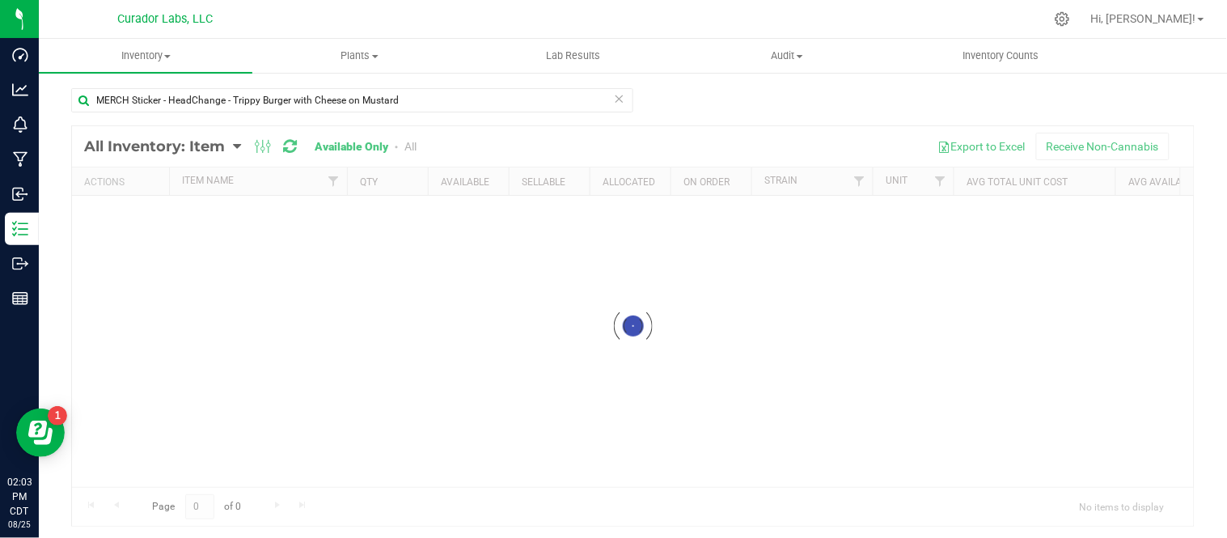
click at [614, 101] on icon at bounding box center [619, 97] width 11 height 19
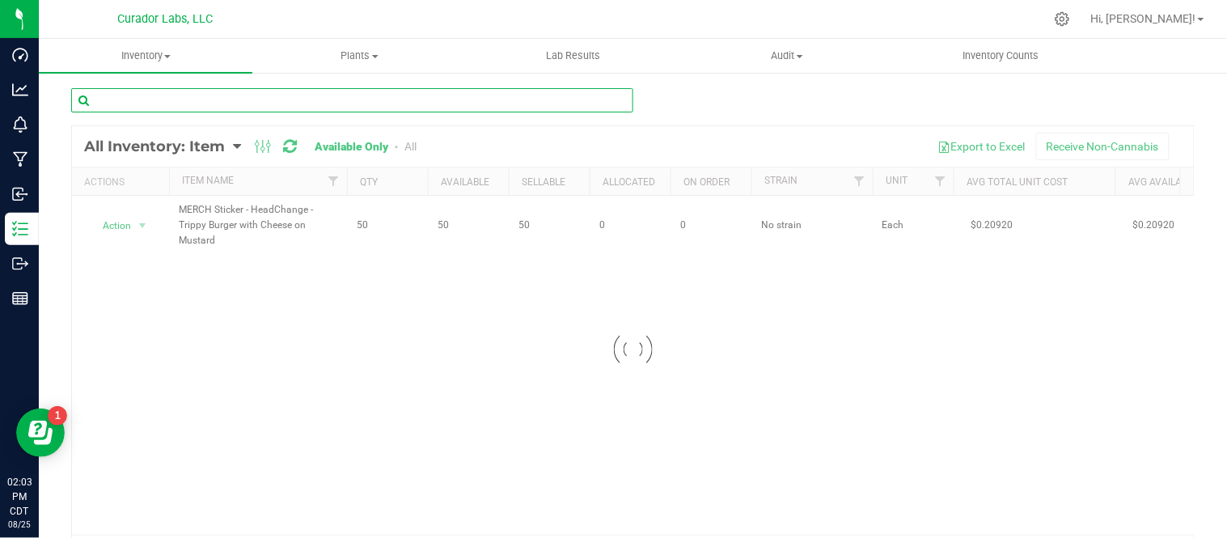
click at [464, 100] on input "text" at bounding box center [352, 100] width 562 height 24
paste input "[MEDICAL_DATA] Label - Safe Bet - Pre-Roll Cones Red THC M Diamond [PERSON_NAME…"
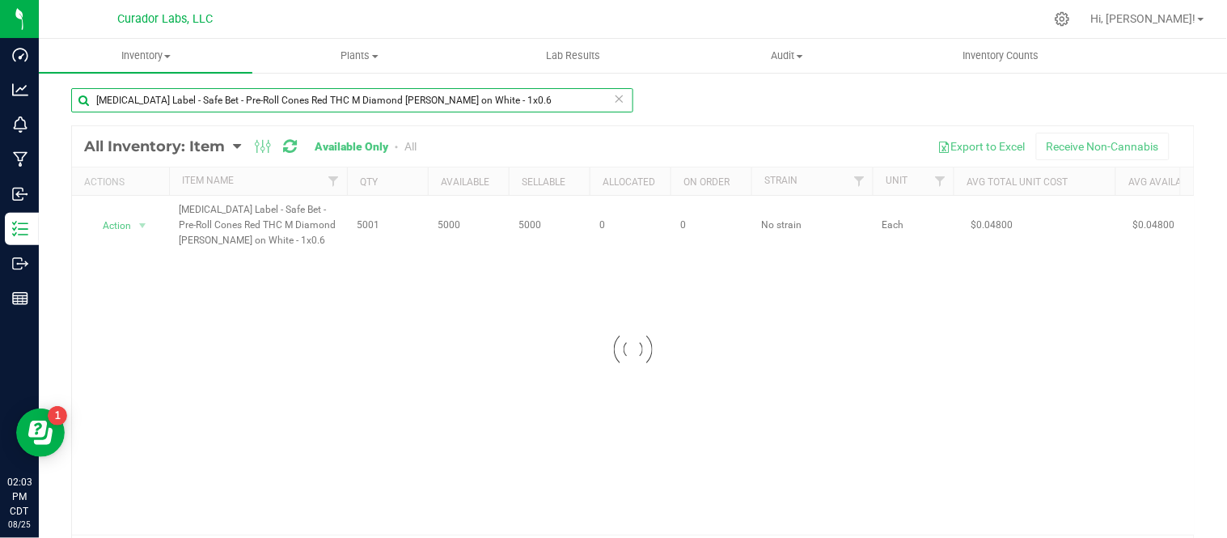
type input "[MEDICAL_DATA] Label - Safe Bet - Pre-Roll Cones Red THC M Diamond [PERSON_NAME…"
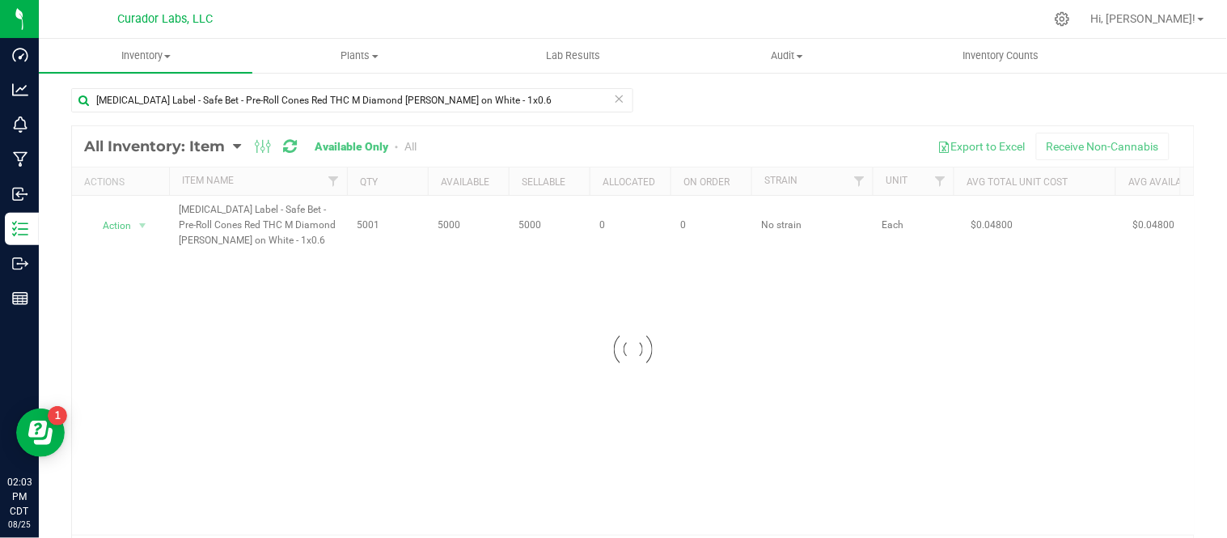
click at [144, 223] on div at bounding box center [633, 349] width 1122 height 447
click at [144, 223] on span "select" at bounding box center [142, 225] width 13 height 13
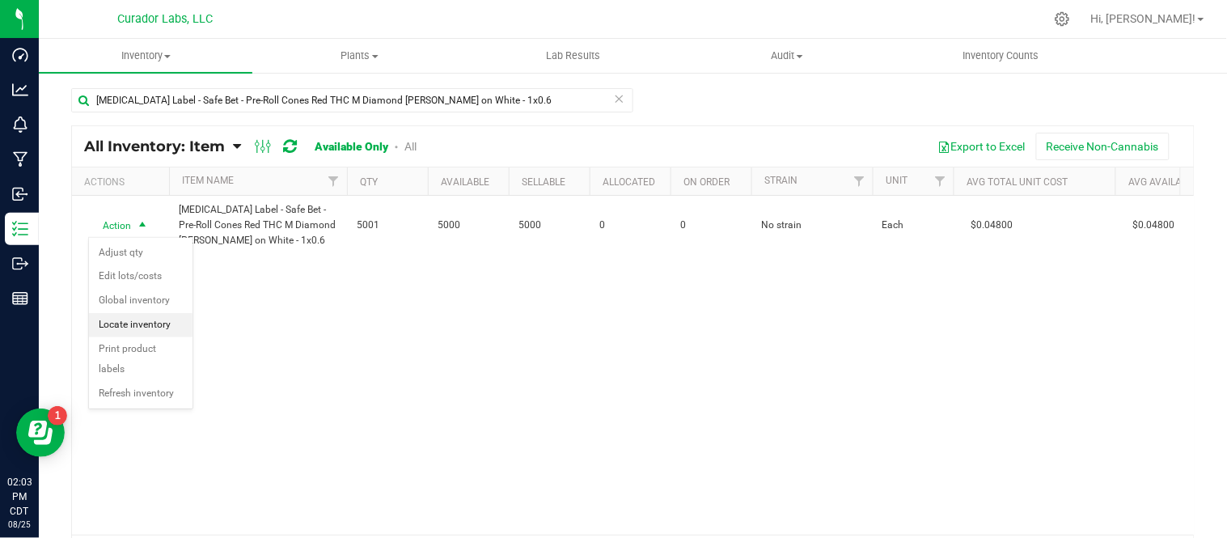
click at [148, 328] on li "Locate inventory" at bounding box center [141, 325] width 104 height 24
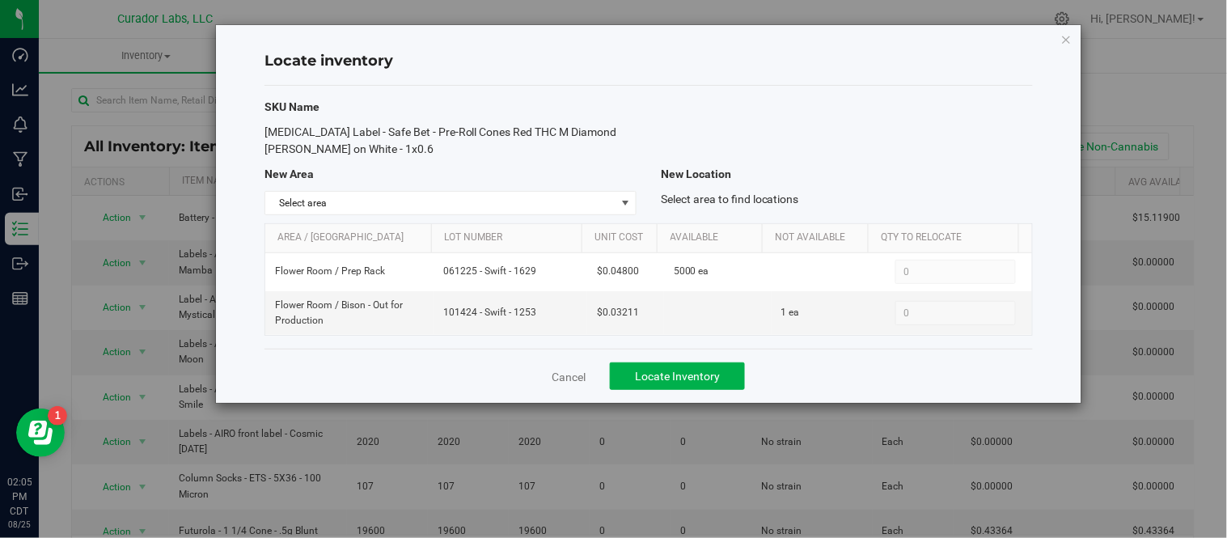
click at [1174, 109] on div "Locate inventory SKU Name [MEDICAL_DATA] Label - Safe Bet - Pre-Roll Cones Red …" at bounding box center [619, 269] width 1239 height 538
click at [632, 202] on span "select" at bounding box center [625, 203] width 13 height 13
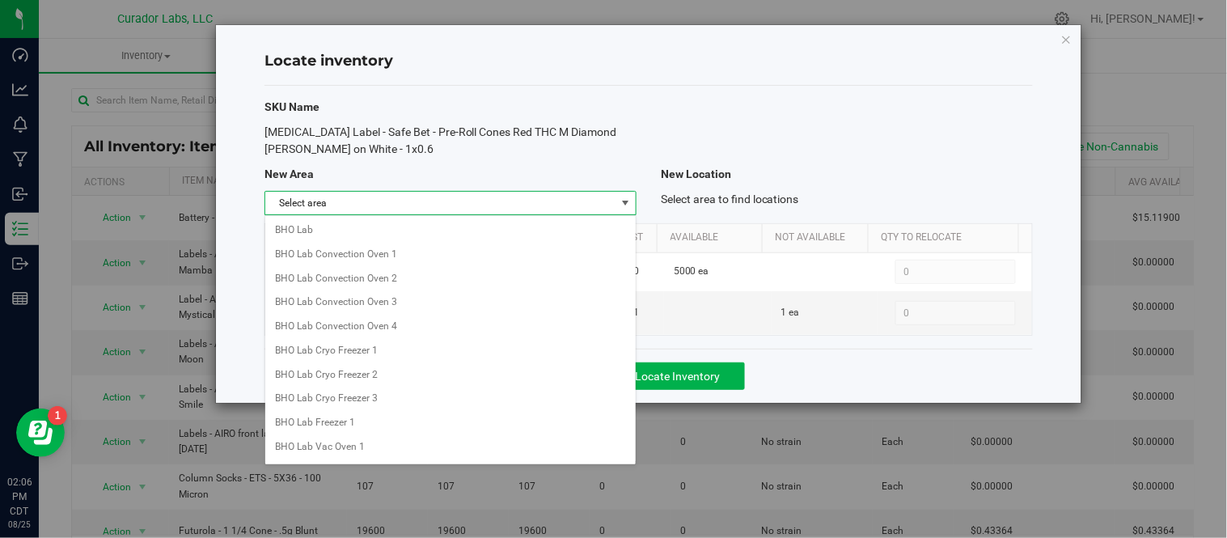
scroll to position [1282, 0]
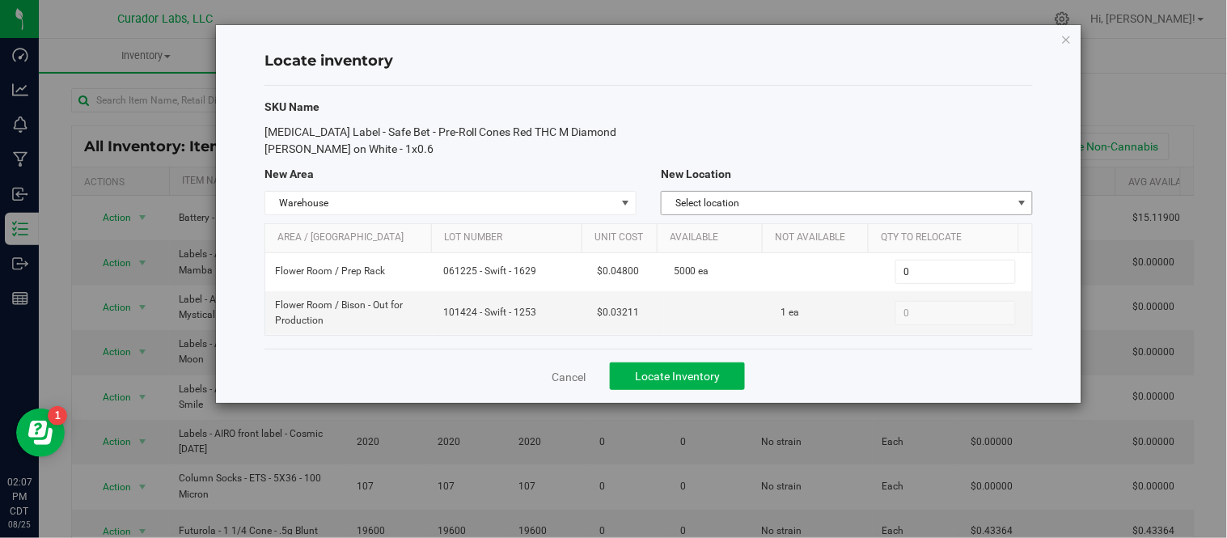
click at [749, 196] on span "Select location" at bounding box center [837, 203] width 350 height 23
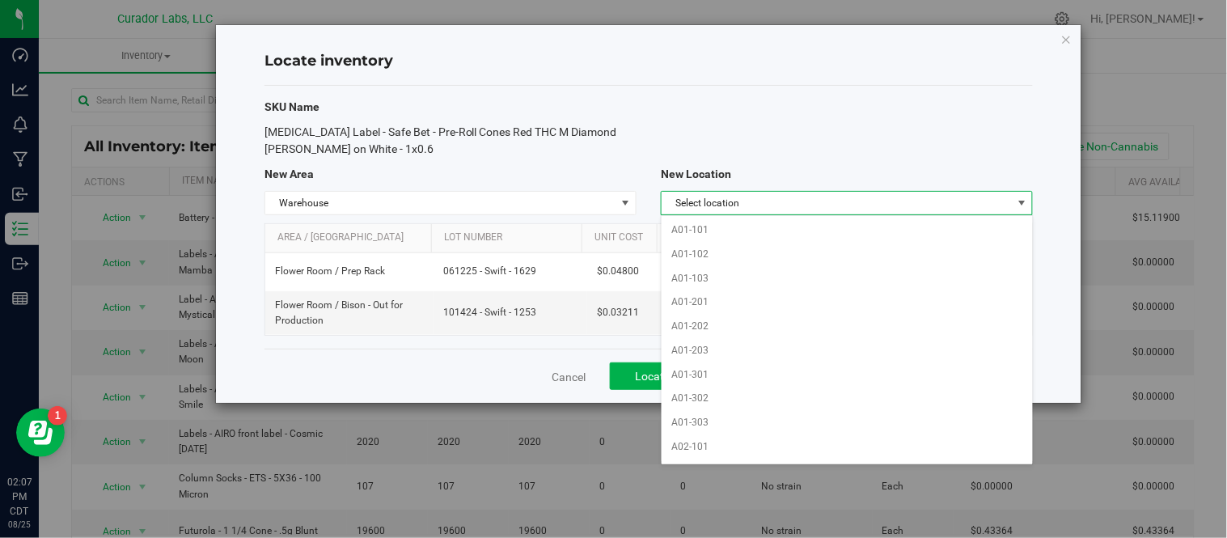
scroll to position [1596, 0]
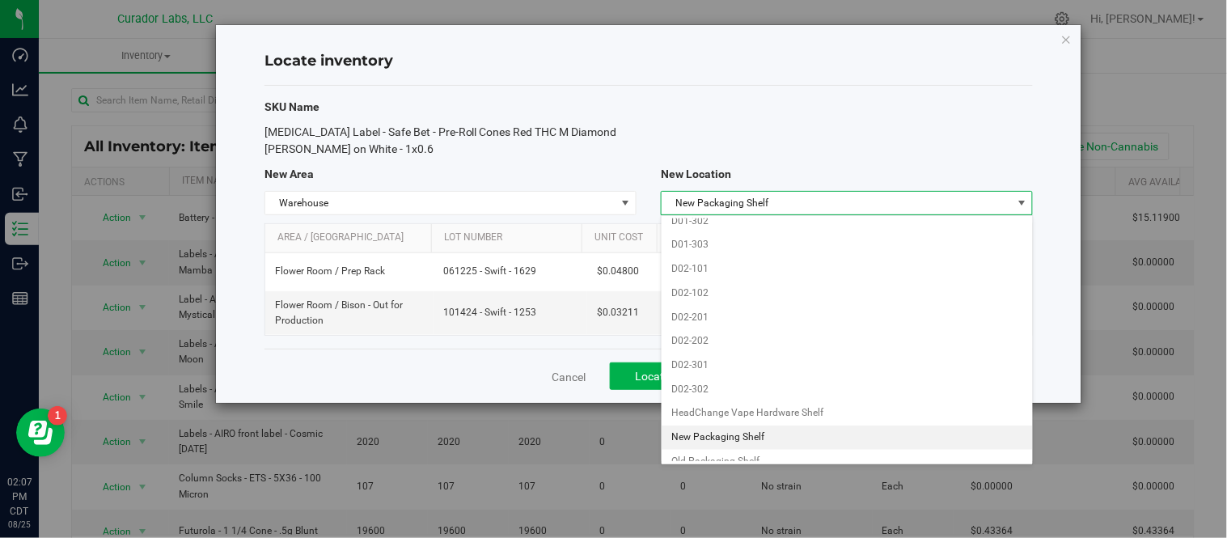
click at [755, 450] on li "New Packaging Shelf" at bounding box center [847, 437] width 370 height 24
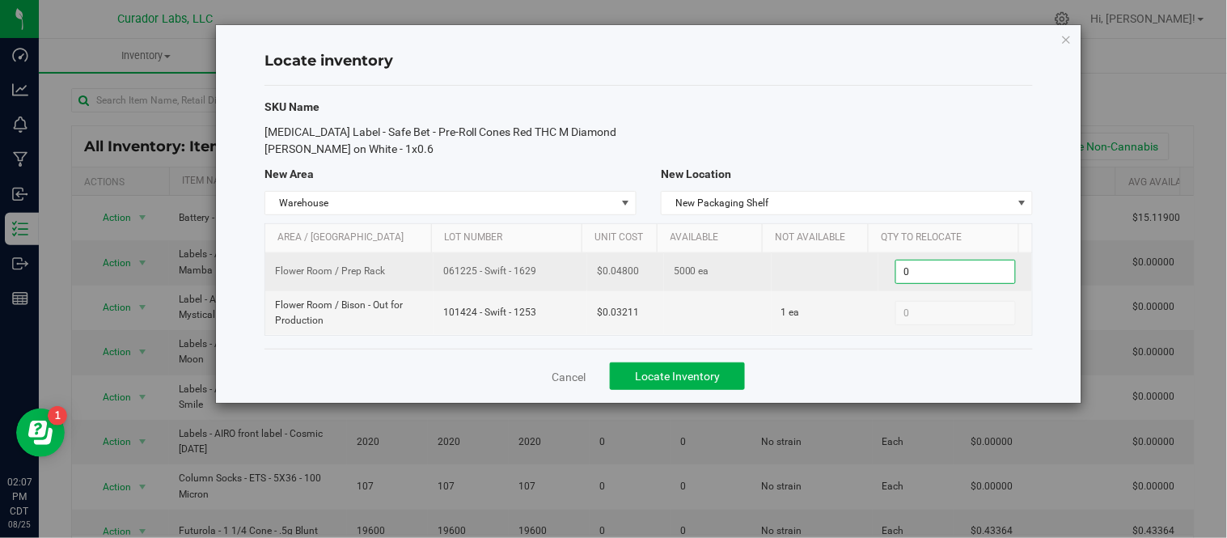
click at [948, 281] on span "0 0" at bounding box center [955, 272] width 121 height 24
type input "1000"
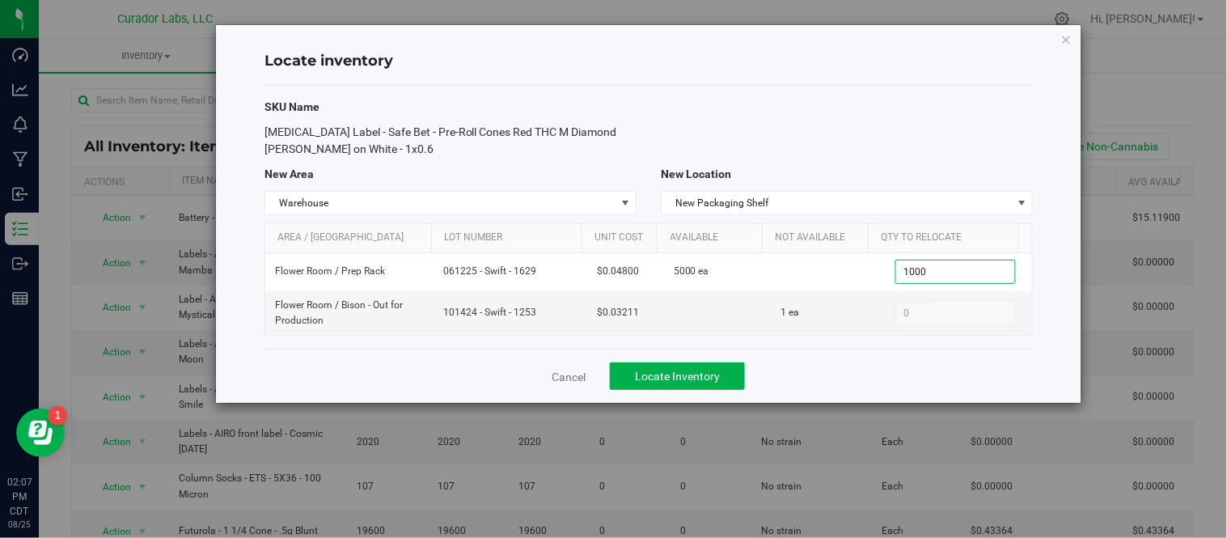
type input "1,000"
click at [891, 374] on div "Cancel Locate Inventory" at bounding box center [648, 376] width 768 height 54
click at [720, 370] on span "Locate Inventory" at bounding box center [677, 376] width 85 height 13
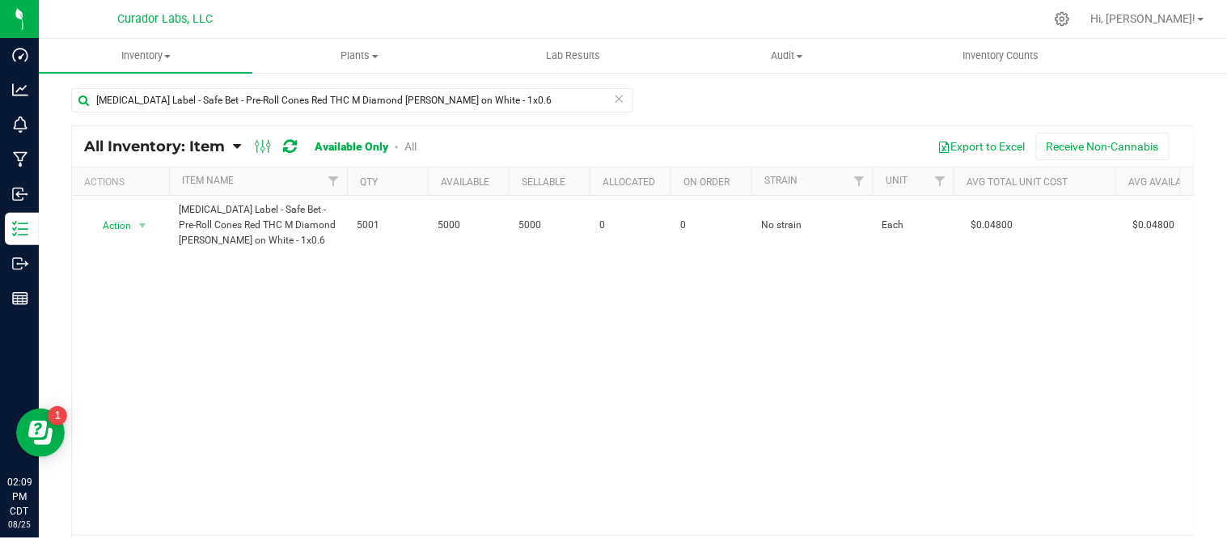
click at [614, 94] on icon at bounding box center [619, 97] width 11 height 19
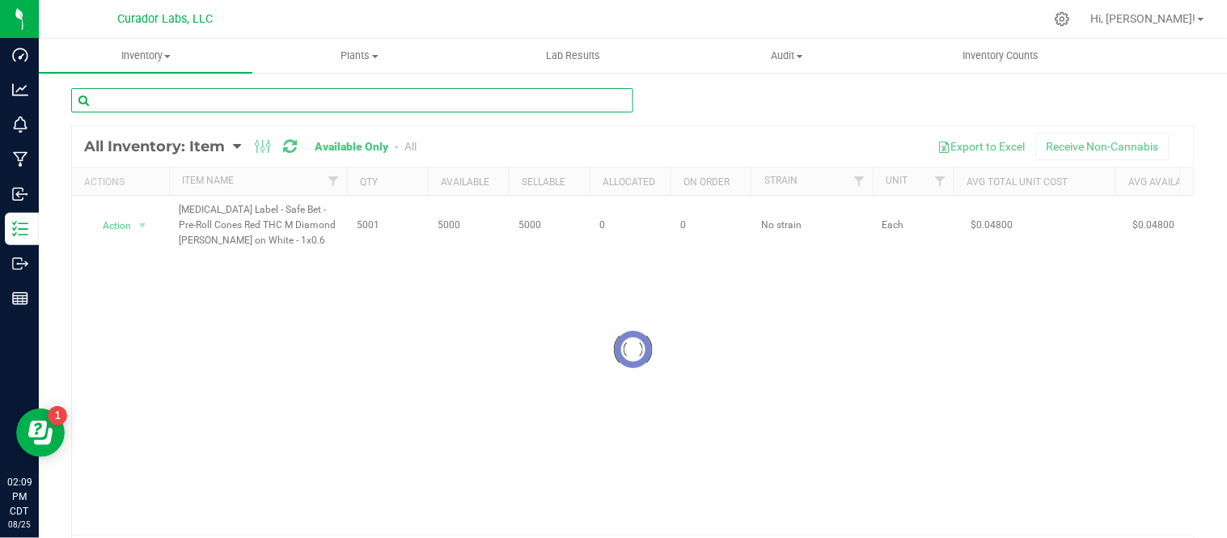
paste input "MERCH Sticker - HeadChange - Trippy Burger with Cheese on Mustard"
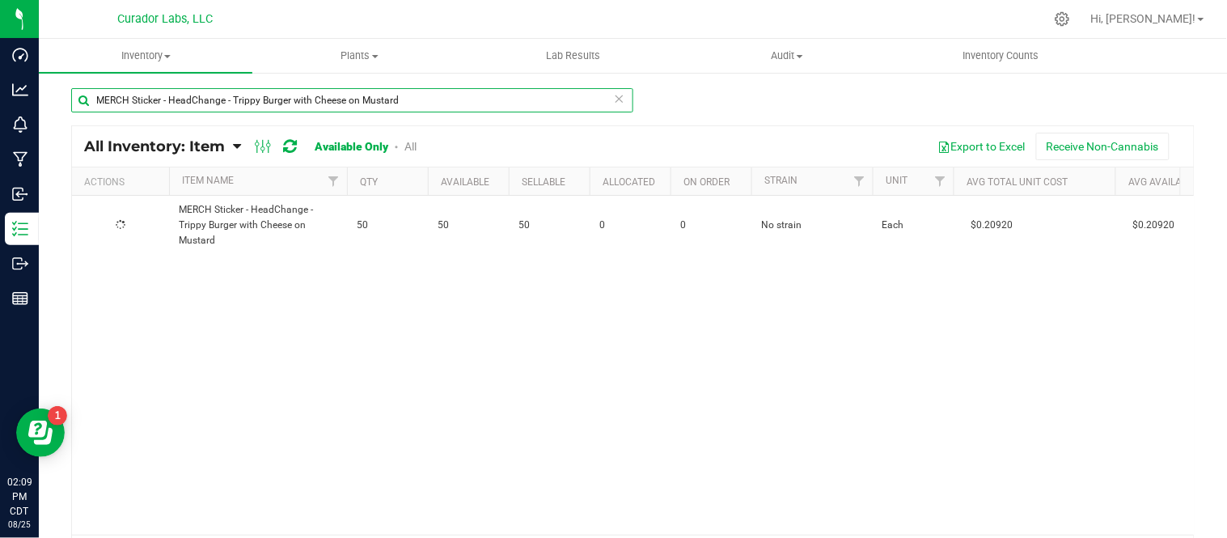
type input "MERCH Sticker - HeadChange - Trippy Burger with Cheese on Mustard"
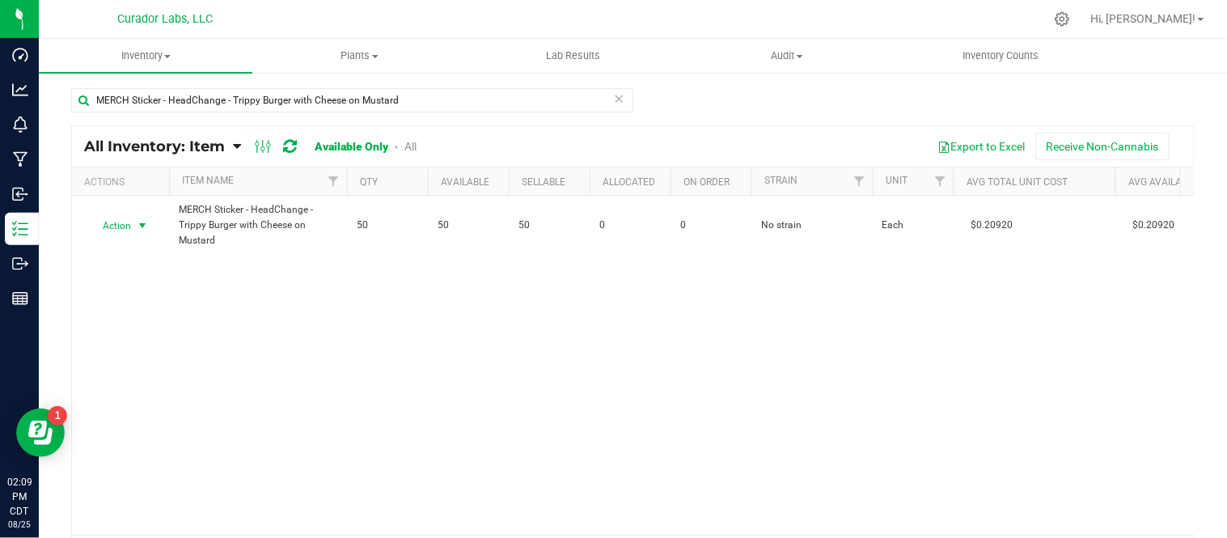
click at [141, 226] on span "select" at bounding box center [142, 225] width 13 height 13
click at [157, 324] on li "Locate inventory" at bounding box center [141, 325] width 104 height 24
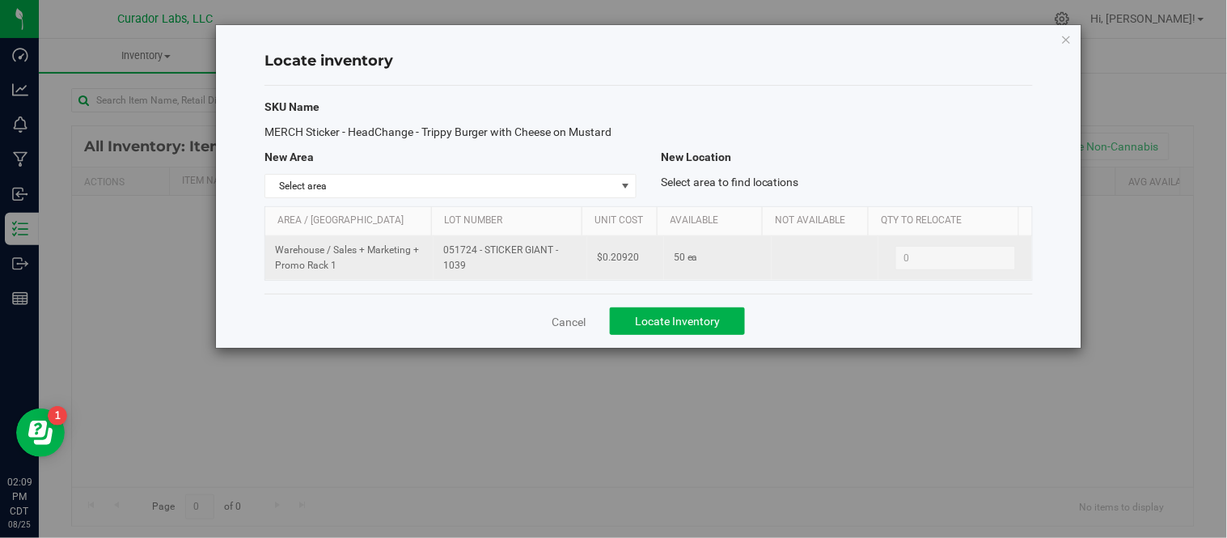
drag, startPoint x: 439, startPoint y: 251, endPoint x: 483, endPoint y: 269, distance: 47.5
click at [483, 269] on td "051724 - STICKER GIANT - 1039" at bounding box center [511, 258] width 154 height 44
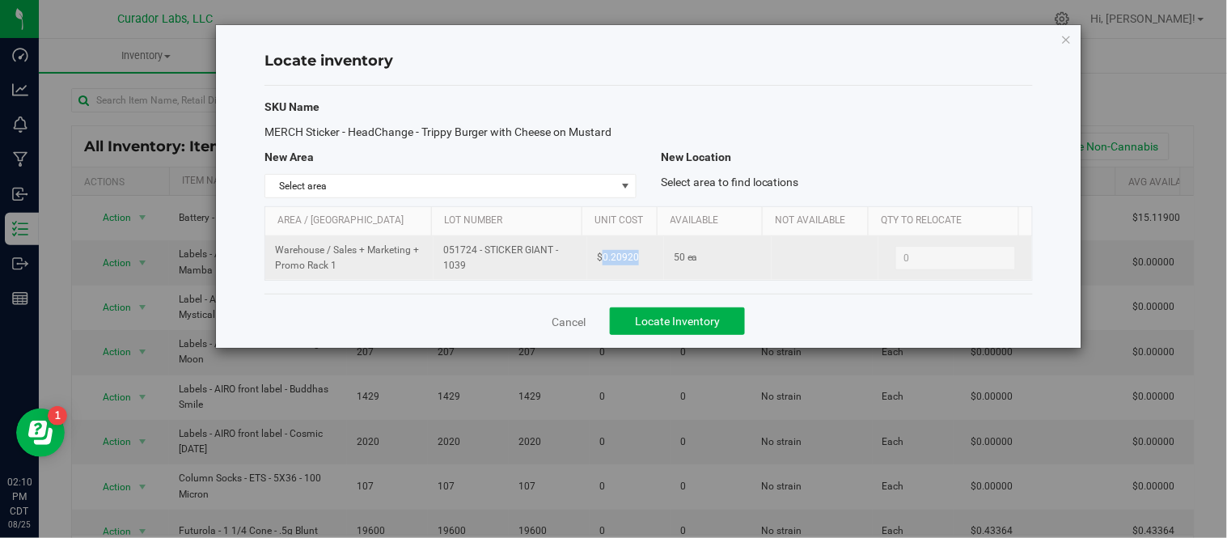
drag, startPoint x: 596, startPoint y: 259, endPoint x: 635, endPoint y: 261, distance: 38.9
click at [635, 261] on td "$0.20920" at bounding box center [625, 258] width 77 height 44
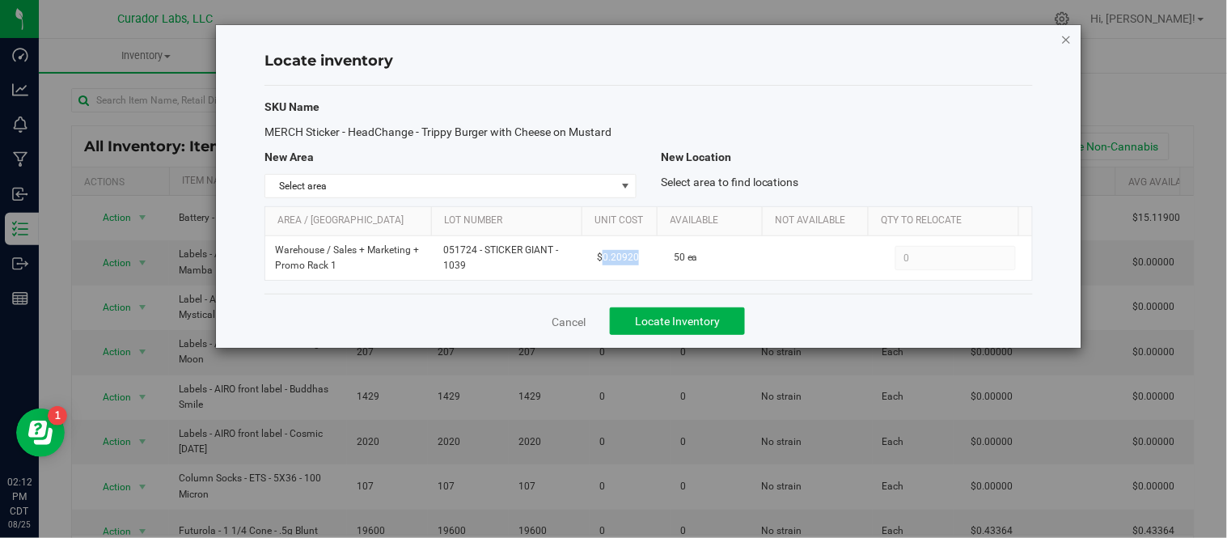
click at [1069, 42] on icon "button" at bounding box center [1066, 38] width 11 height 19
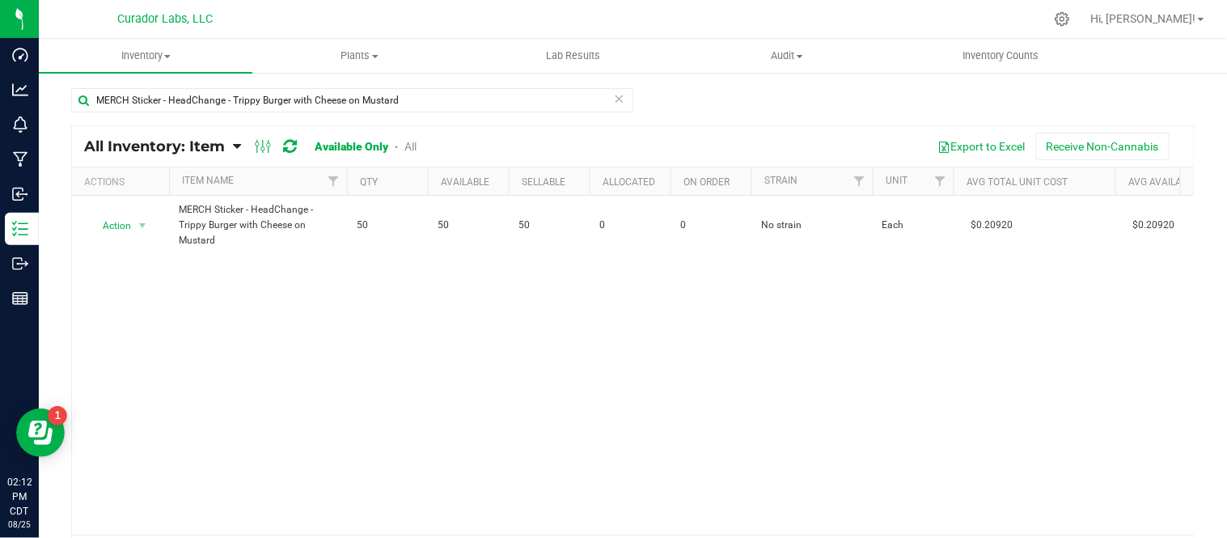
click at [615, 95] on icon at bounding box center [619, 97] width 11 height 19
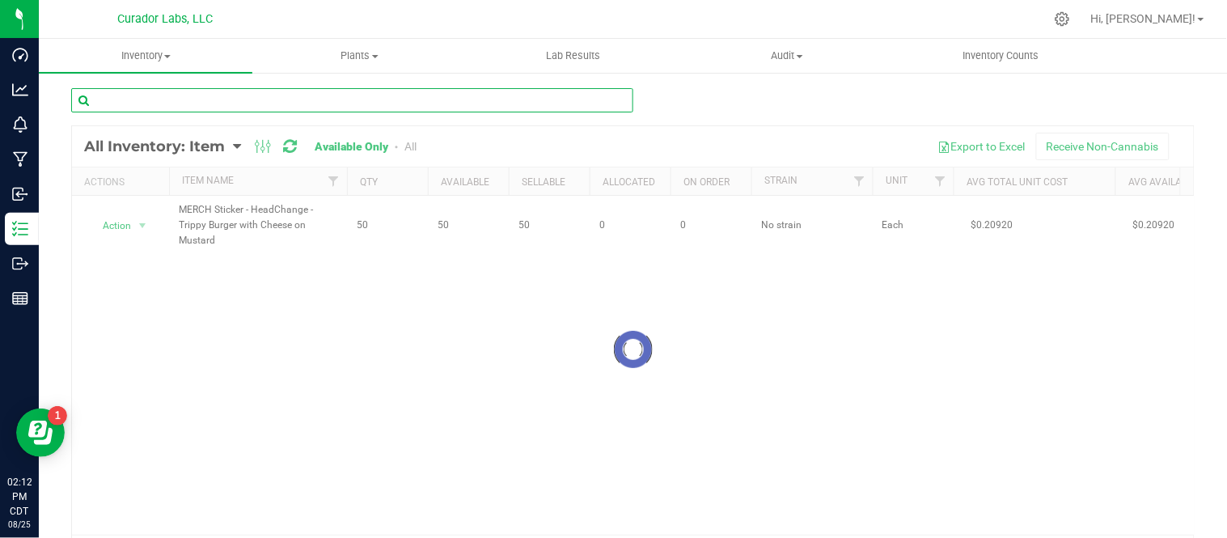
click at [567, 95] on input "text" at bounding box center [352, 100] width 562 height 24
paste input "MERCH Sticker - HeadChange - Super Boof Gas Can Siphon Red on Yellow"
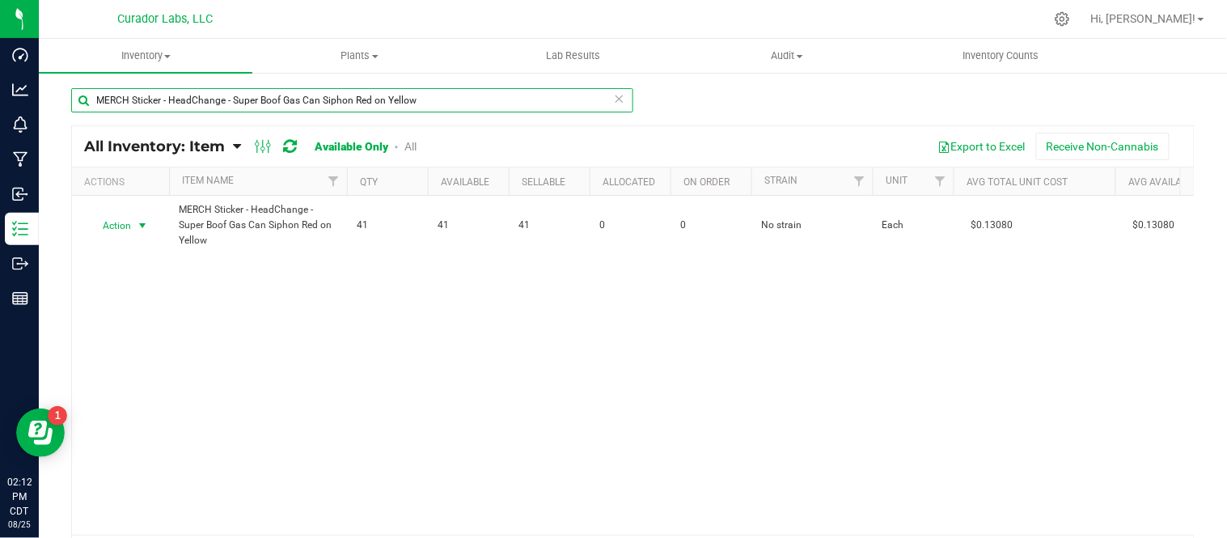
type input "MERCH Sticker - HeadChange - Super Boof Gas Can Siphon Red on Yellow"
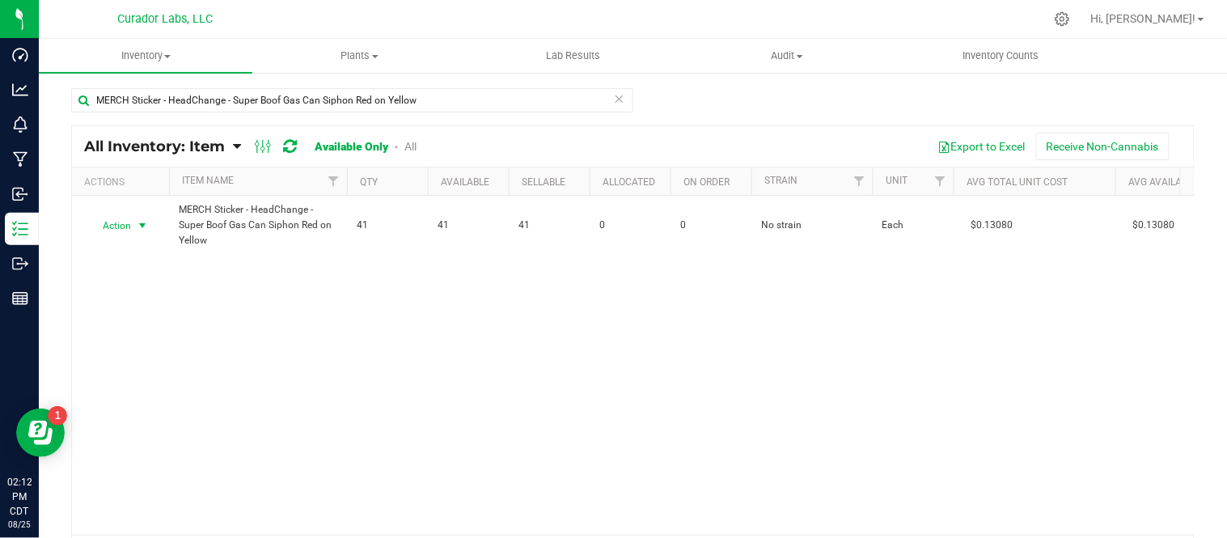
click at [147, 222] on span "select" at bounding box center [142, 225] width 13 height 13
click at [152, 319] on li "Locate inventory" at bounding box center [141, 325] width 104 height 24
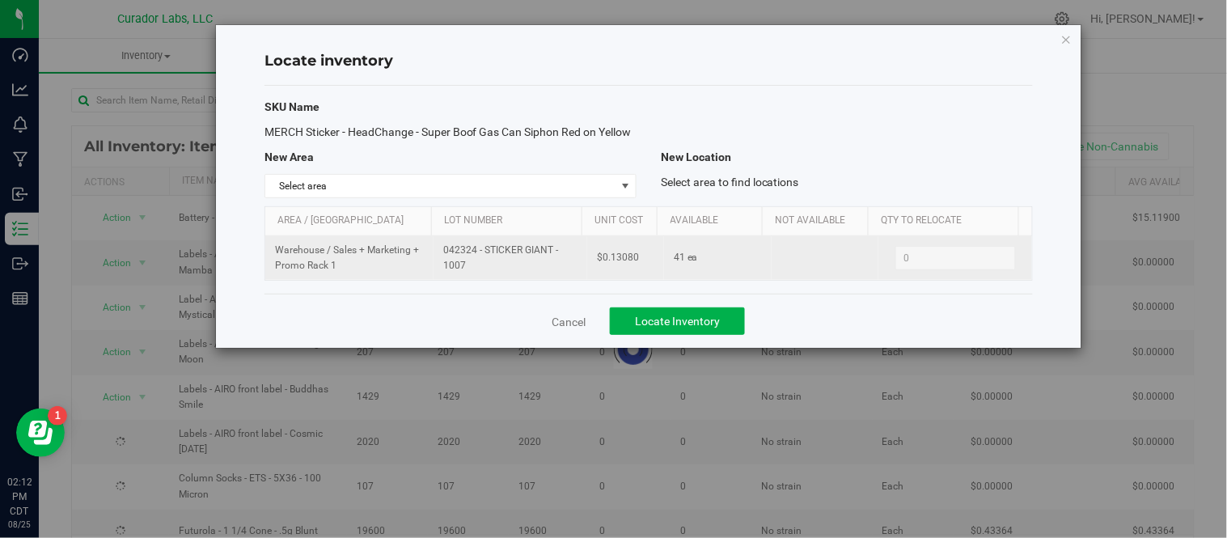
drag, startPoint x: 440, startPoint y: 249, endPoint x: 472, endPoint y: 269, distance: 37.0
click at [472, 269] on span "042324 - STICKER GIANT - 1007" at bounding box center [510, 258] width 134 height 31
drag, startPoint x: 599, startPoint y: 260, endPoint x: 634, endPoint y: 260, distance: 35.6
click at [634, 260] on td "$0.13080" at bounding box center [625, 258] width 77 height 44
